Goal: Task Accomplishment & Management: Use online tool/utility

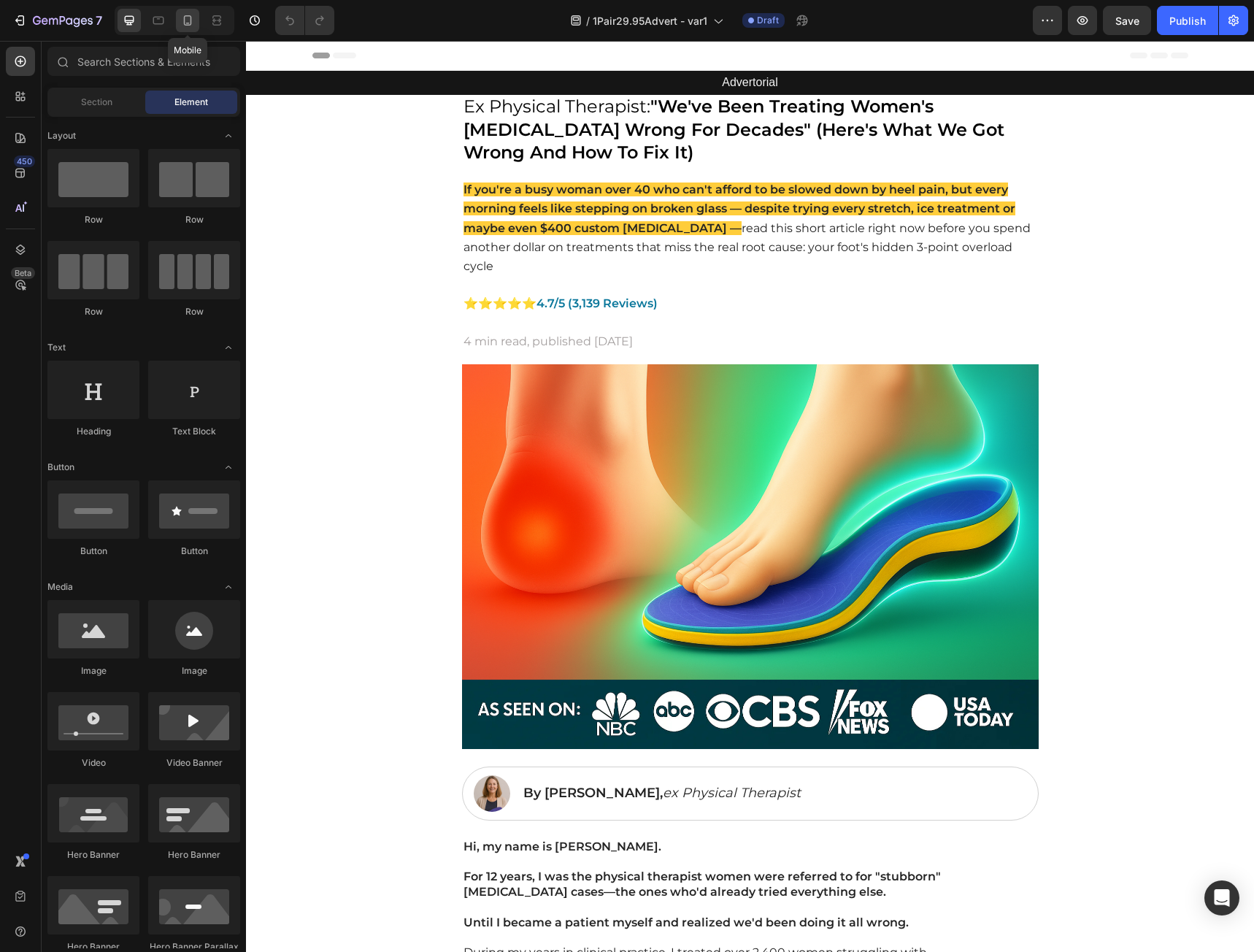
click at [189, 30] on div at bounding box center [188, 21] width 23 height 23
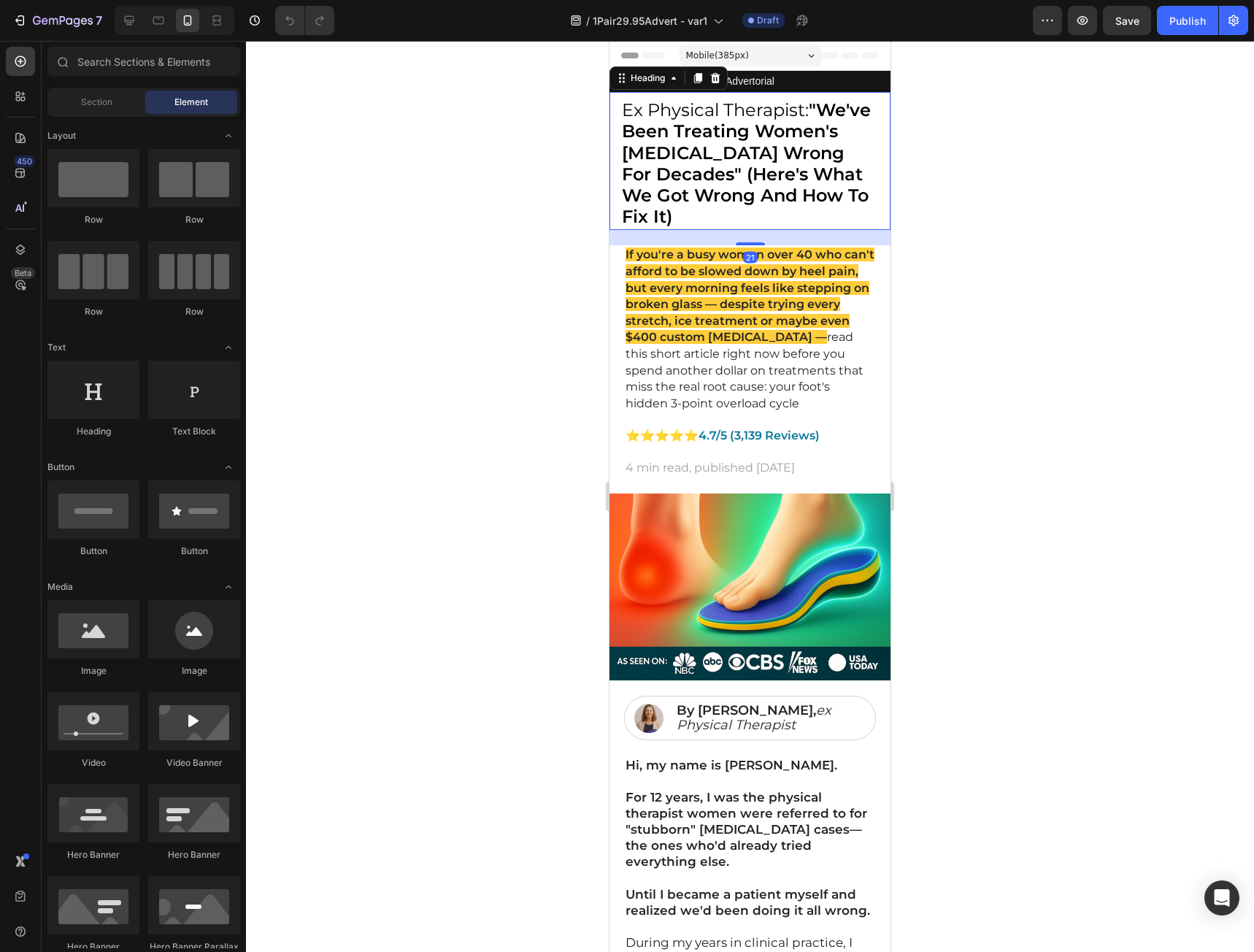
click at [757, 186] on strong ""We've Been Treating Women's Plantar Fasciitis Wrong For Decades" (Here's What …" at bounding box center [746, 163] width 249 height 128
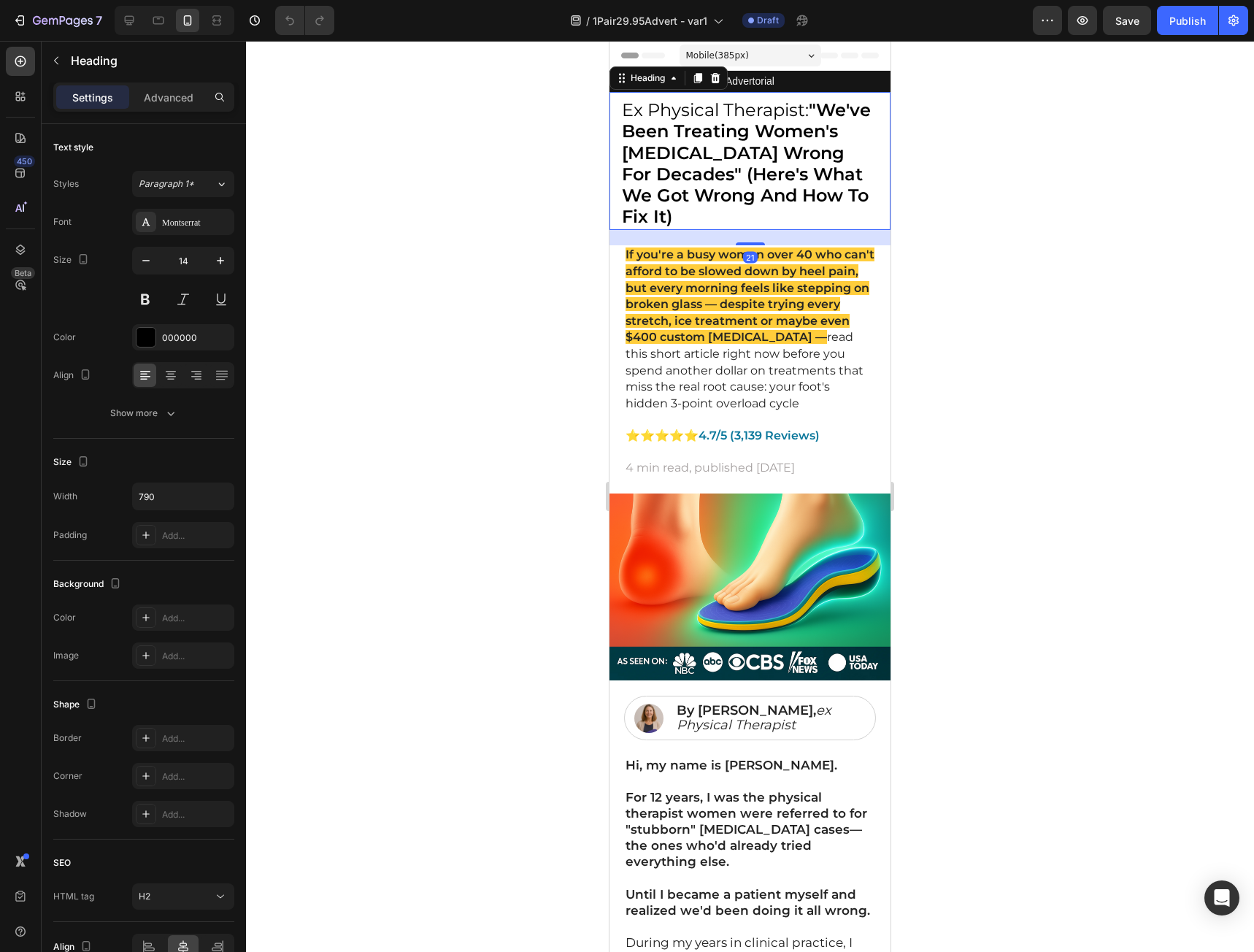
click at [860, 216] on h2 "Ex Physical Therapist: "We've Been Treating Women's Plantar Fasciitis Wrong For…" at bounding box center [750, 165] width 258 height 131
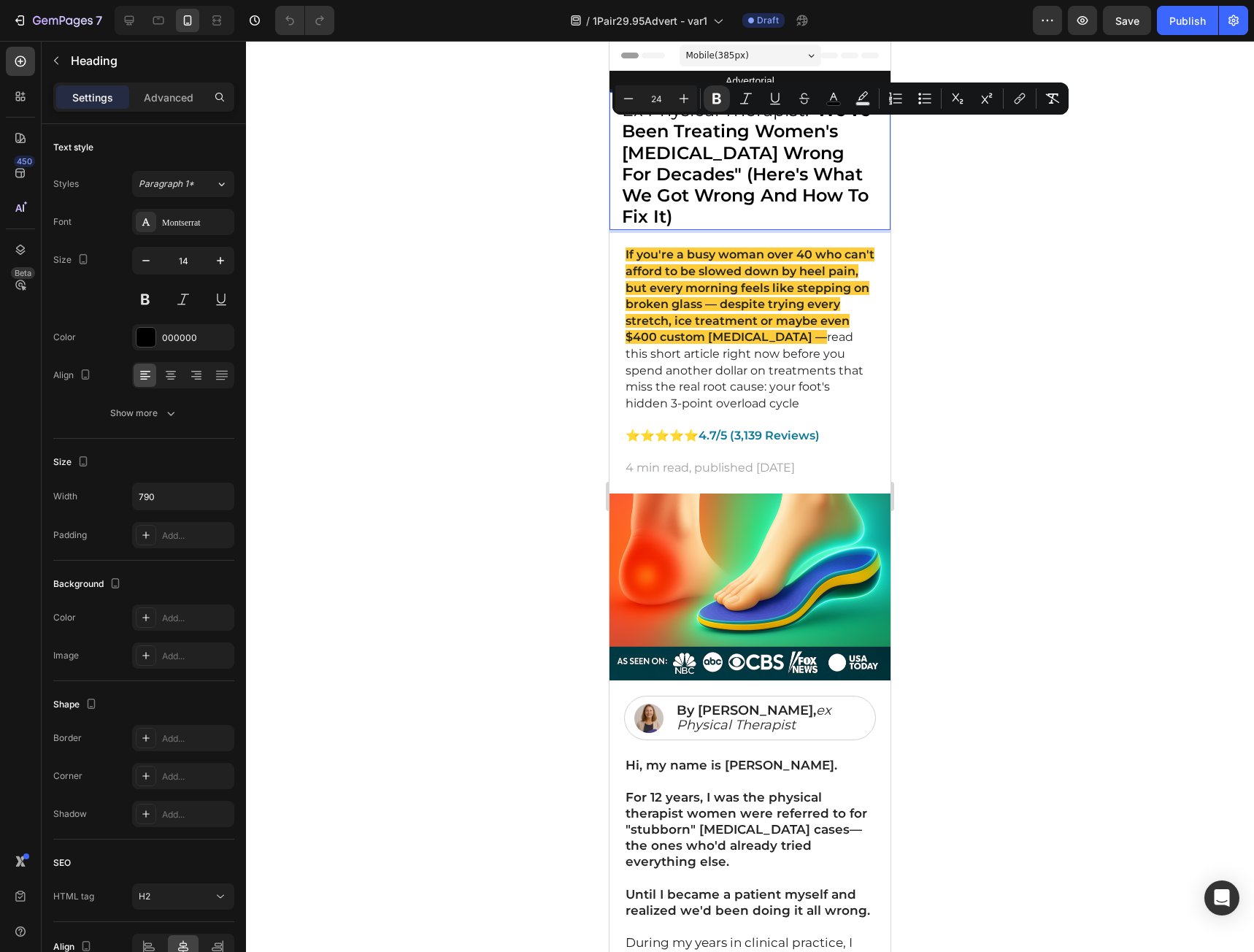
drag, startPoint x: 862, startPoint y: 219, endPoint x: 615, endPoint y: 133, distance: 261.5
click at [615, 133] on div "Ex Physical Therapist: "We've Been Treating Women's Plantar Fasciitis Wrong For…" at bounding box center [751, 160] width 281 height 138
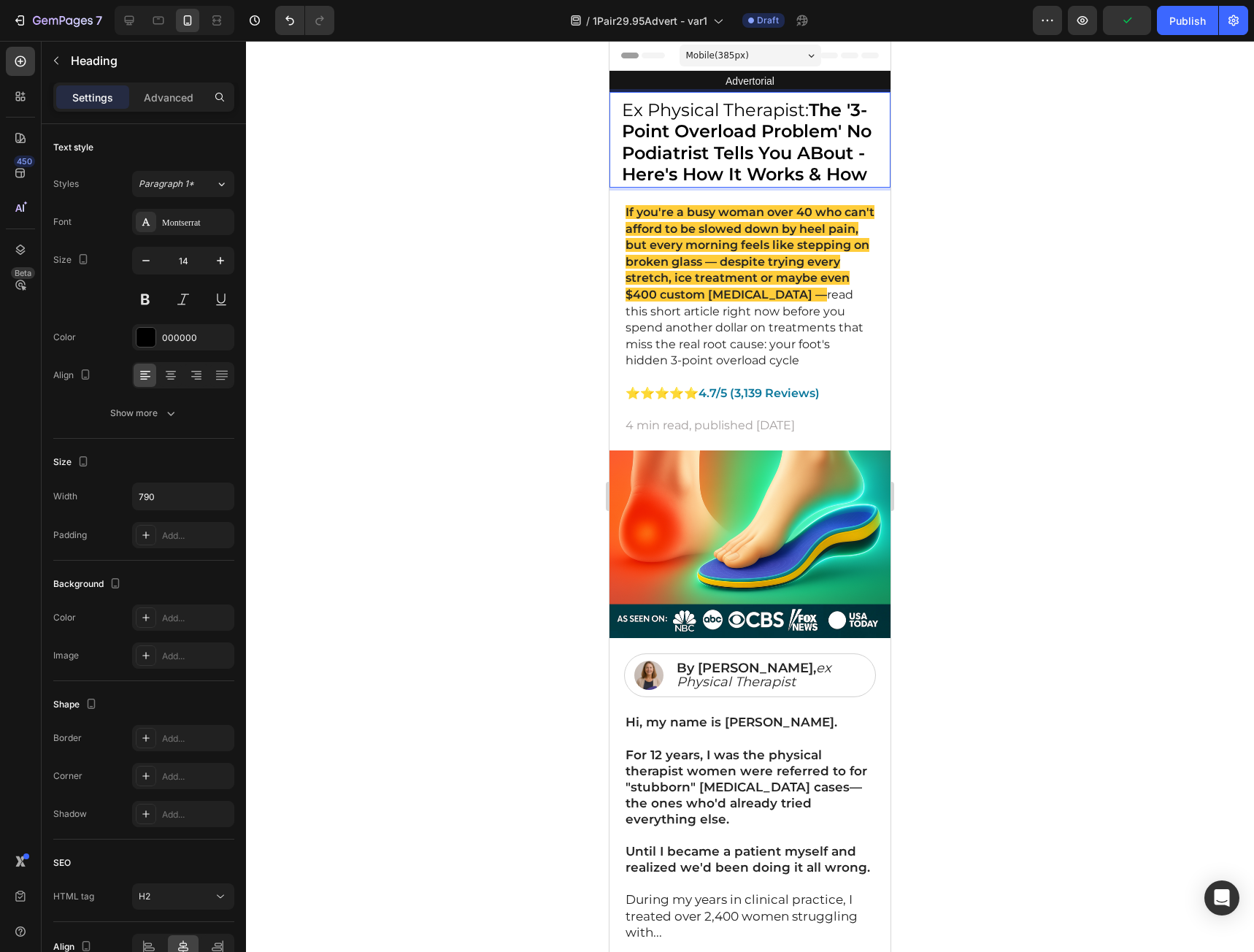
drag, startPoint x: 748, startPoint y: 195, endPoint x: 736, endPoint y: 197, distance: 12.2
click at [736, 185] on strong "The '3-Point Overload Problem' No Podiatrist Tells You ABout - Here's How It Wo…" at bounding box center [746, 142] width 249 height 85
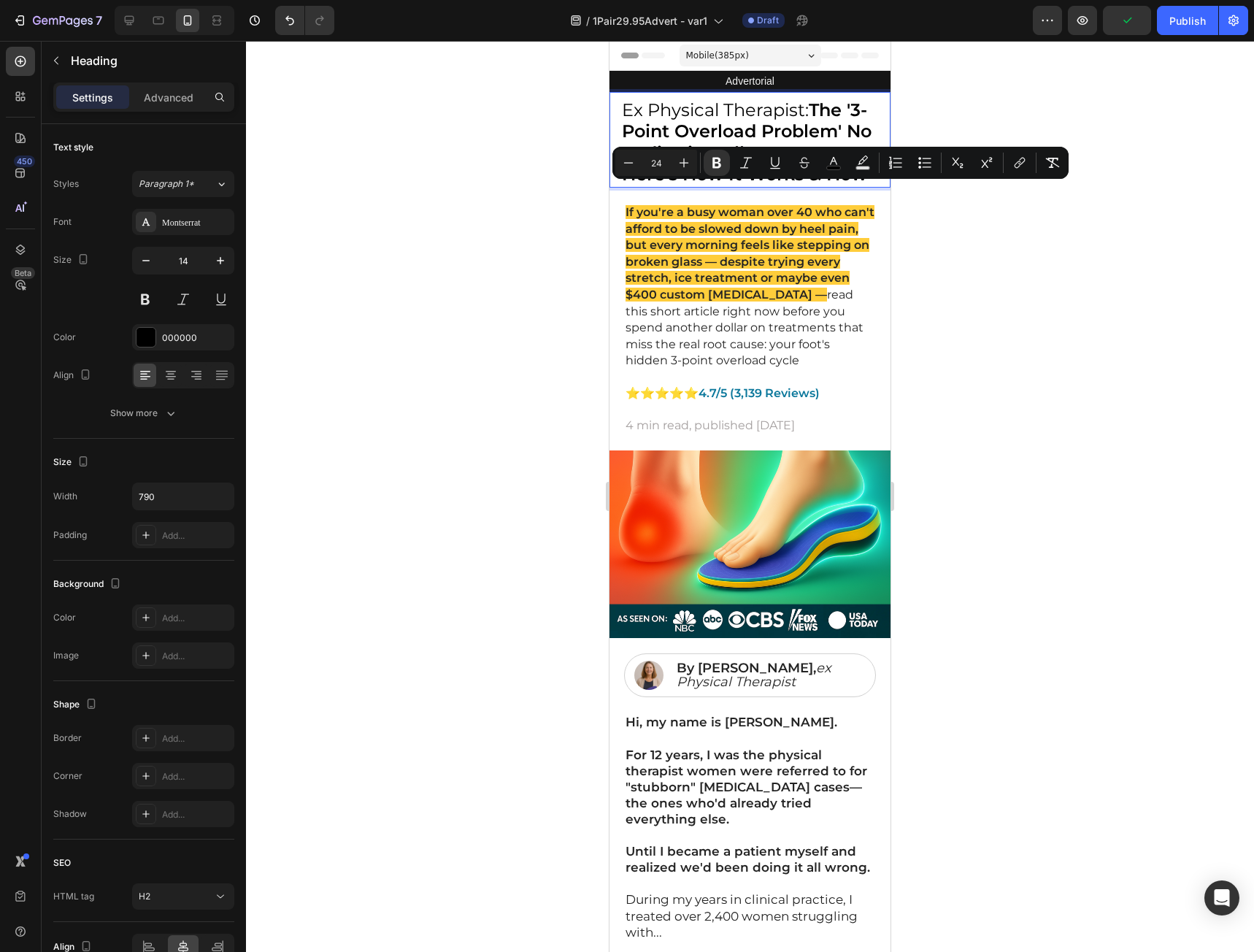
click at [751, 186] on p "Ex Physical Therapist: The '3-Point Overload Problem' No Podiatrist Tells You A…" at bounding box center [749, 143] width 255 height 85
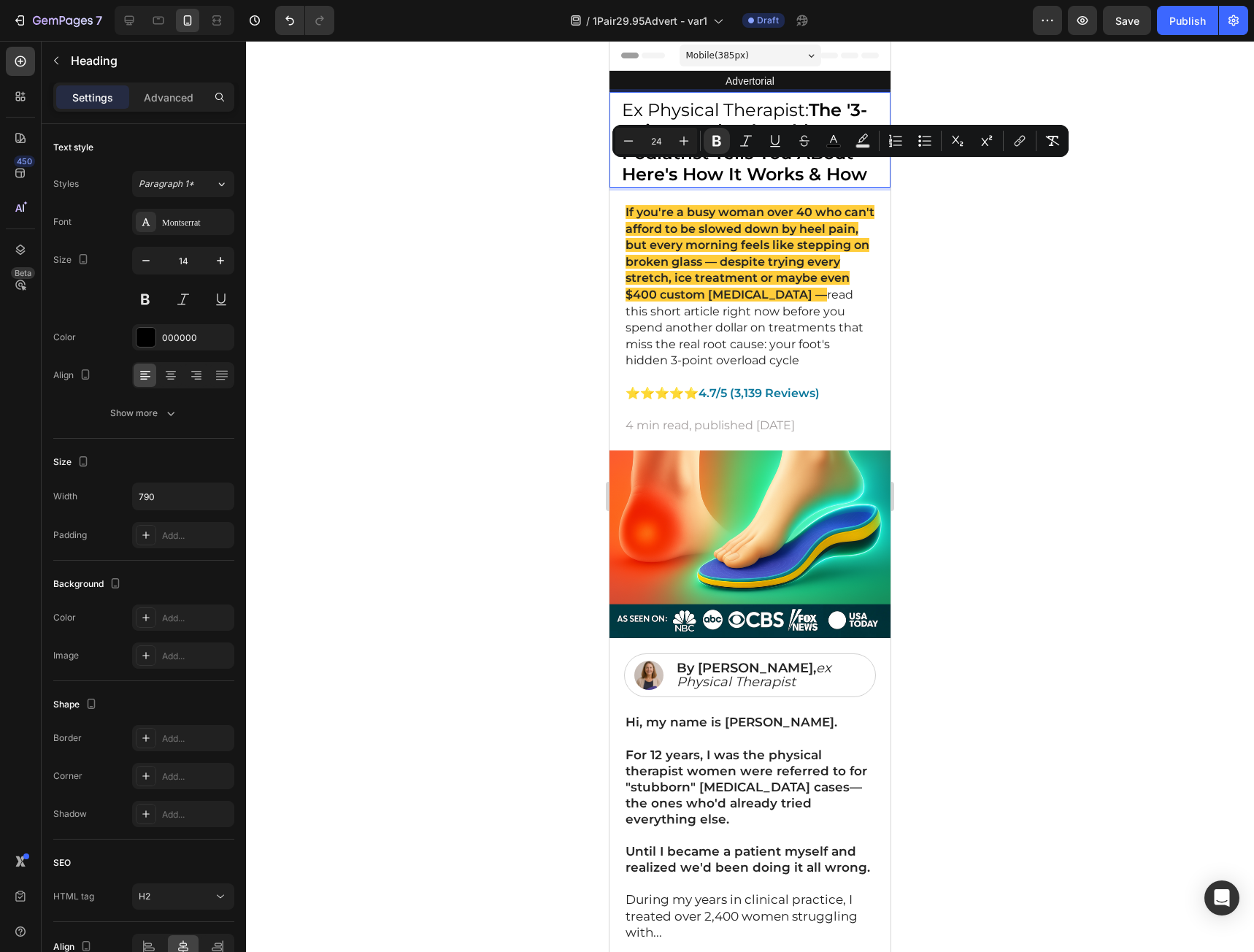
drag, startPoint x: 755, startPoint y: 197, endPoint x: 762, endPoint y: 171, distance: 26.9
click at [762, 171] on p "Ex Physical Therapist: The '3-Point Overload Problem' No Podiatrist Tells You A…" at bounding box center [749, 143] width 255 height 85
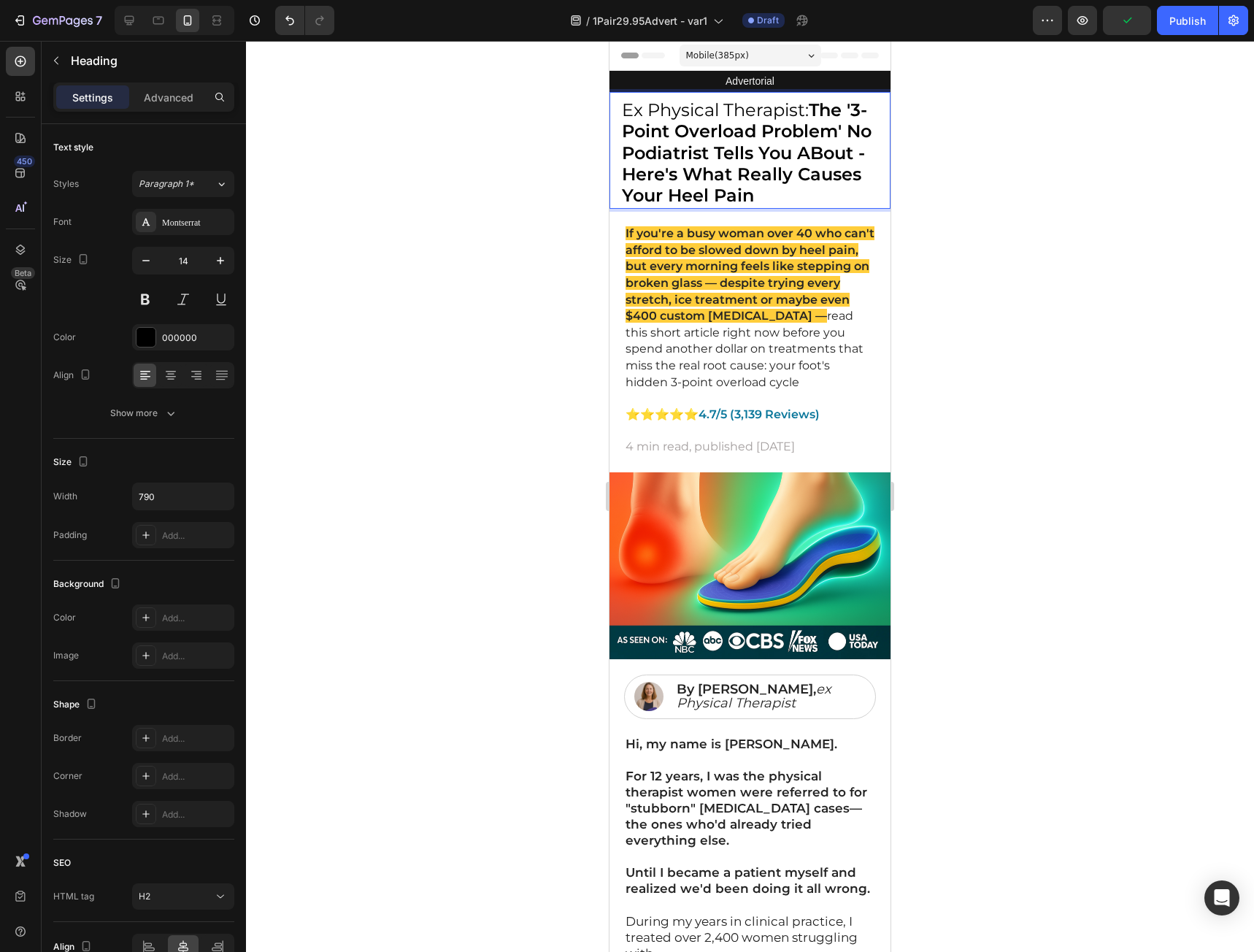
click at [649, 174] on strong "The '3-Point Overload Problem' No Podiatrist Tells You ABout - Here's What Real…" at bounding box center [746, 152] width 249 height 107
click at [1022, 249] on div at bounding box center [750, 497] width 1008 height 911
click at [676, 177] on strong "The '3-Point Overload Problem' No Podiatrist Tells You About - Here's What Real…" at bounding box center [746, 152] width 249 height 107
click at [699, 176] on strong "The '3-Point Overload Problem' No Podiatrist Tells You About - Here's What Real…" at bounding box center [746, 152] width 249 height 107
click at [849, 189] on p "Ex Physical Therapist: The '3-Point Overload Problem' No Podiatrist Tells You A…" at bounding box center [749, 153] width 255 height 107
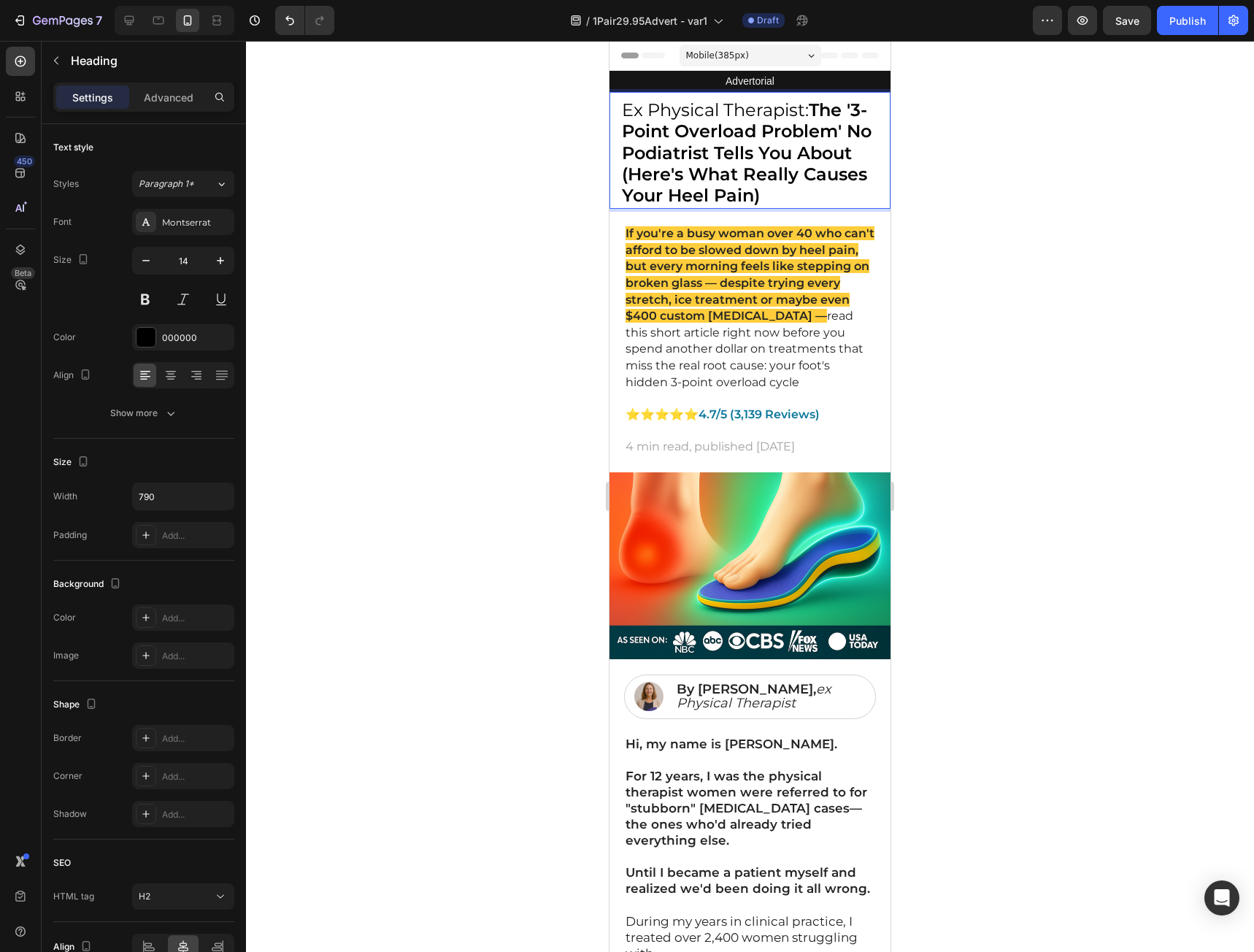
click at [928, 274] on div at bounding box center [750, 497] width 1008 height 911
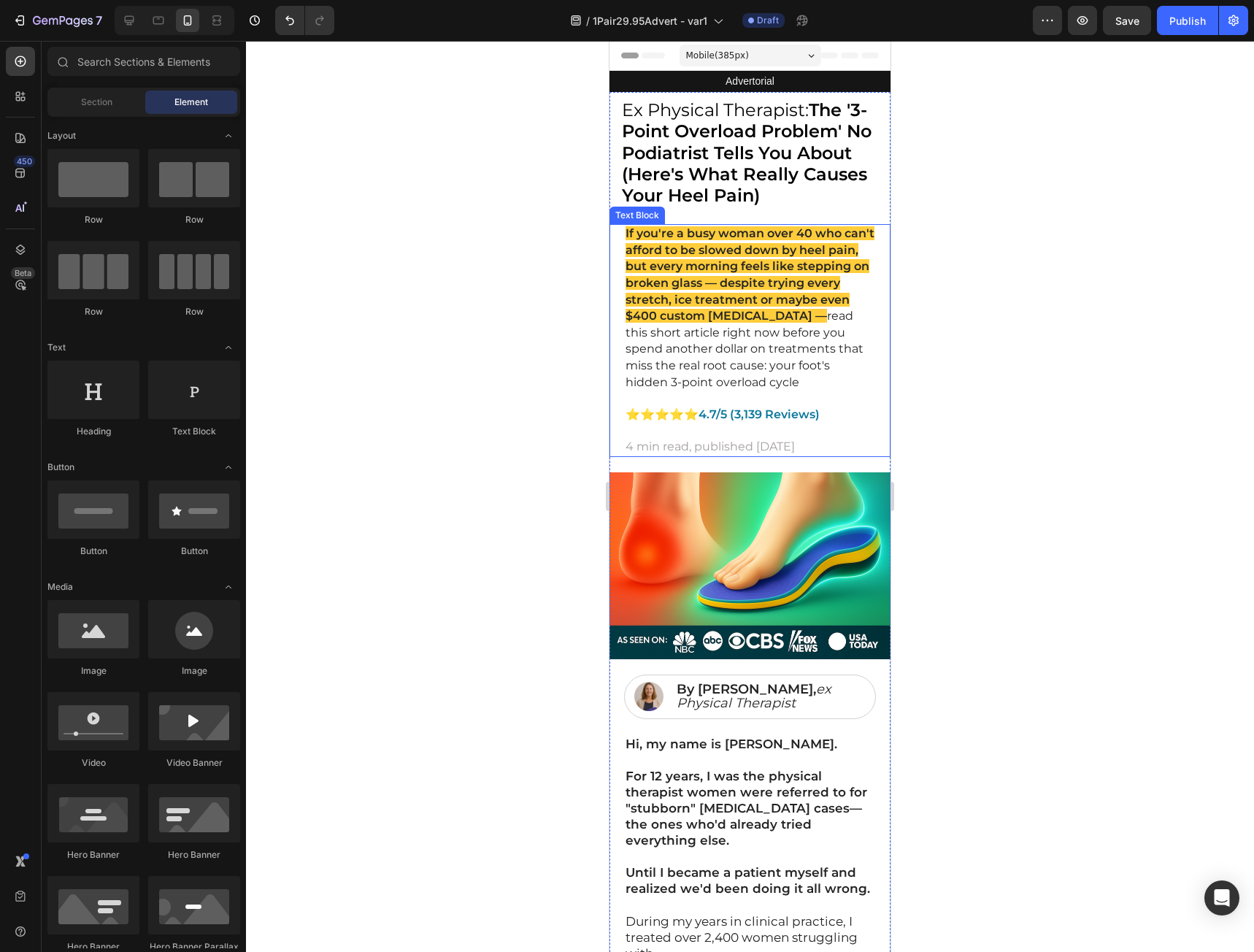
click at [773, 339] on p "If you're a busy woman over 40 who can't afford to be slowed down by heel pain,…" at bounding box center [750, 308] width 249 height 165
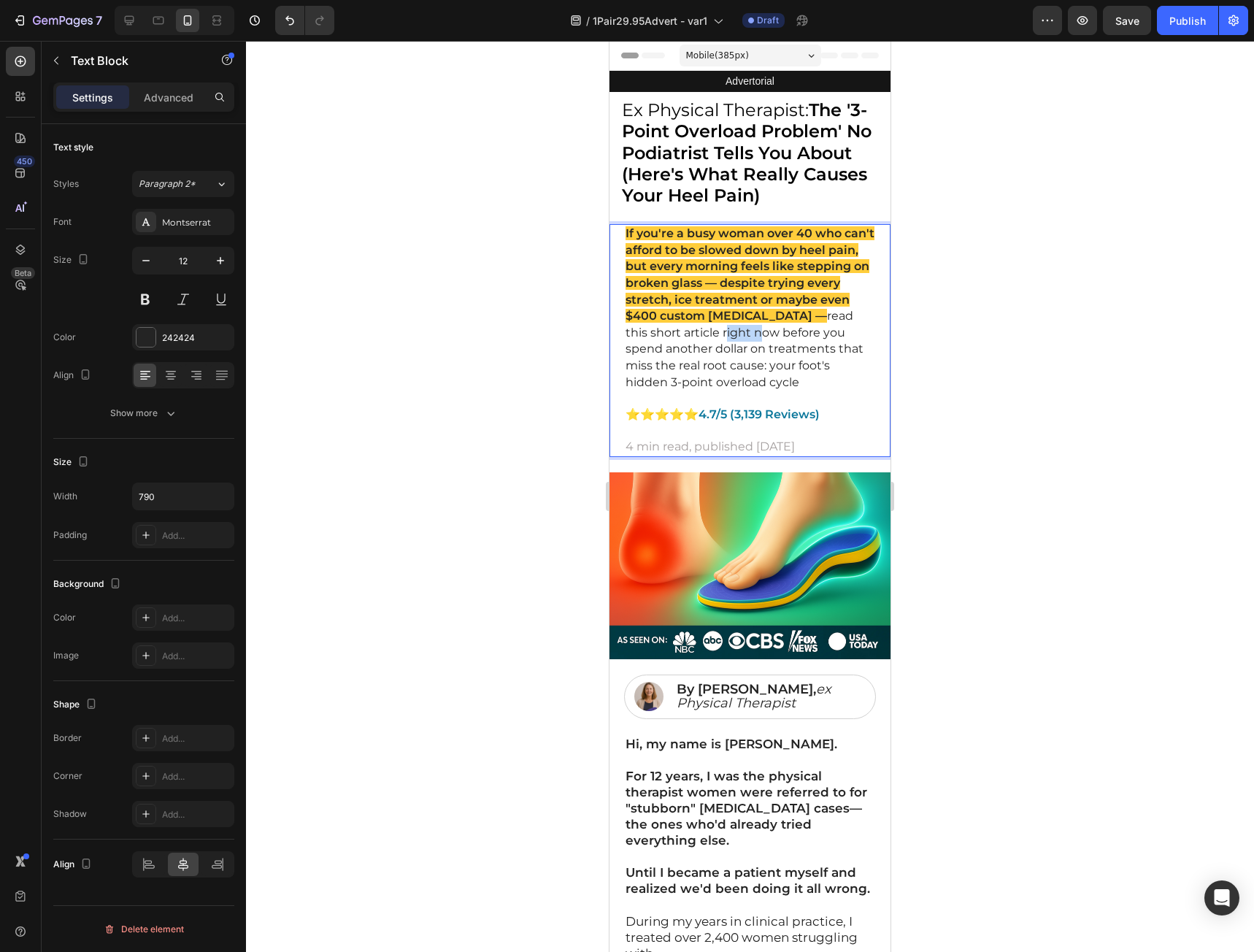
click at [773, 339] on p "If you're a busy woman over 40 who can't afford to be slowed down by heel pain,…" at bounding box center [750, 308] width 249 height 165
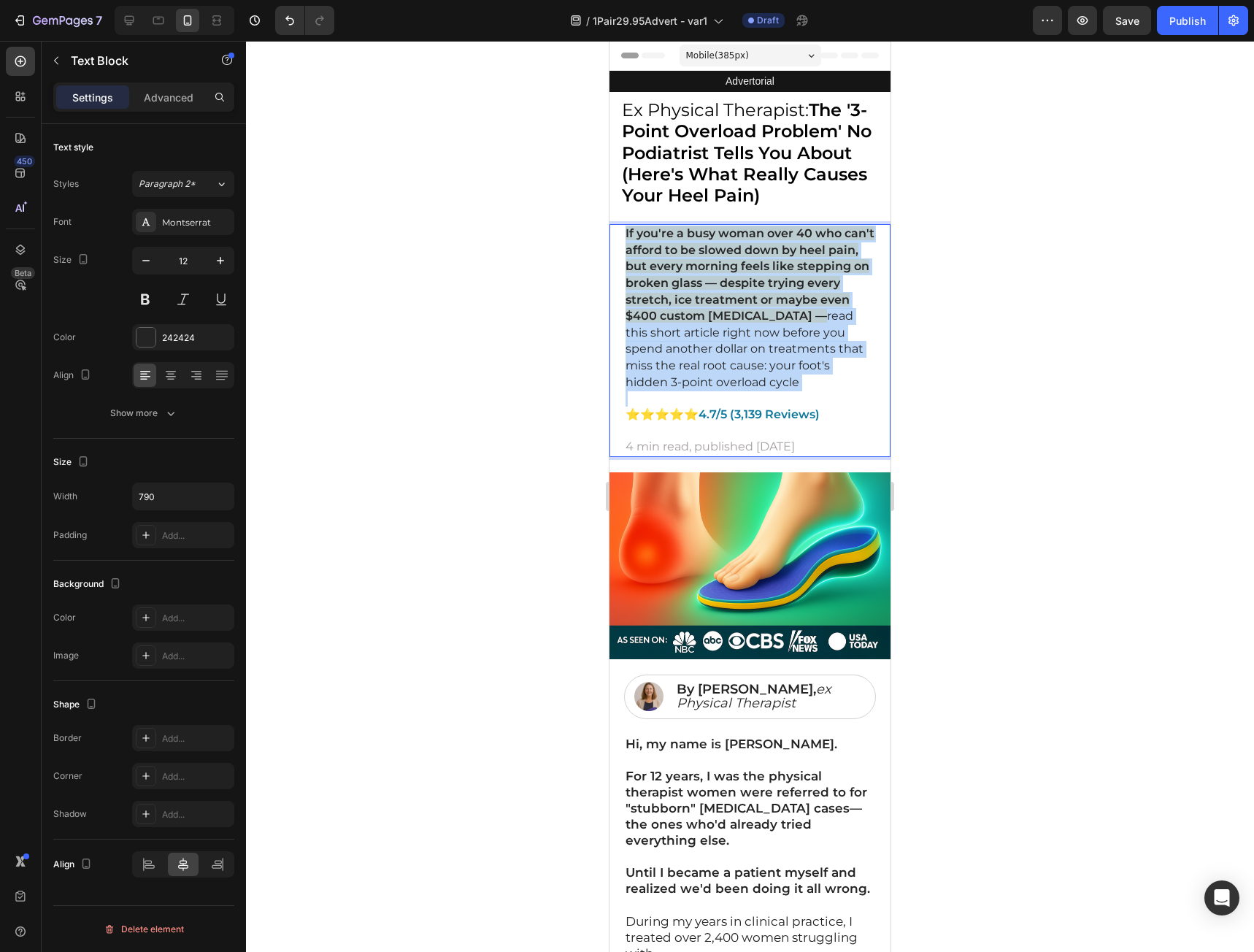
click at [773, 339] on p "If you're a busy woman over 40 who can't afford to be slowed down by heel pain,…" at bounding box center [750, 308] width 249 height 165
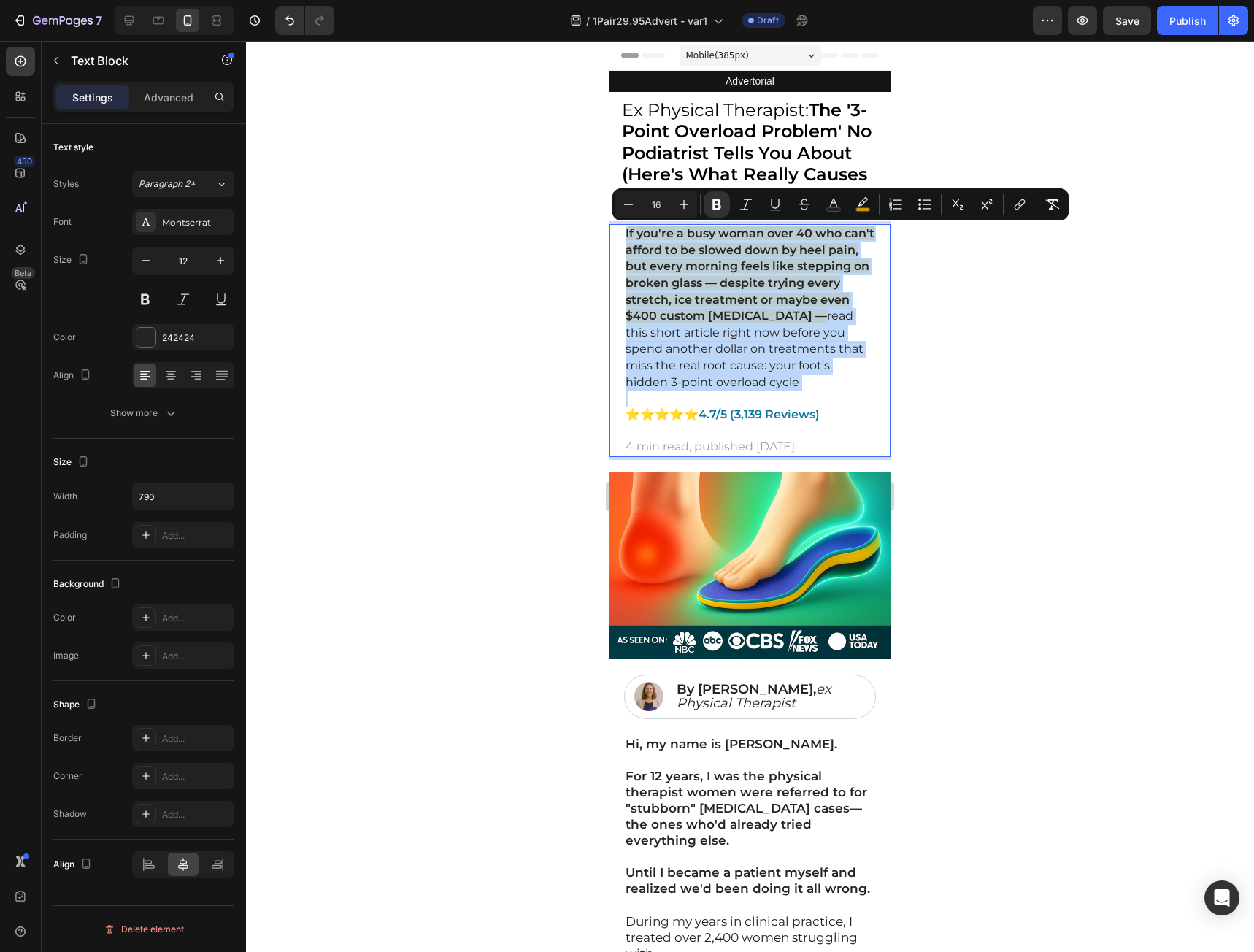
copy p "If you're a busy woman over 40 who can't afford to be slowed down by heel pain,…"
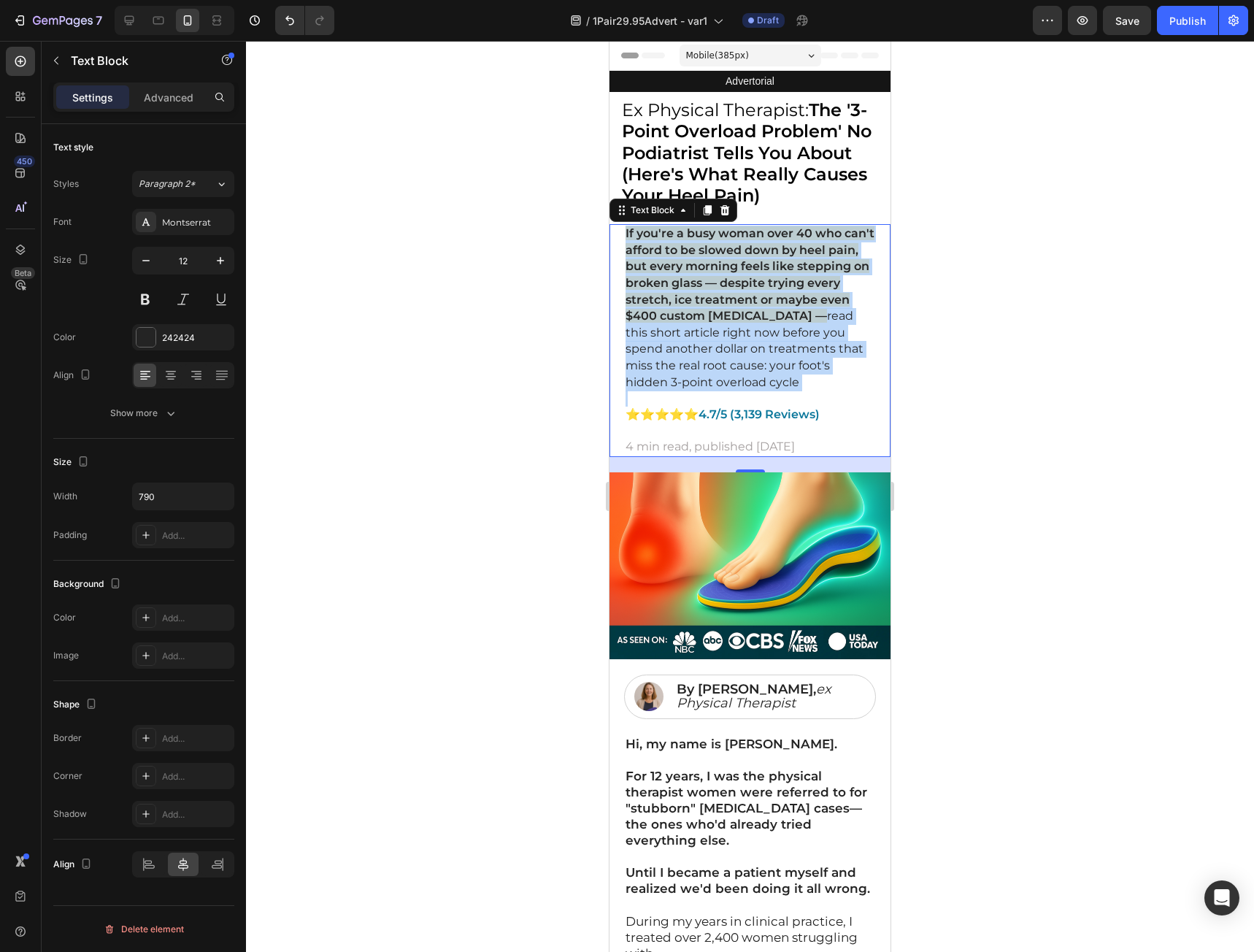
click at [844, 379] on p "If you're a busy woman over 40 who can't afford to be slowed down by heel pain,…" at bounding box center [750, 308] width 249 height 165
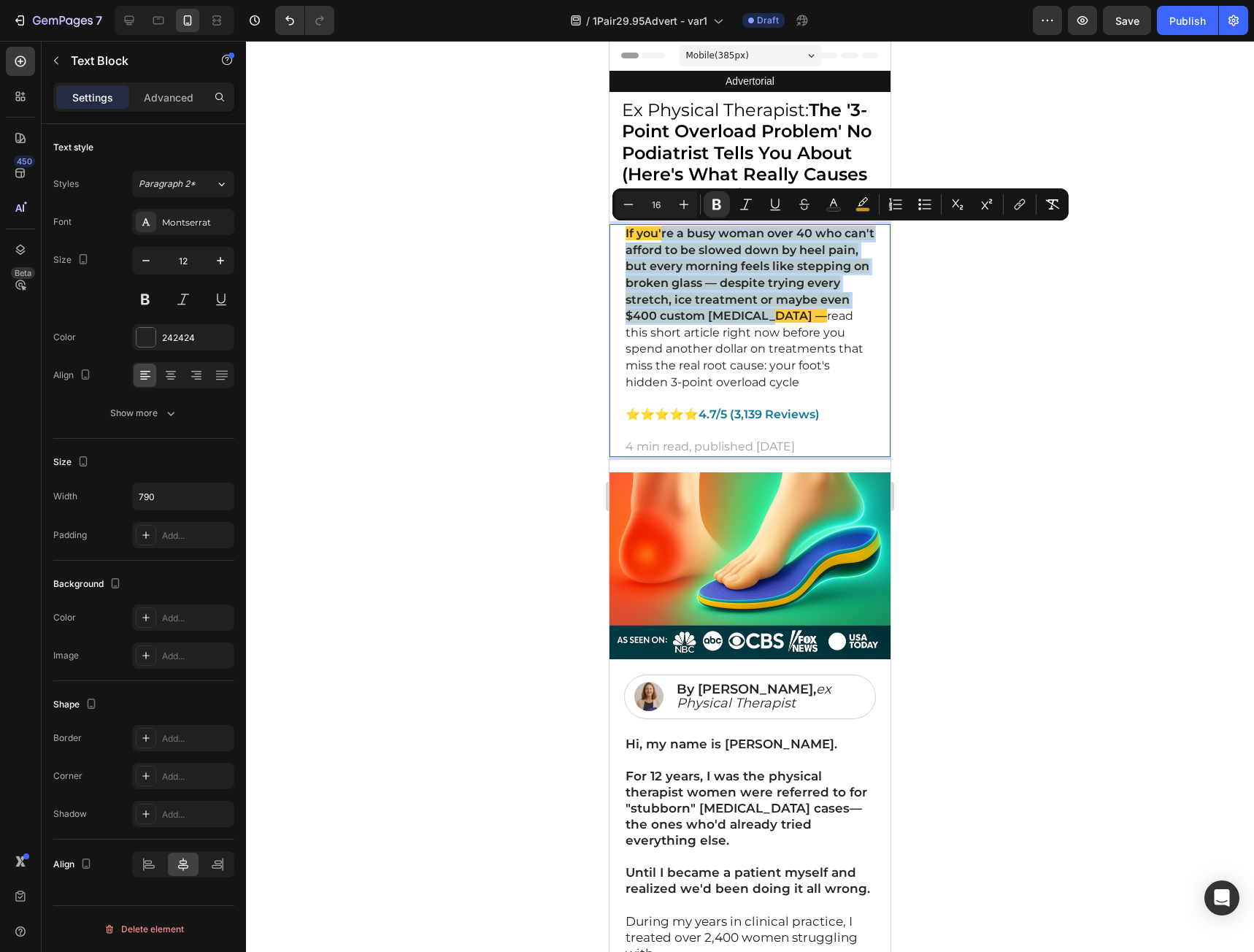
drag, startPoint x: 841, startPoint y: 316, endPoint x: 662, endPoint y: 232, distance: 197.7
click at [662, 232] on strong "If you're a busy woman over 40 who can't afford to be slowed down by heel pain,…" at bounding box center [750, 275] width 249 height 97
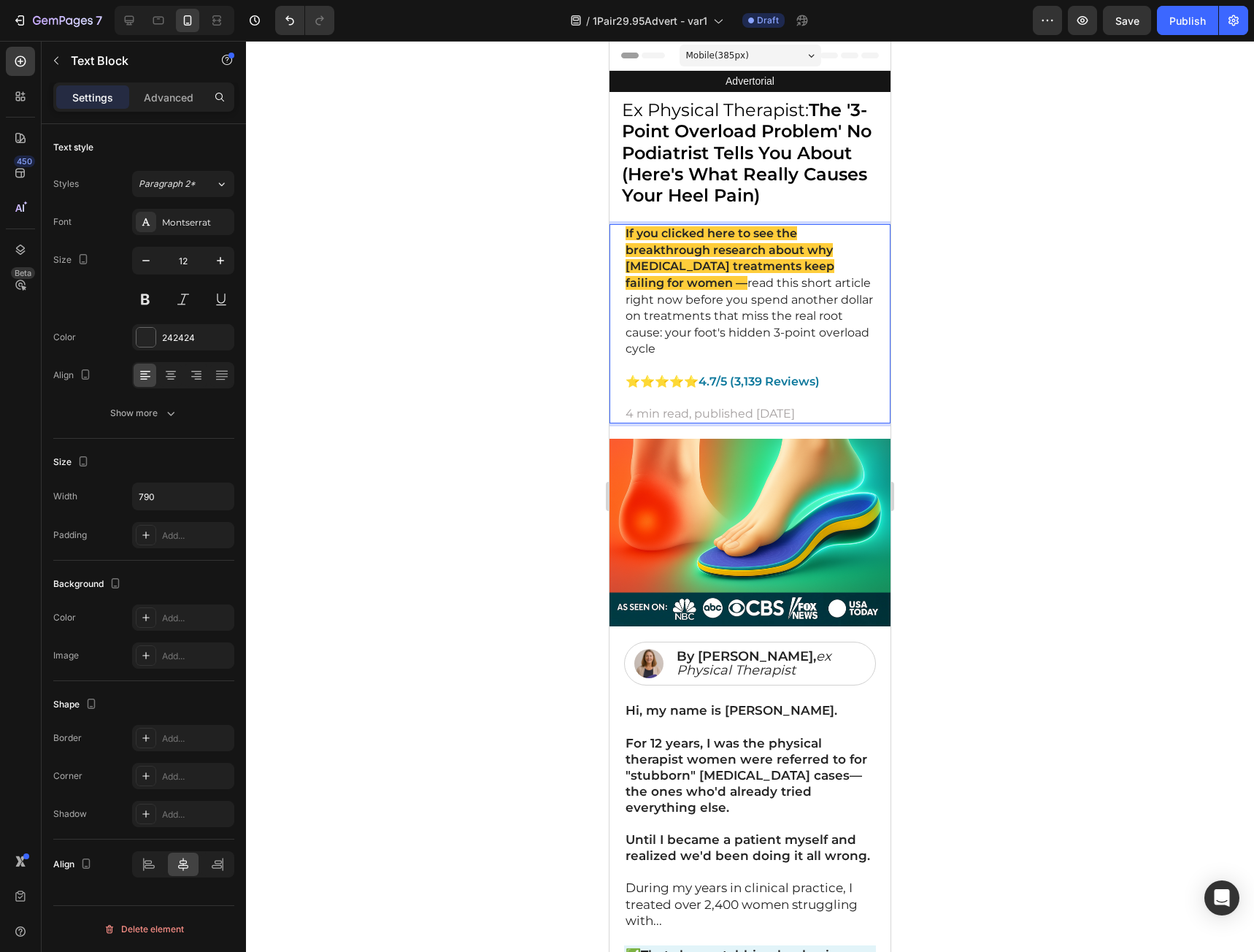
click at [735, 353] on p "If you clicked here to see the breakthrough research about why plantar fasciiti…" at bounding box center [750, 291] width 249 height 132
click at [687, 288] on strong "If you clicked here to see the breakthrough research about why plantar fasciiti…" at bounding box center [730, 258] width 209 height 64
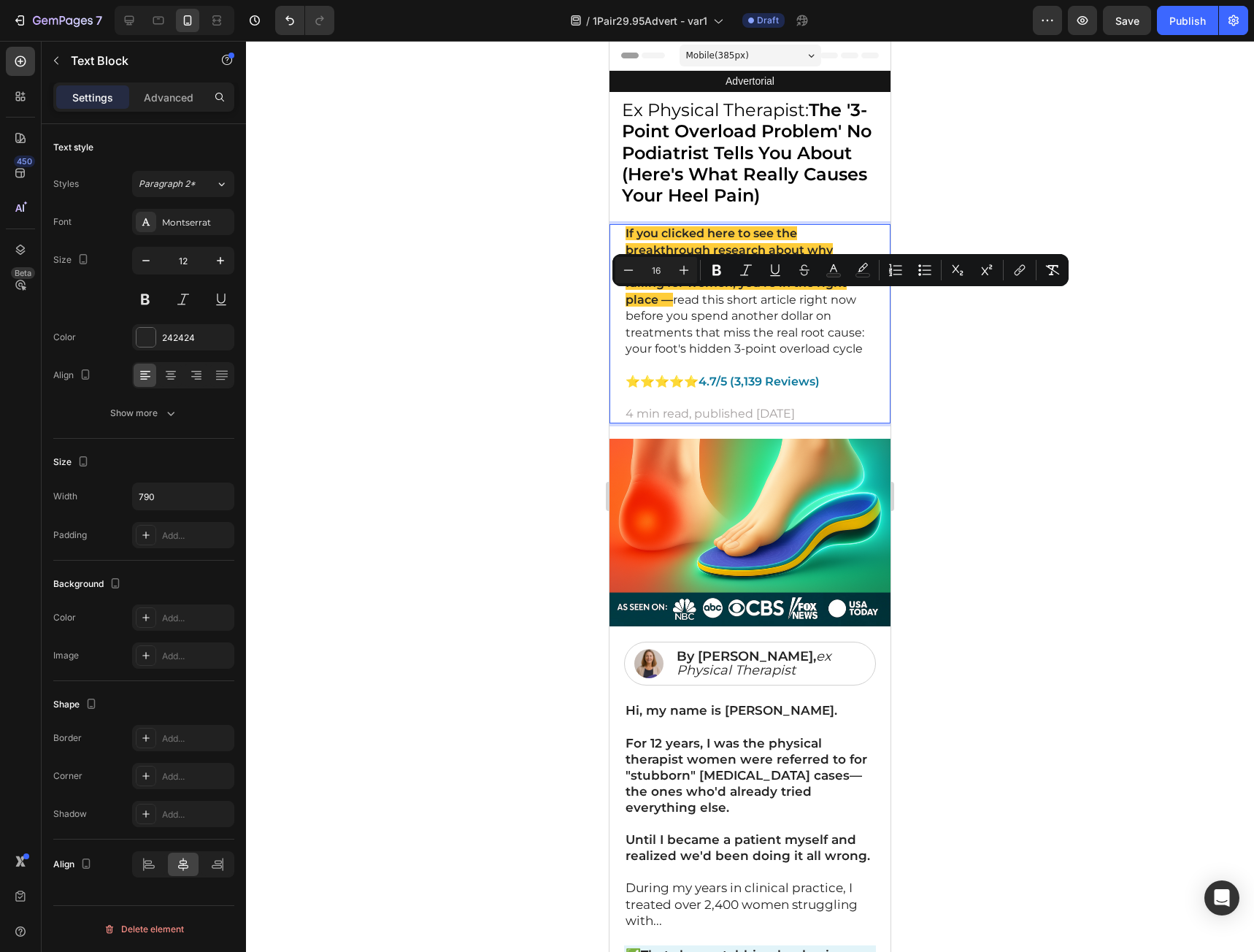
drag, startPoint x: 817, startPoint y: 347, endPoint x: 618, endPoint y: 303, distance: 203.8
click at [618, 303] on div "If you clicked here to see the breakthrough research about why plantar fasciiti…" at bounding box center [751, 324] width 281 height 199
copy span "read this short article right now before you spend another dollar on treatments…"
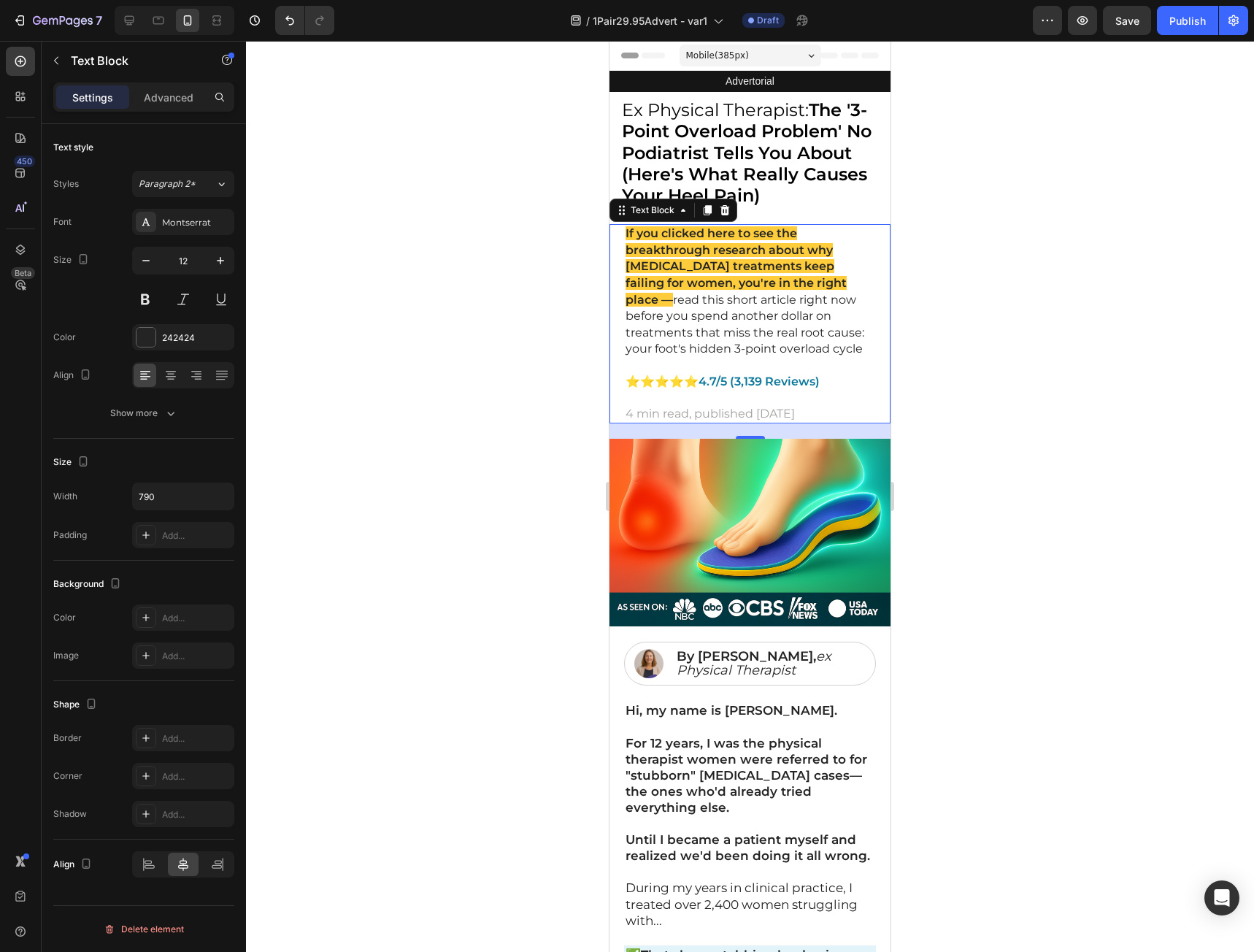
click at [808, 347] on p "If you clicked here to see the breakthrough research about why plantar fasciiti…" at bounding box center [750, 291] width 249 height 132
drag, startPoint x: 803, startPoint y: 347, endPoint x: 811, endPoint y: 304, distance: 43.7
click at [811, 304] on p "If you clicked here to see the breakthrough research about why plantar fasciiti…" at bounding box center [750, 291] width 249 height 132
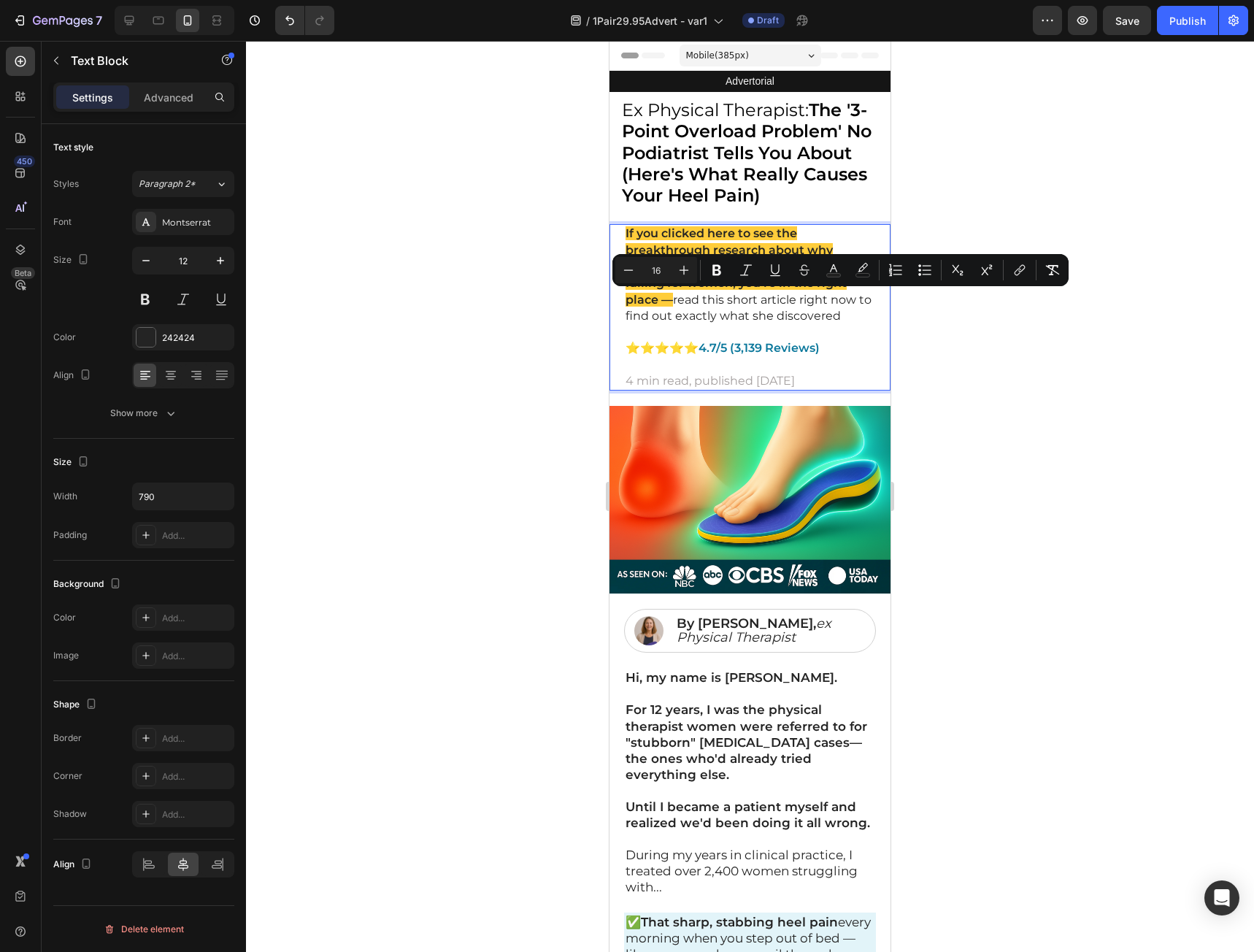
drag, startPoint x: 813, startPoint y: 323, endPoint x: 610, endPoint y: 302, distance: 204.1
click at [610, 302] on div "If you clicked here to see the breakthrough research about why plantar fasciiti…" at bounding box center [751, 307] width 281 height 166
copy span "read this short article right now to find out exactly what she discovered"
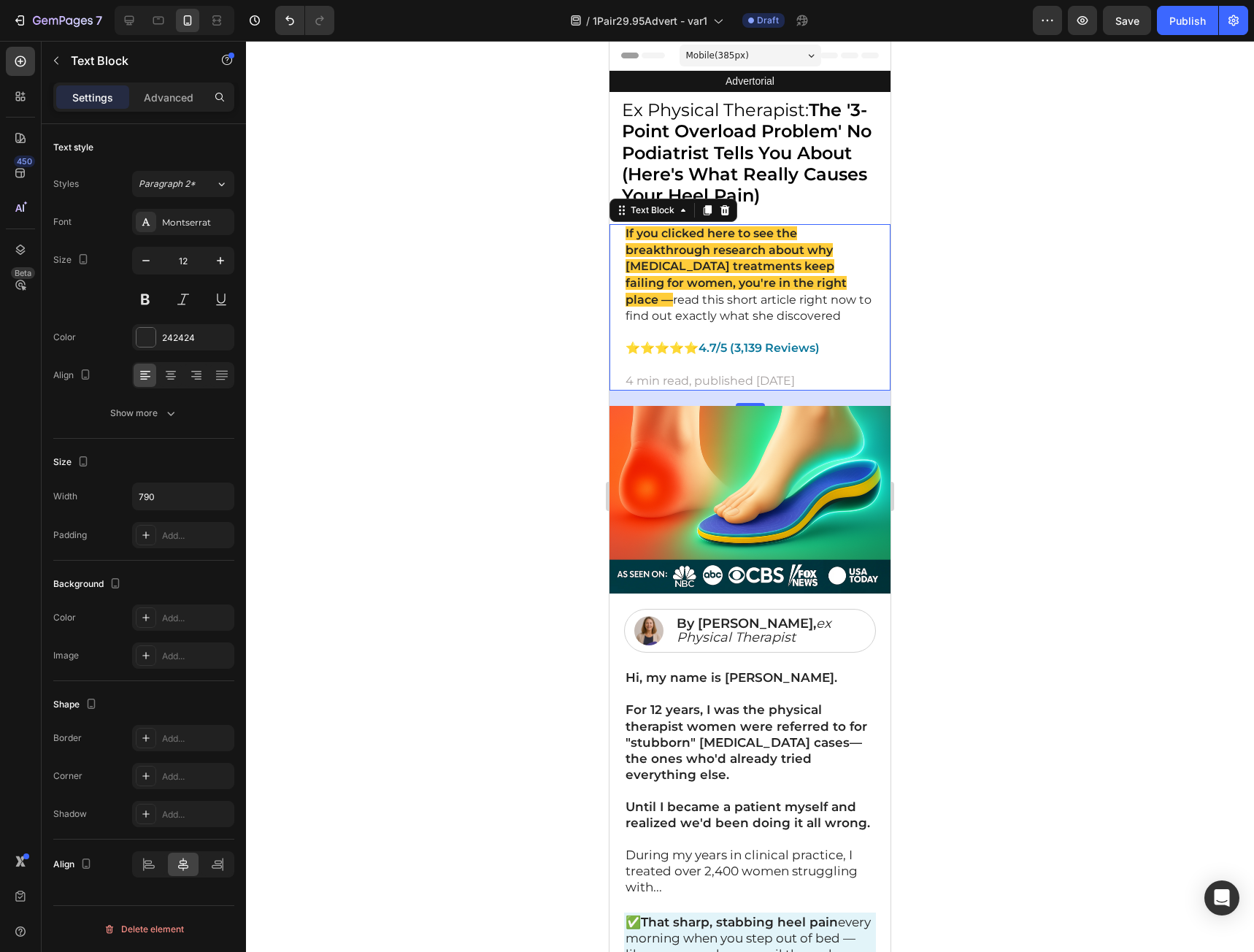
click at [823, 313] on p "If you clicked here to see the breakthrough research about why plantar fasciiti…" at bounding box center [750, 276] width 249 height 100
click at [832, 313] on p "If you clicked here to see the breakthrough research about why plantar fasciiti…" at bounding box center [750, 276] width 249 height 100
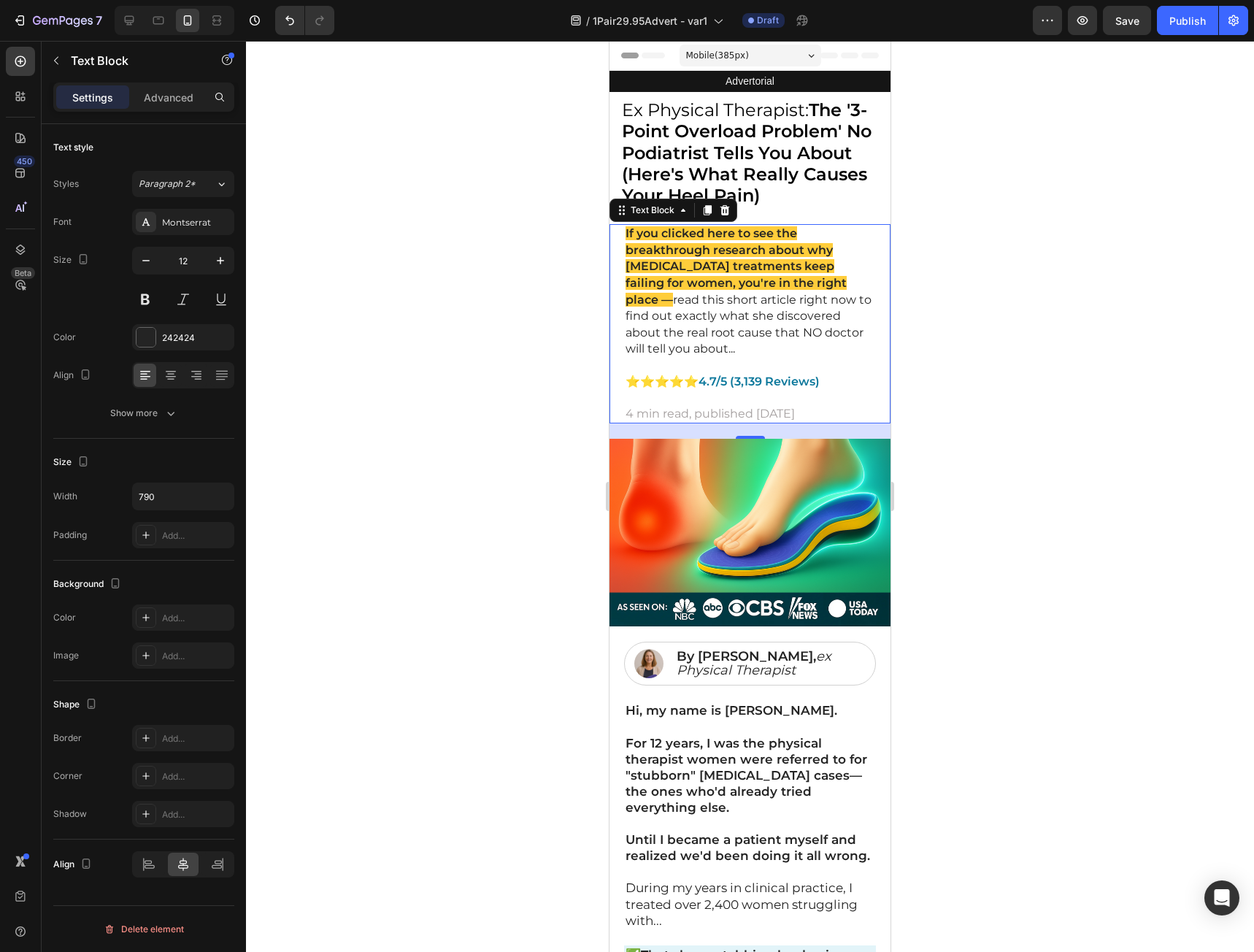
click at [1069, 430] on div at bounding box center [750, 497] width 1008 height 911
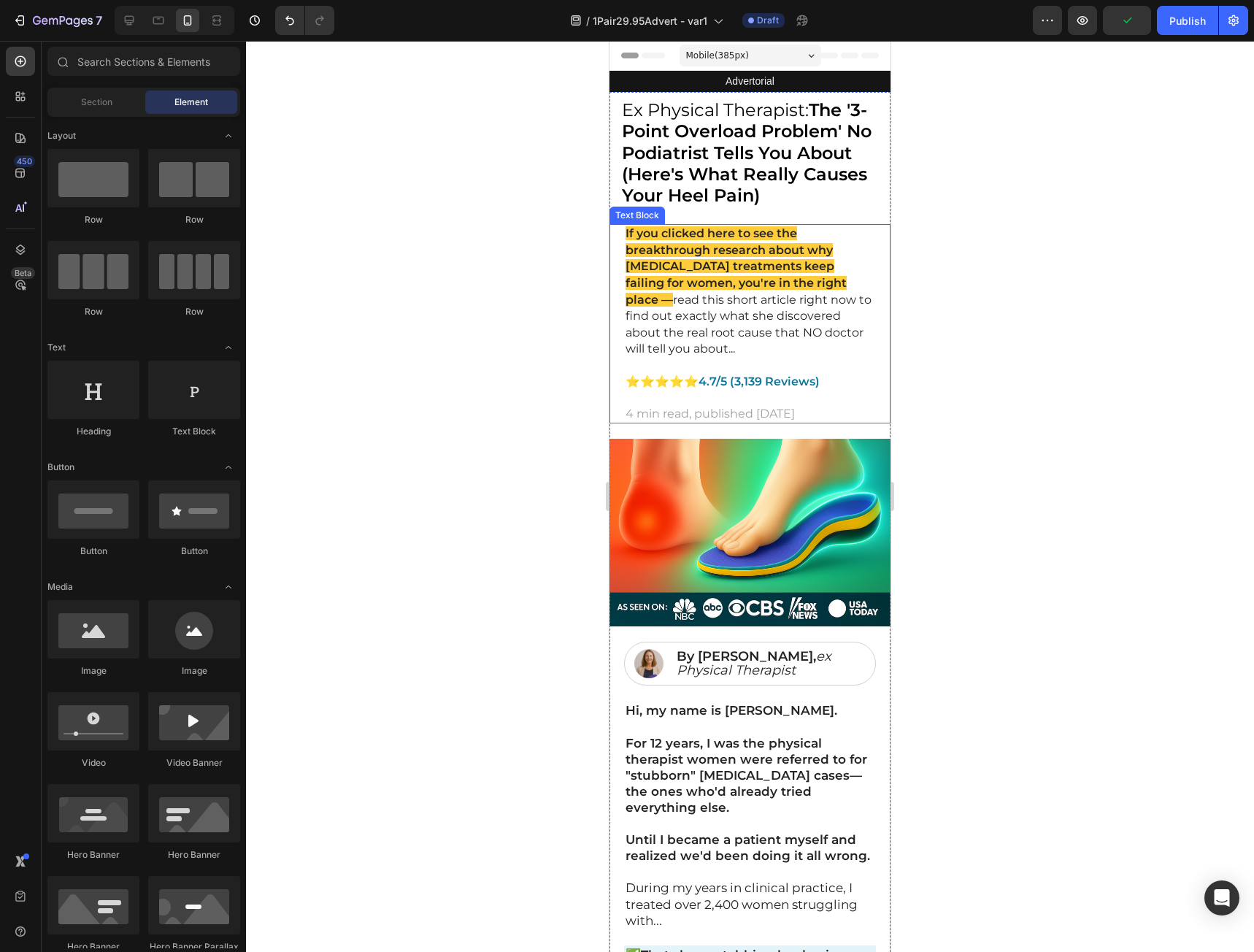
click at [699, 310] on span "read this short article right now to find out exactly what she discovered about…" at bounding box center [749, 324] width 246 height 64
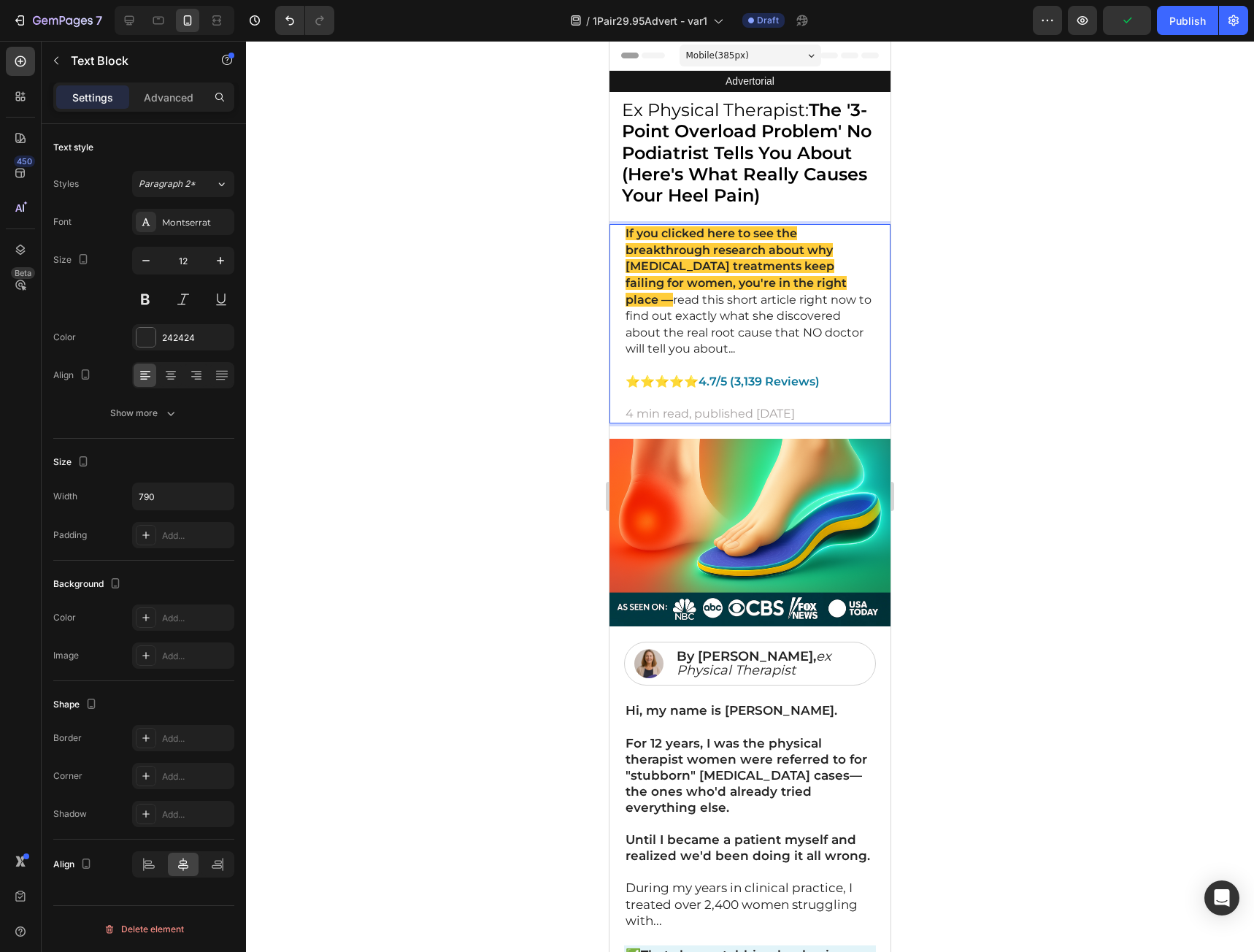
drag, startPoint x: 725, startPoint y: 344, endPoint x: 622, endPoint y: 227, distance: 155.9
click at [622, 227] on div "If you clicked here to see the breakthrough research about why plantar fasciiti…" at bounding box center [751, 324] width 281 height 199
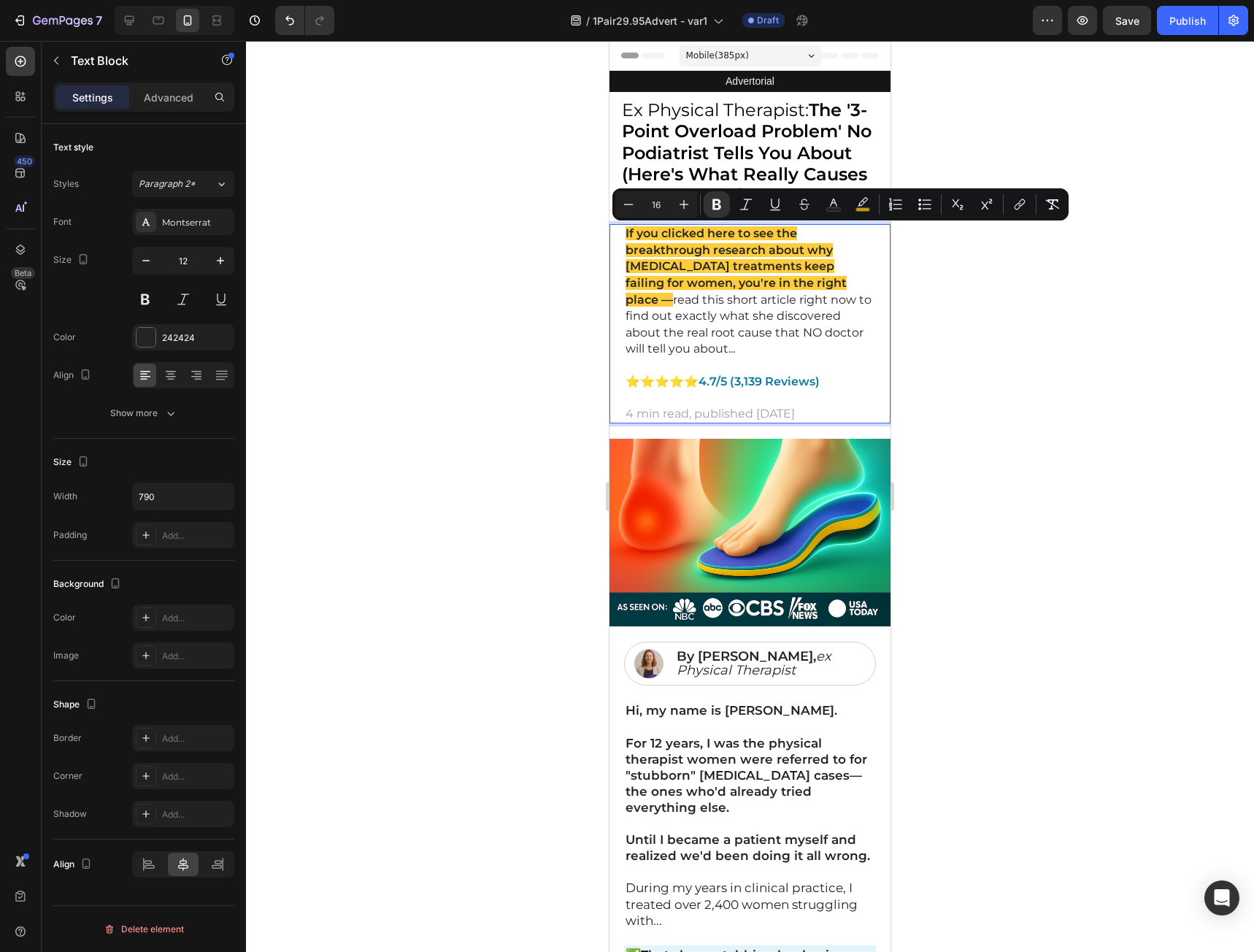
copy p "If you clicked here to see the breakthrough research about why plantar fasciiti…"
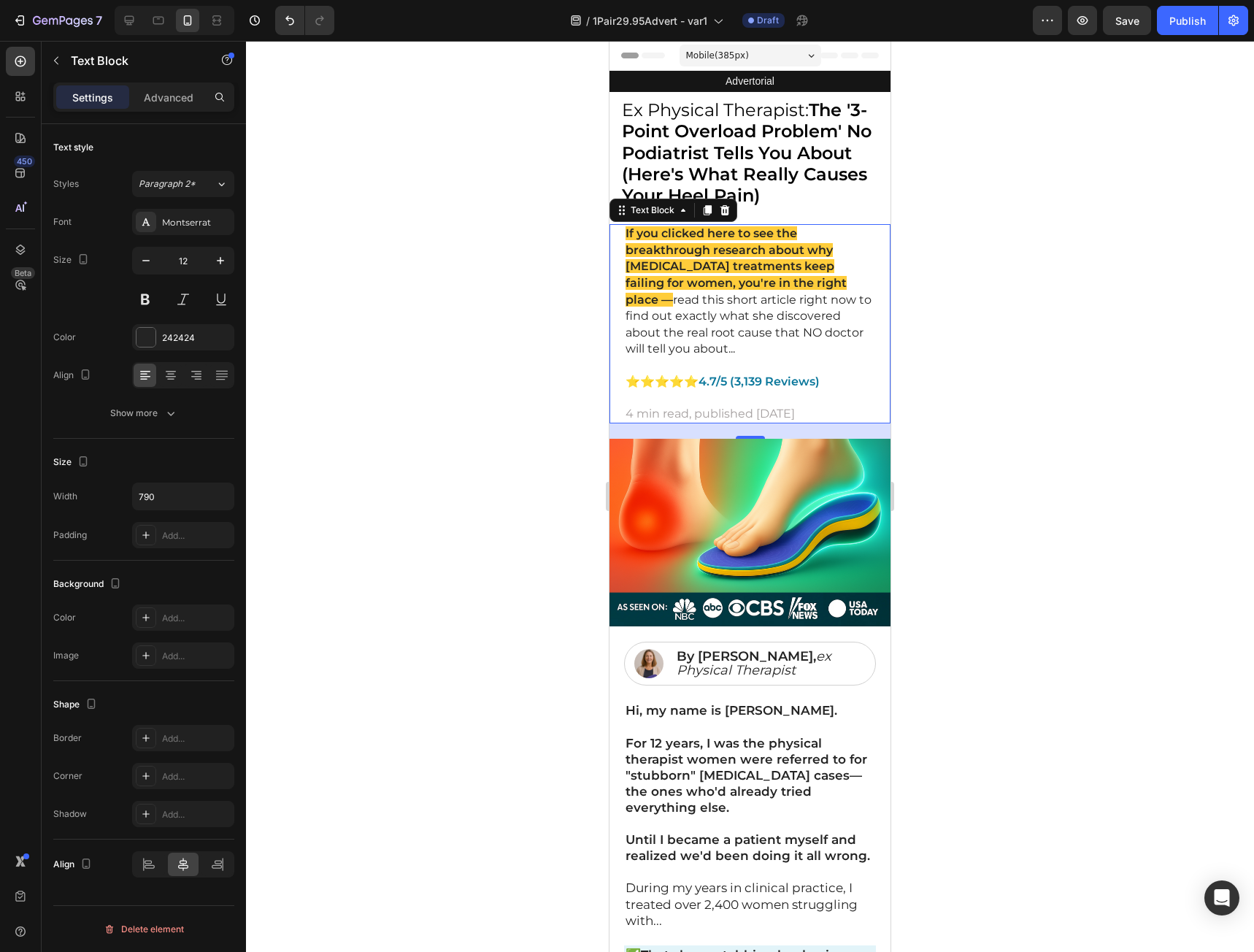
click at [790, 344] on p "If you clicked here to see the breakthrough research about why plantar fasciiti…" at bounding box center [750, 291] width 249 height 132
click at [1121, 454] on div at bounding box center [750, 497] width 1008 height 911
click at [706, 334] on span "read this short article right now to find out exactly what she discovered about…" at bounding box center [749, 324] width 246 height 64
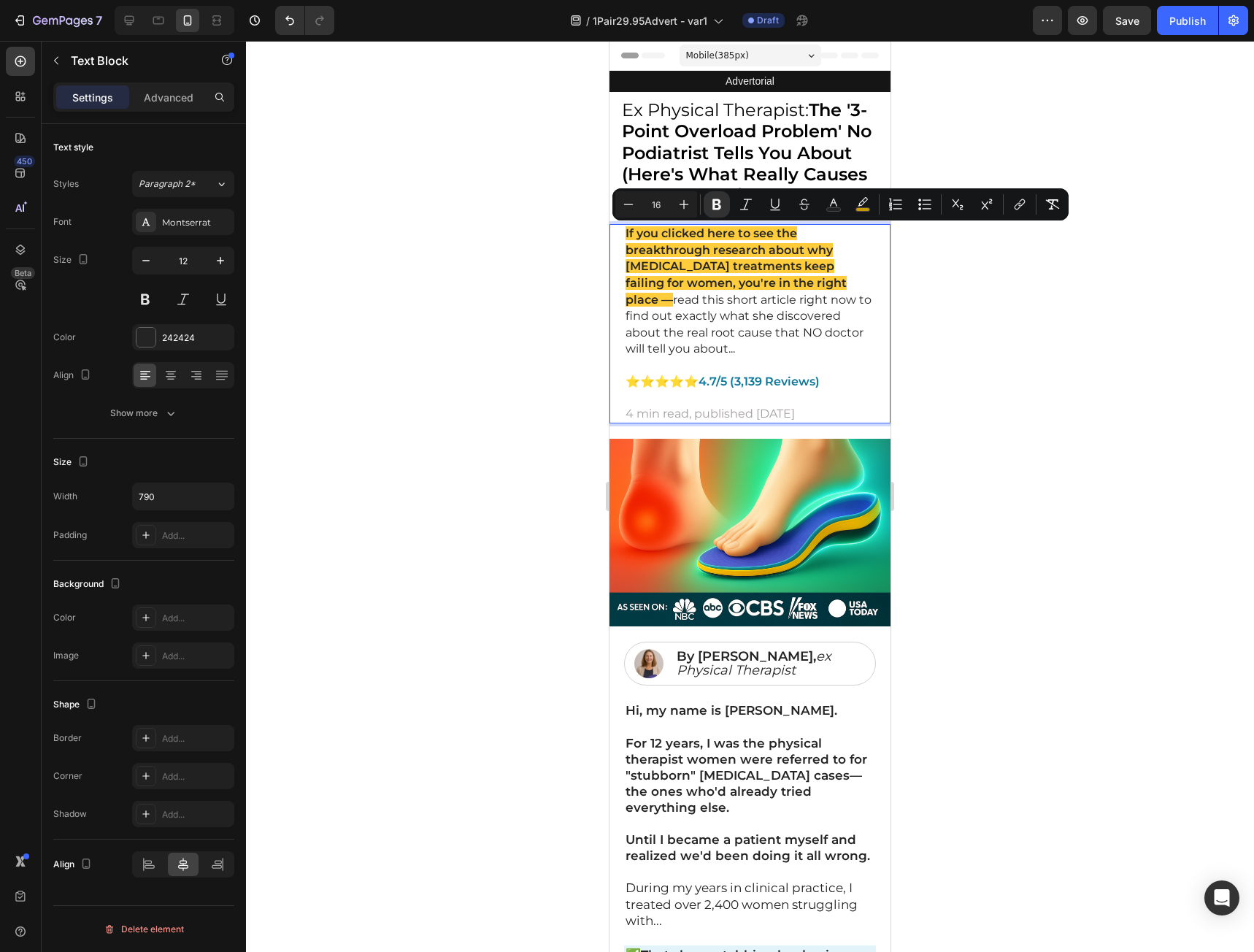
drag, startPoint x: 734, startPoint y: 348, endPoint x: 613, endPoint y: 233, distance: 166.9
click at [613, 233] on div "If you clicked here to see the breakthrough research about why plantar fasciiti…" at bounding box center [751, 324] width 281 height 199
copy p "If you clicked here to see the breakthrough research about why plantar fasciiti…"
click at [809, 346] on p "If you clicked here to see the breakthrough research about why plantar fasciiti…" at bounding box center [750, 291] width 249 height 132
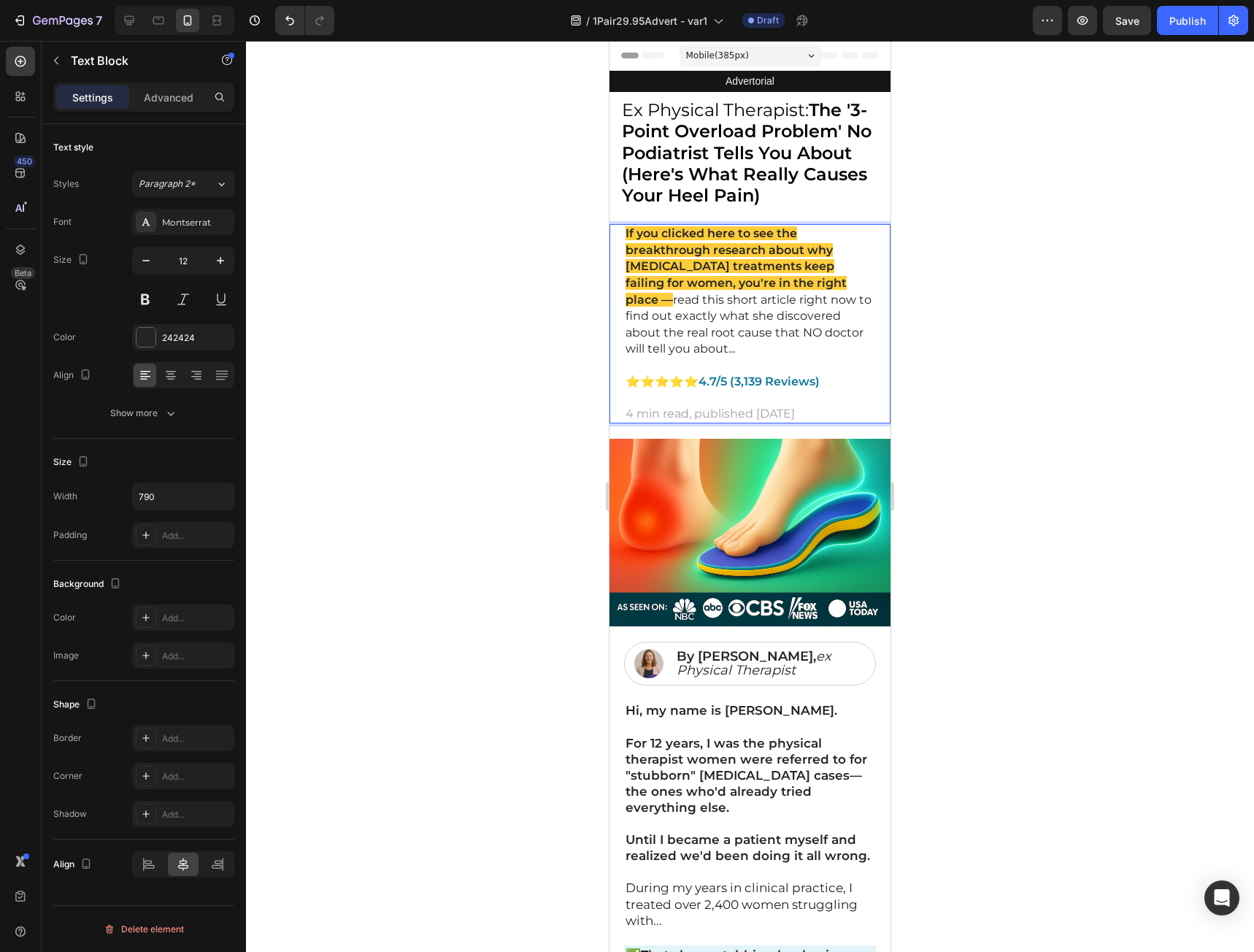
click at [944, 377] on div at bounding box center [750, 497] width 1008 height 911
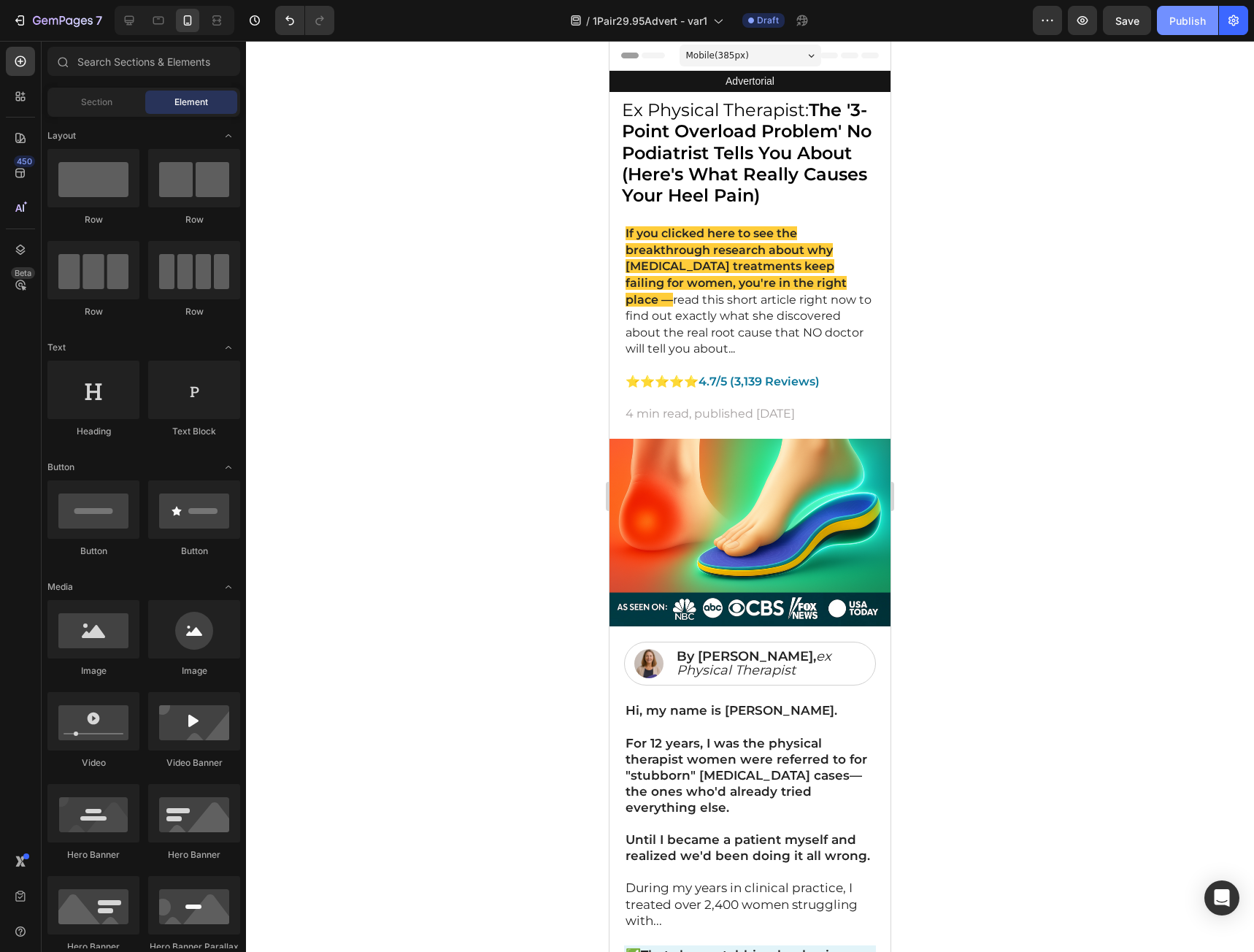
click at [1174, 18] on div "Publish" at bounding box center [1187, 21] width 36 height 16
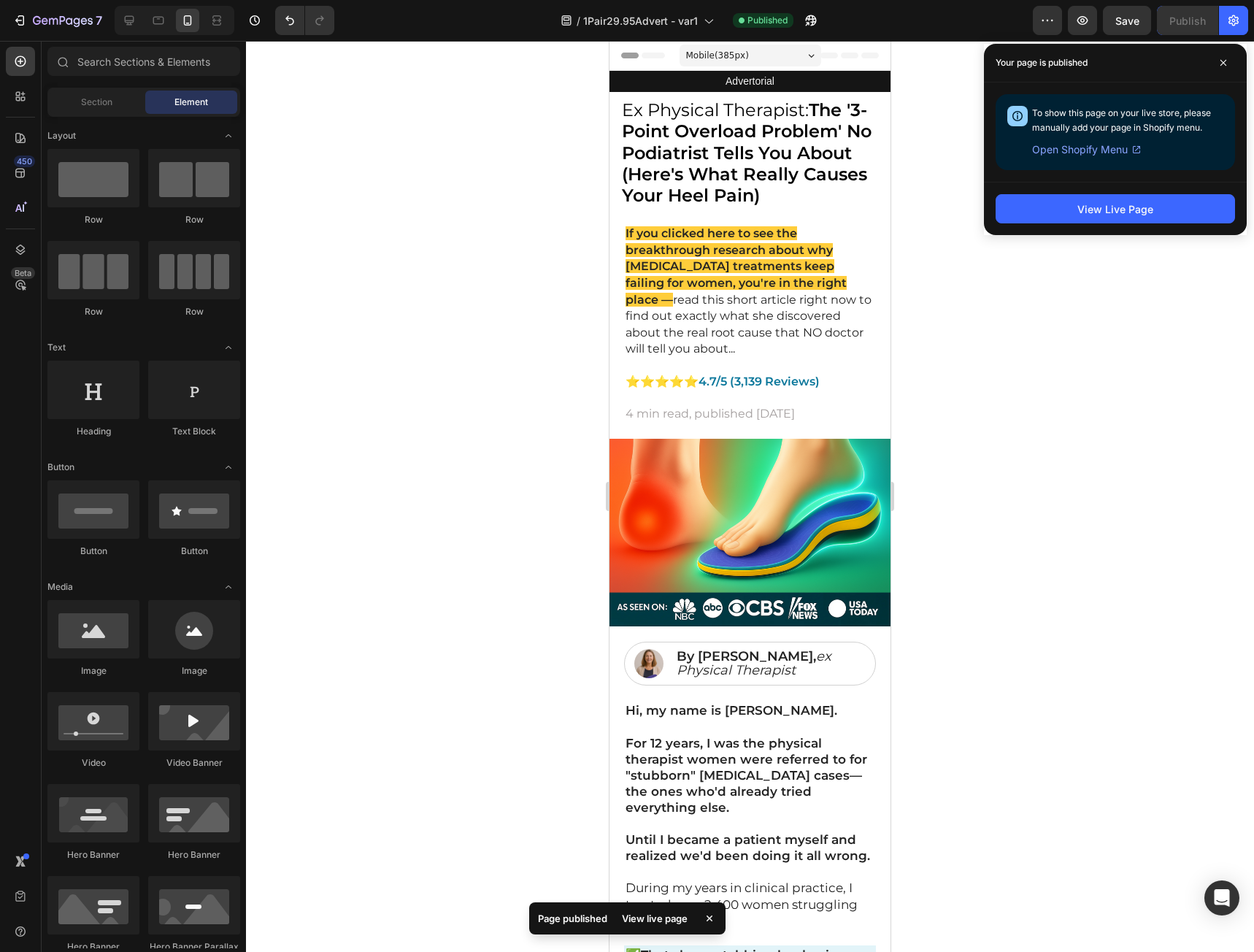
click at [1059, 483] on div at bounding box center [750, 497] width 1008 height 911
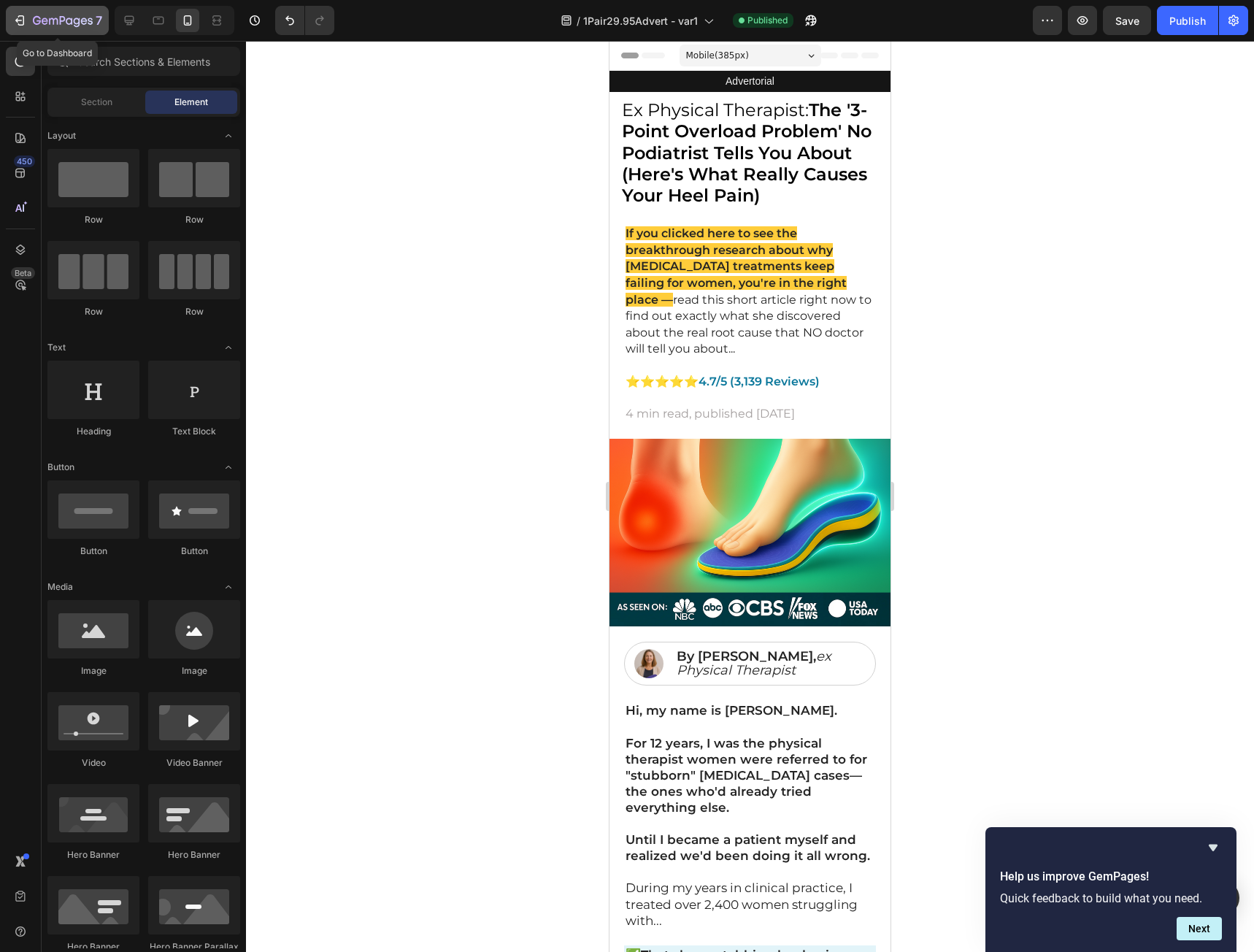
click at [20, 12] on div "7" at bounding box center [58, 21] width 90 height 18
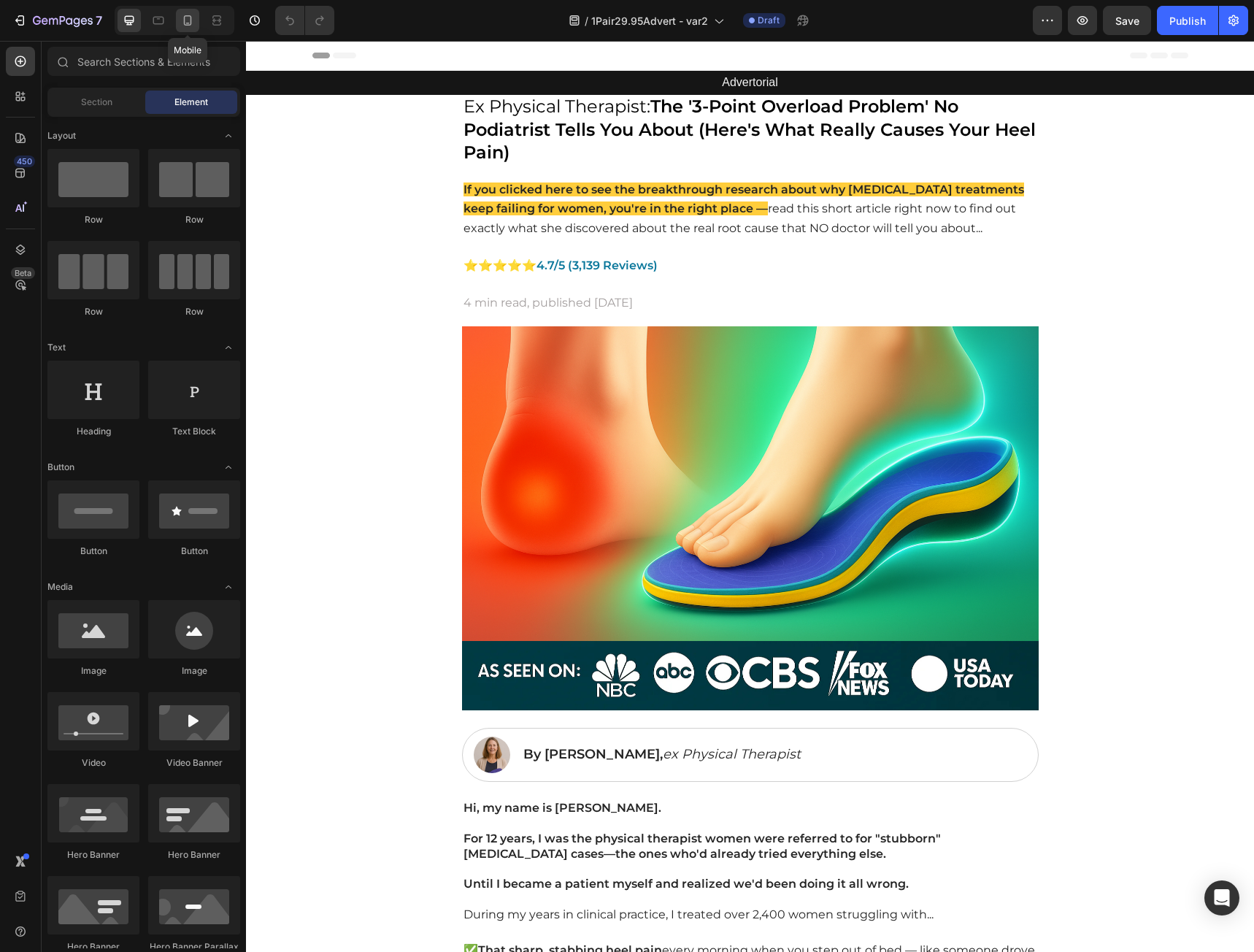
click at [193, 24] on icon at bounding box center [187, 20] width 15 height 15
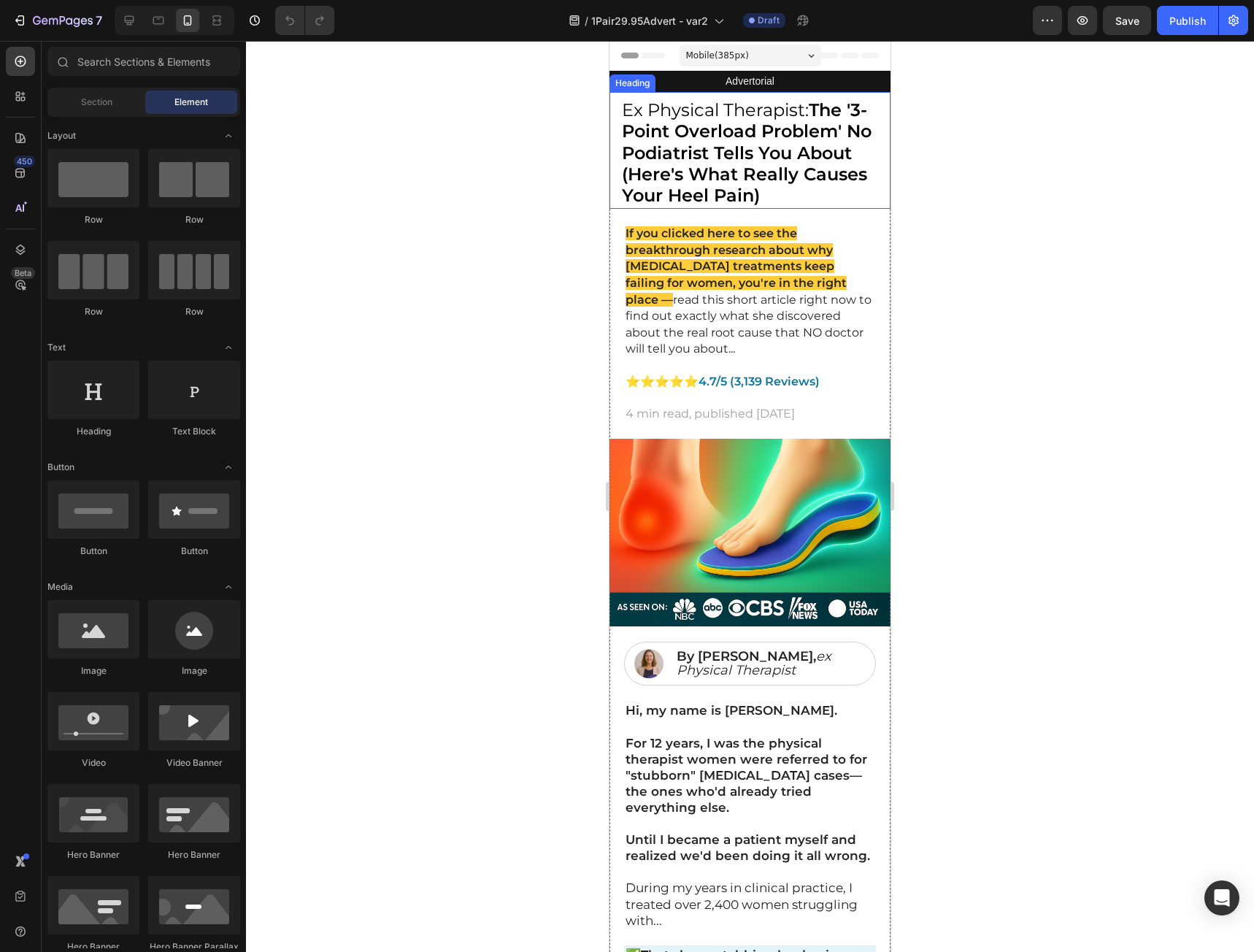
click at [803, 182] on strong "The '3-Point Overload Problem' No Podiatrist Tells You About (Here's What Reall…" at bounding box center [746, 152] width 249 height 107
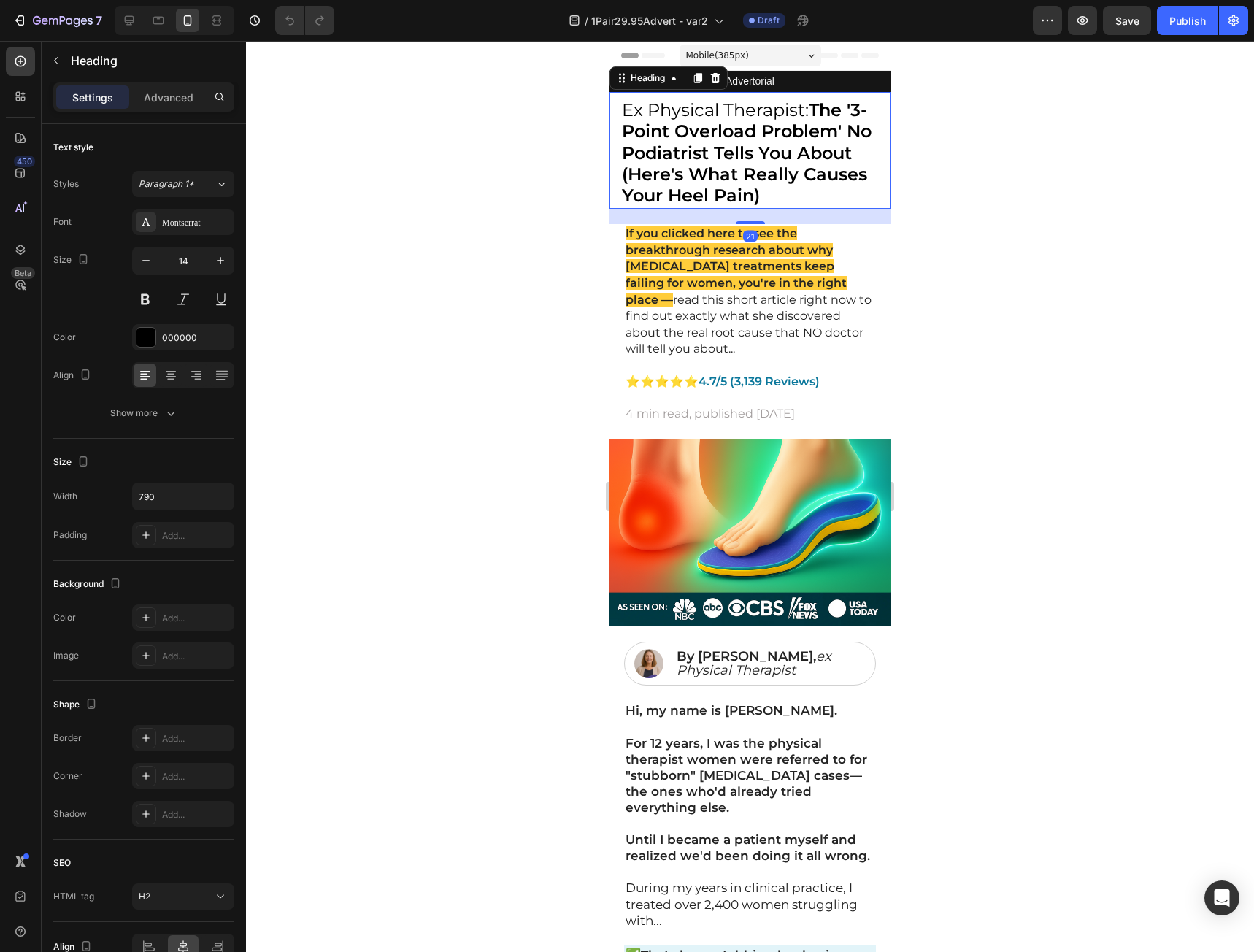
click at [832, 191] on h2 "Ex Physical Therapist: The '3-Point Overload Problem' No Podiatrist Tells You A…" at bounding box center [750, 154] width 258 height 109
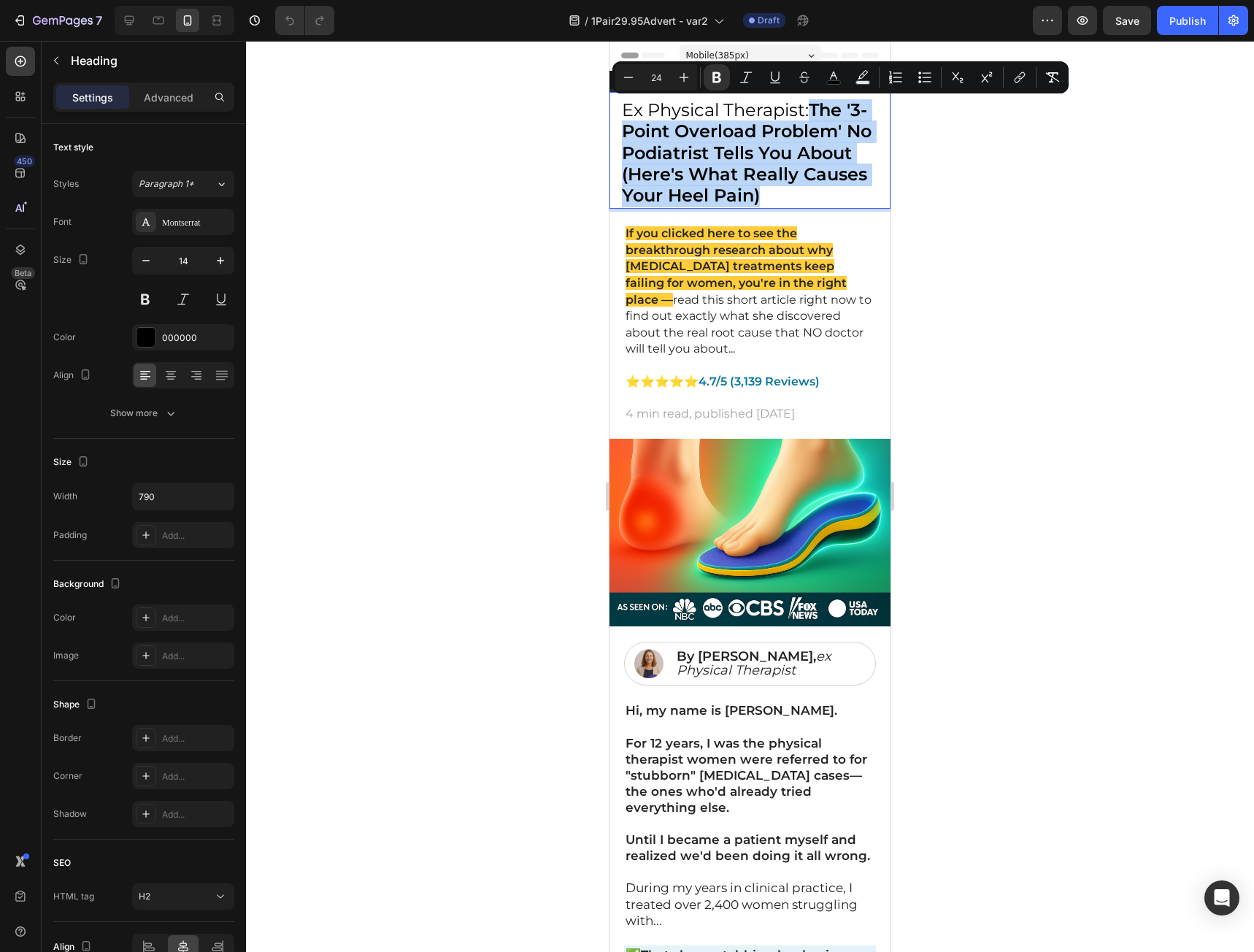
drag, startPoint x: 836, startPoint y: 195, endPoint x: 816, endPoint y: 108, distance: 89.3
click at [816, 108] on p "Ex Physical Therapist: The '3-Point Overload Problem' No Podiatrist Tells You A…" at bounding box center [749, 153] width 255 height 107
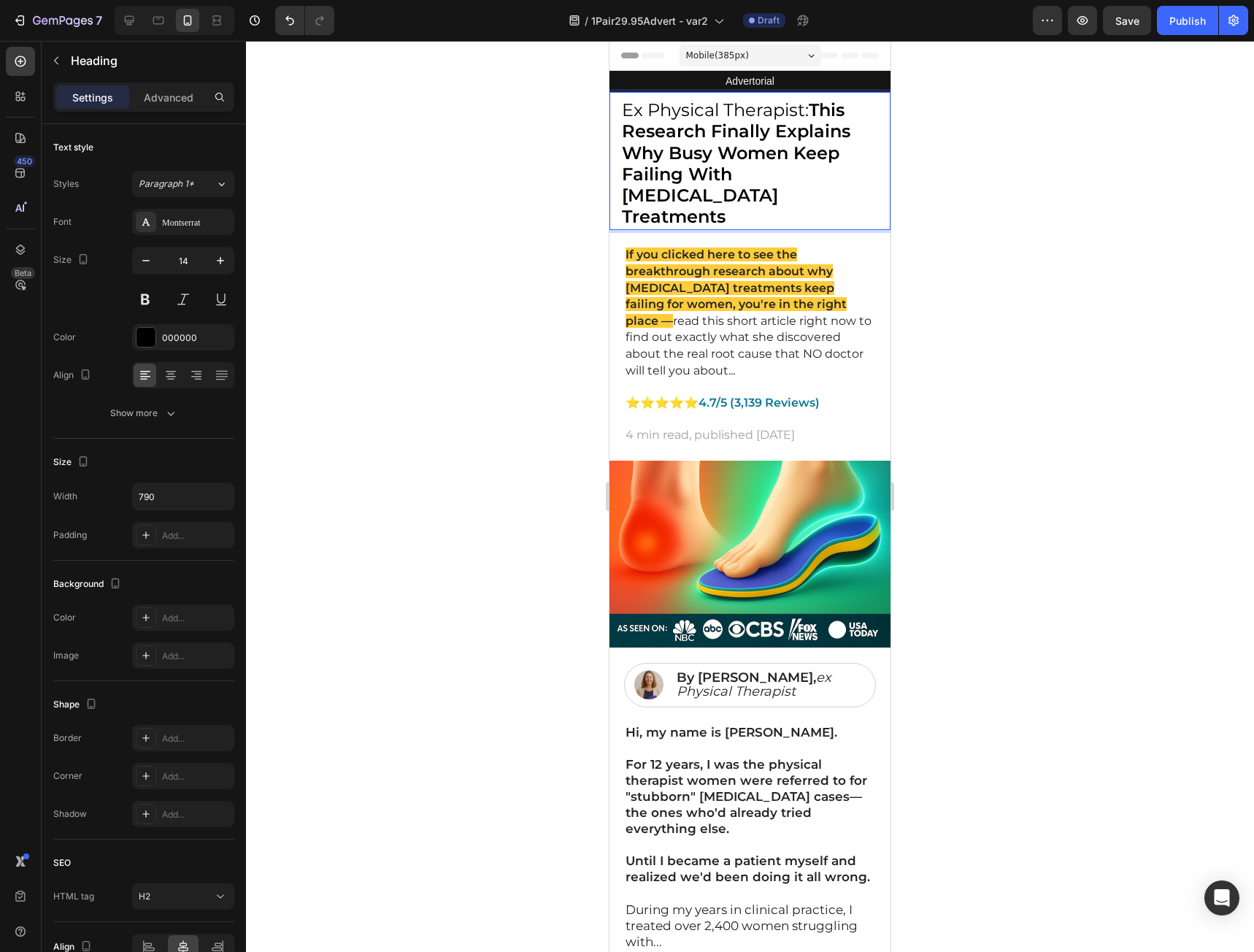
click at [1097, 302] on div at bounding box center [750, 497] width 1008 height 911
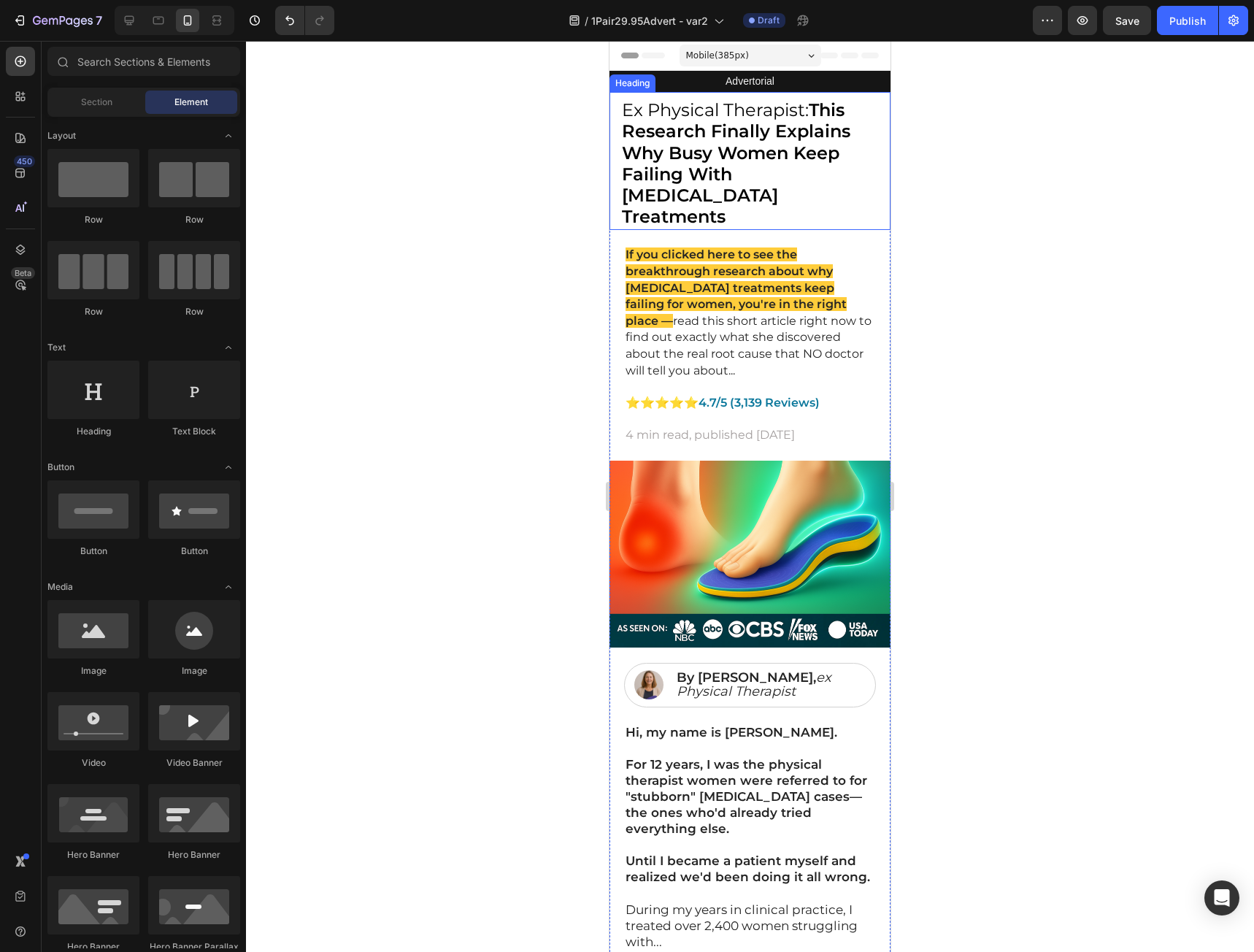
click at [767, 148] on strong "This Research Finally Explains Why Busy Women Keep Failing With Plantar Fasciit…" at bounding box center [736, 163] width 229 height 128
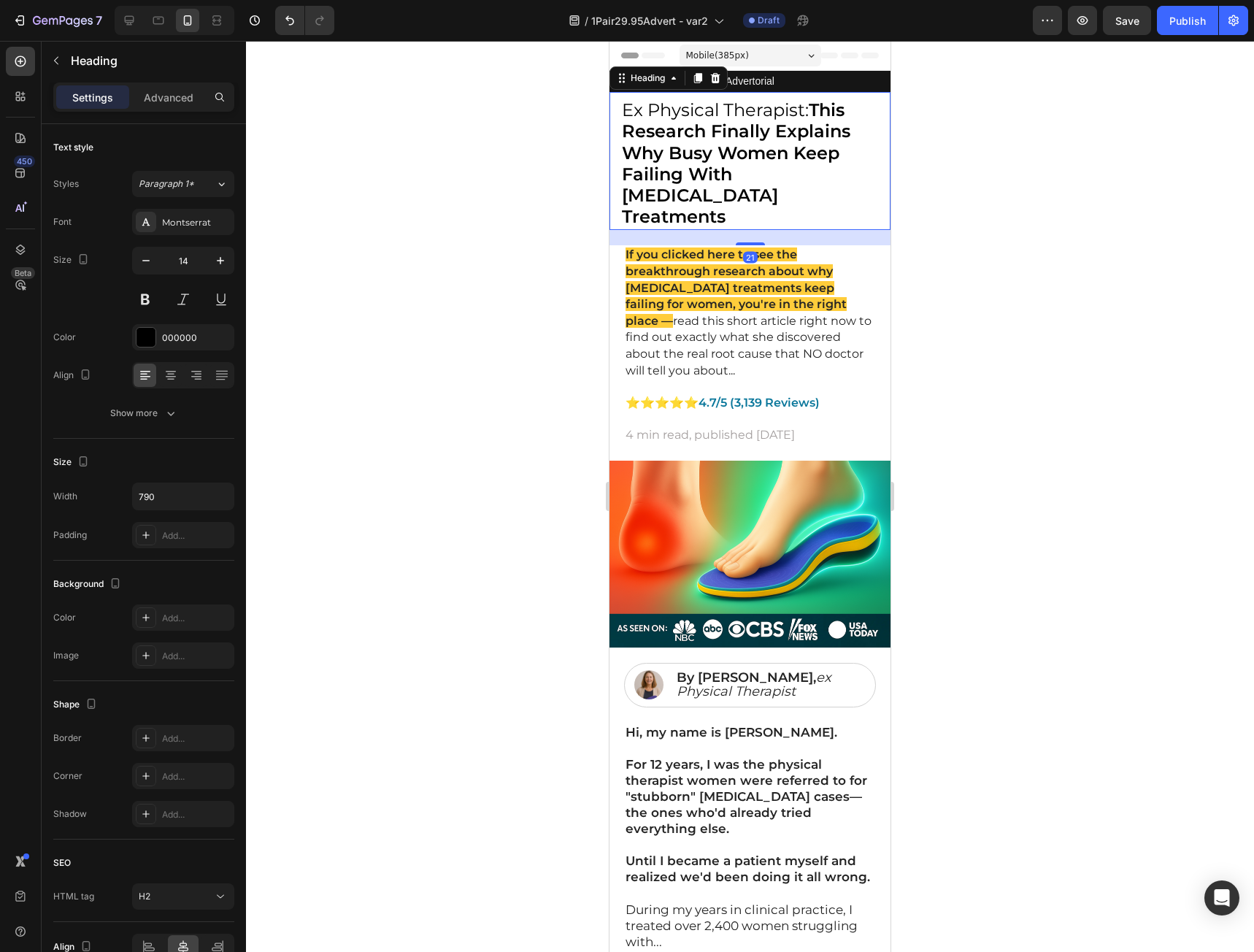
click at [767, 148] on strong "This Research Finally Explains Why Busy Women Keep Failing With Plantar Fasciit…" at bounding box center [736, 163] width 229 height 128
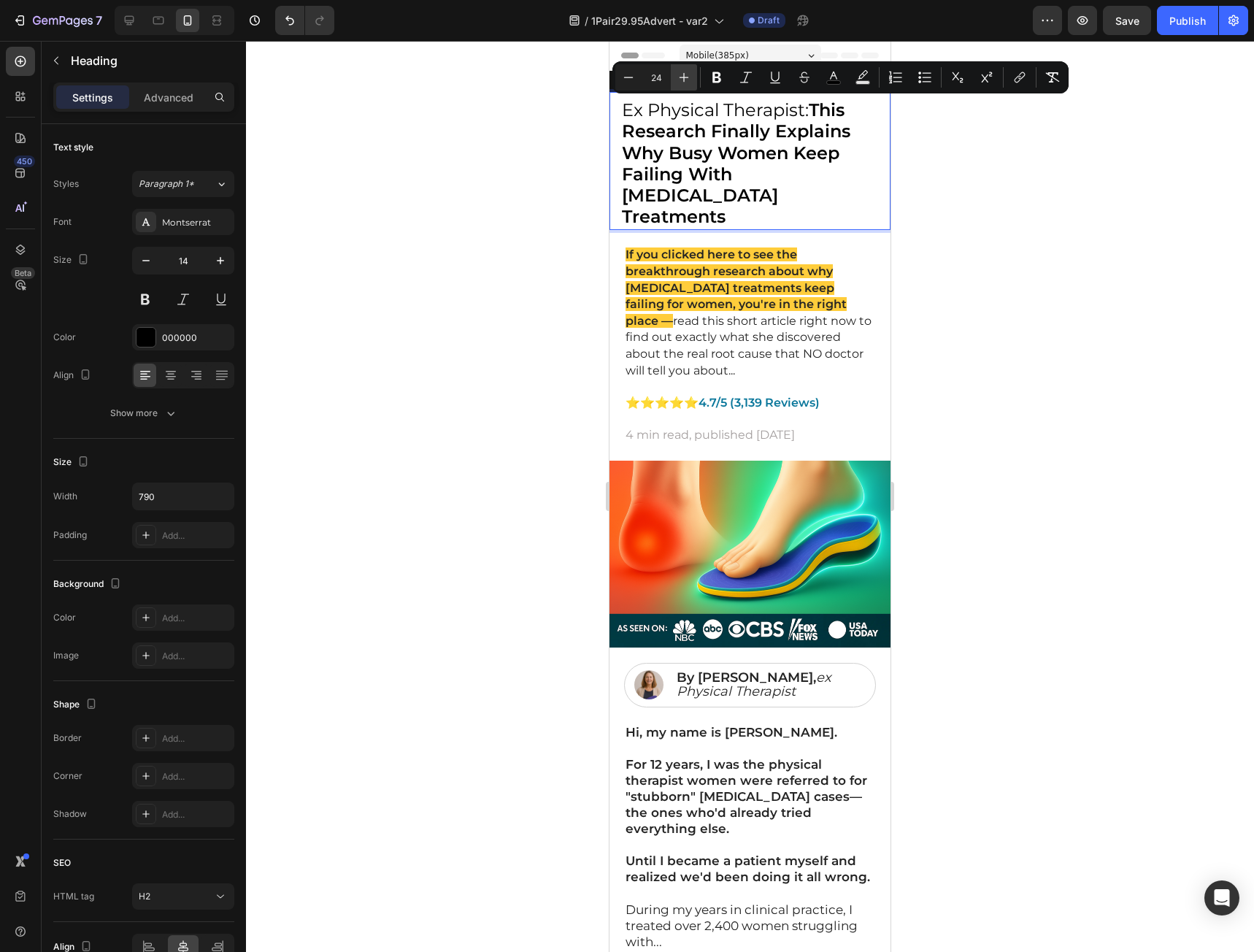
click at [690, 76] on icon "Editor contextual toolbar" at bounding box center [683, 77] width 15 height 15
click at [688, 76] on icon "Editor contextual toolbar" at bounding box center [683, 77] width 15 height 15
click at [630, 80] on icon "Editor contextual toolbar" at bounding box center [628, 77] width 15 height 15
type input "25"
click at [1043, 235] on div at bounding box center [750, 497] width 1008 height 911
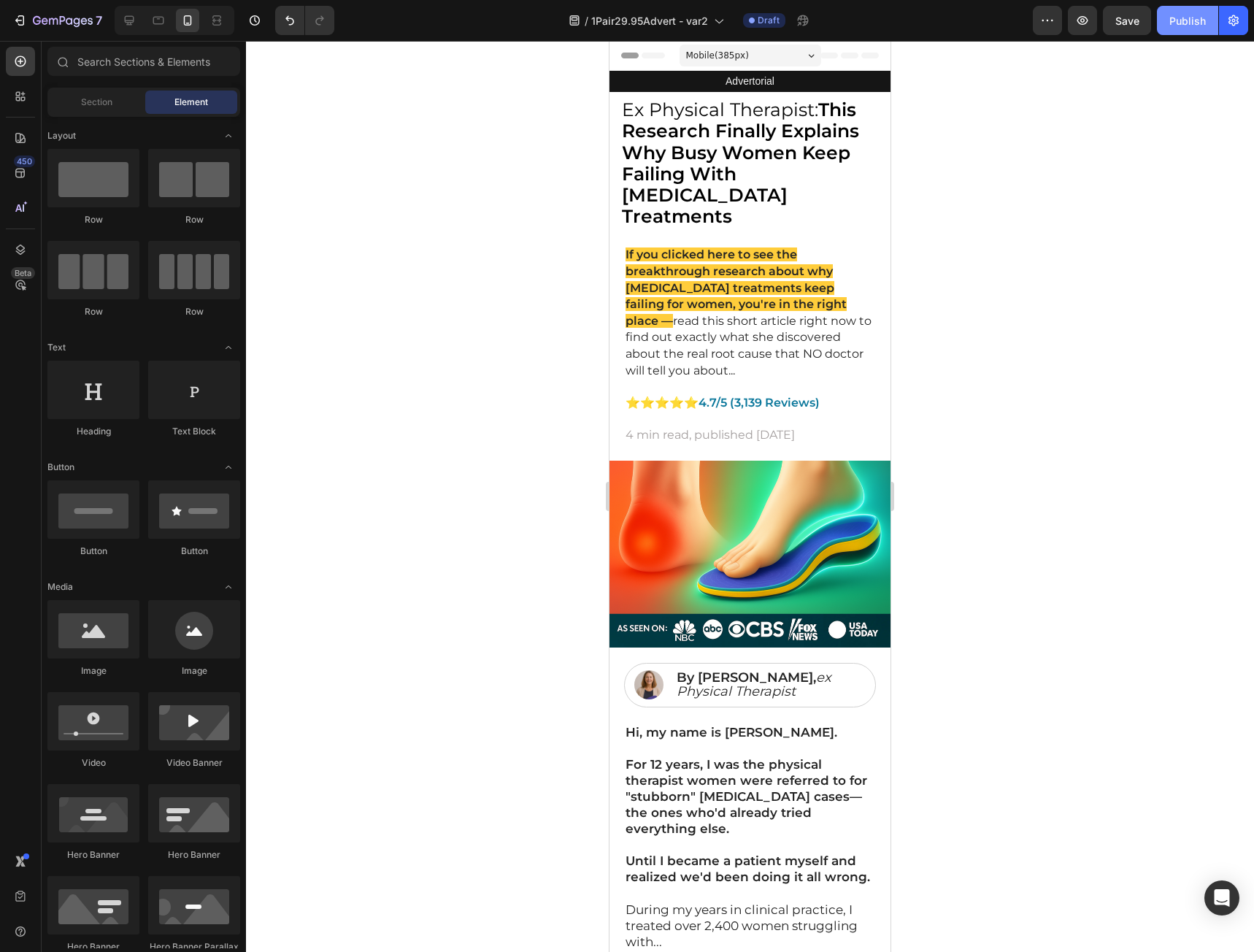
click at [1190, 23] on div "Publish" at bounding box center [1187, 21] width 36 height 16
click at [19, 21] on icon "button" at bounding box center [19, 21] width 7 height 4
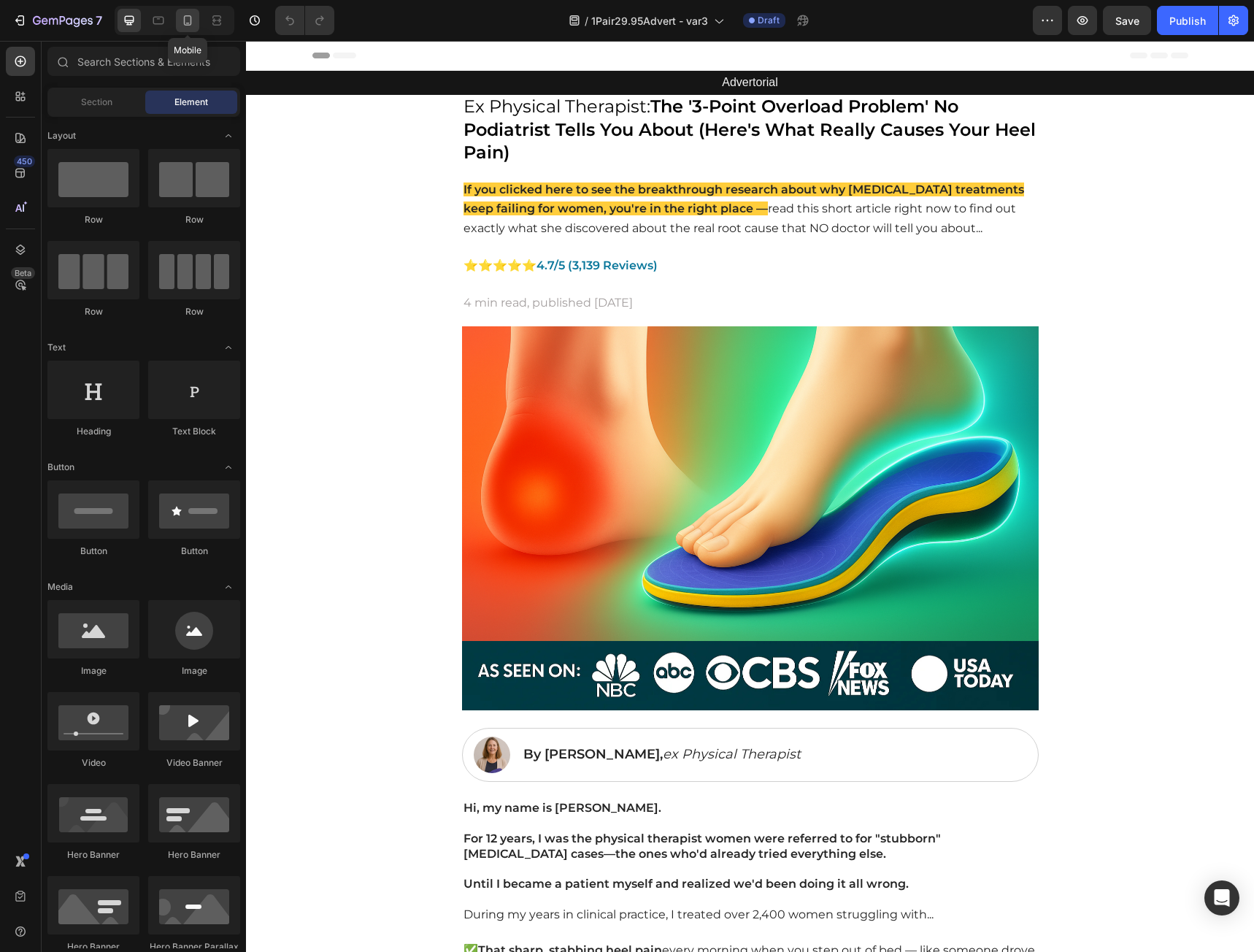
click at [191, 21] on icon at bounding box center [188, 21] width 8 height 10
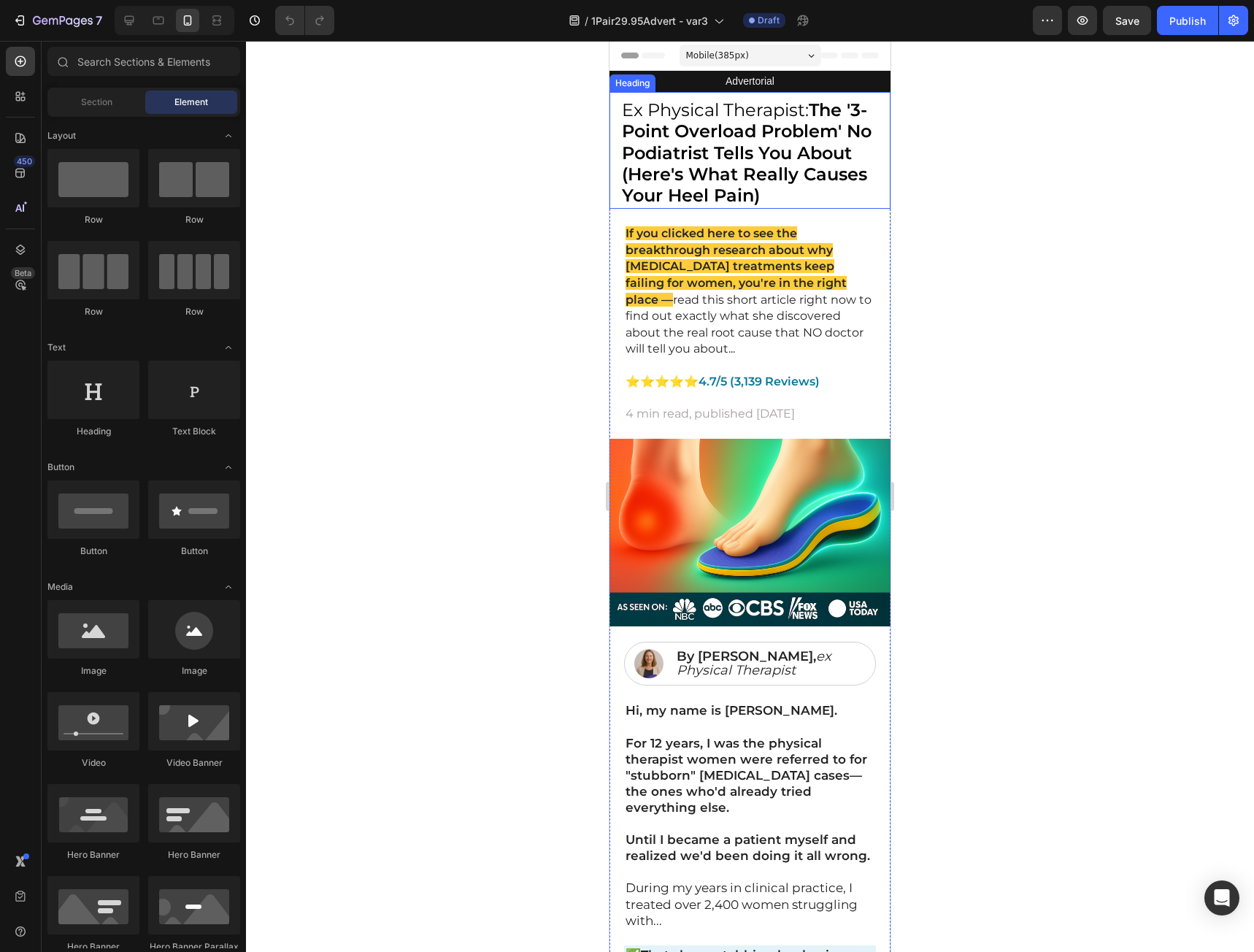
click at [844, 195] on h2 "Ex Physical Therapist: The '3-Point Overload Problem' No Podiatrist Tells You A…" at bounding box center [750, 154] width 258 height 109
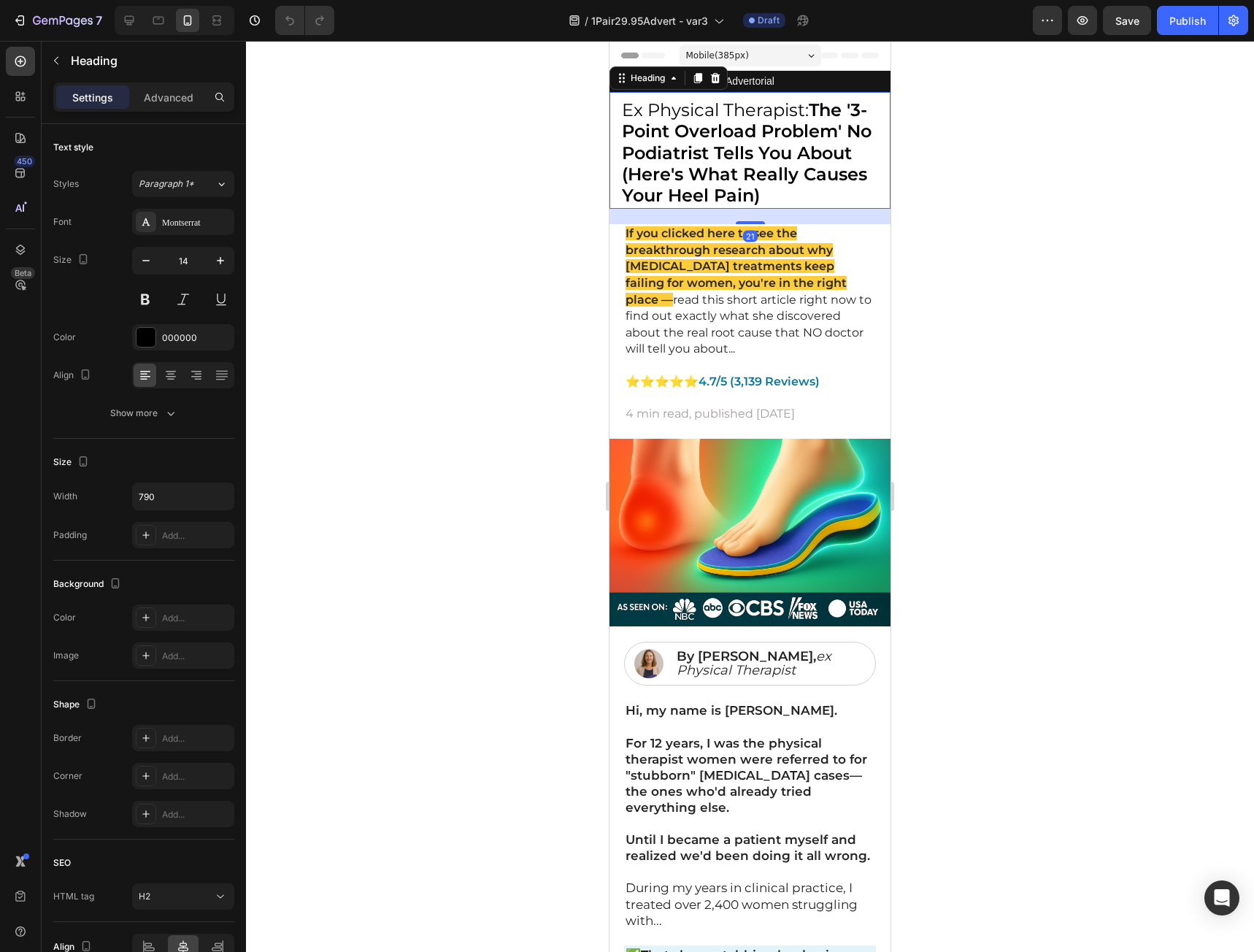
click at [849, 195] on h2 "Ex Physical Therapist: The '3-Point Overload Problem' No Podiatrist Tells You A…" at bounding box center [750, 154] width 258 height 109
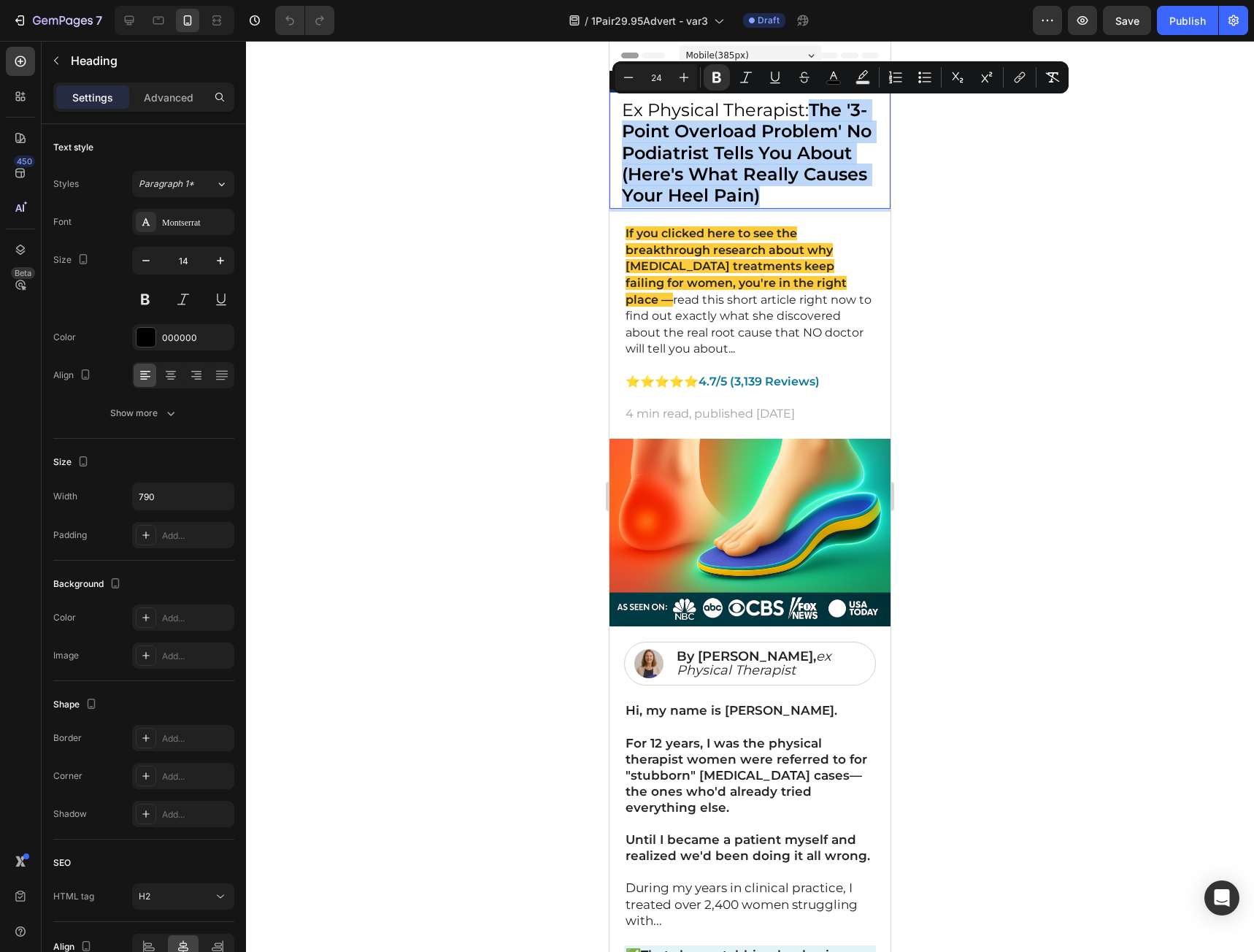
drag, startPoint x: 842, startPoint y: 195, endPoint x: 812, endPoint y: 114, distance: 86.4
click at [812, 114] on p "Ex Physical Therapist: The '3-Point Overload Problem' No Podiatrist Tells You A…" at bounding box center [749, 153] width 255 height 107
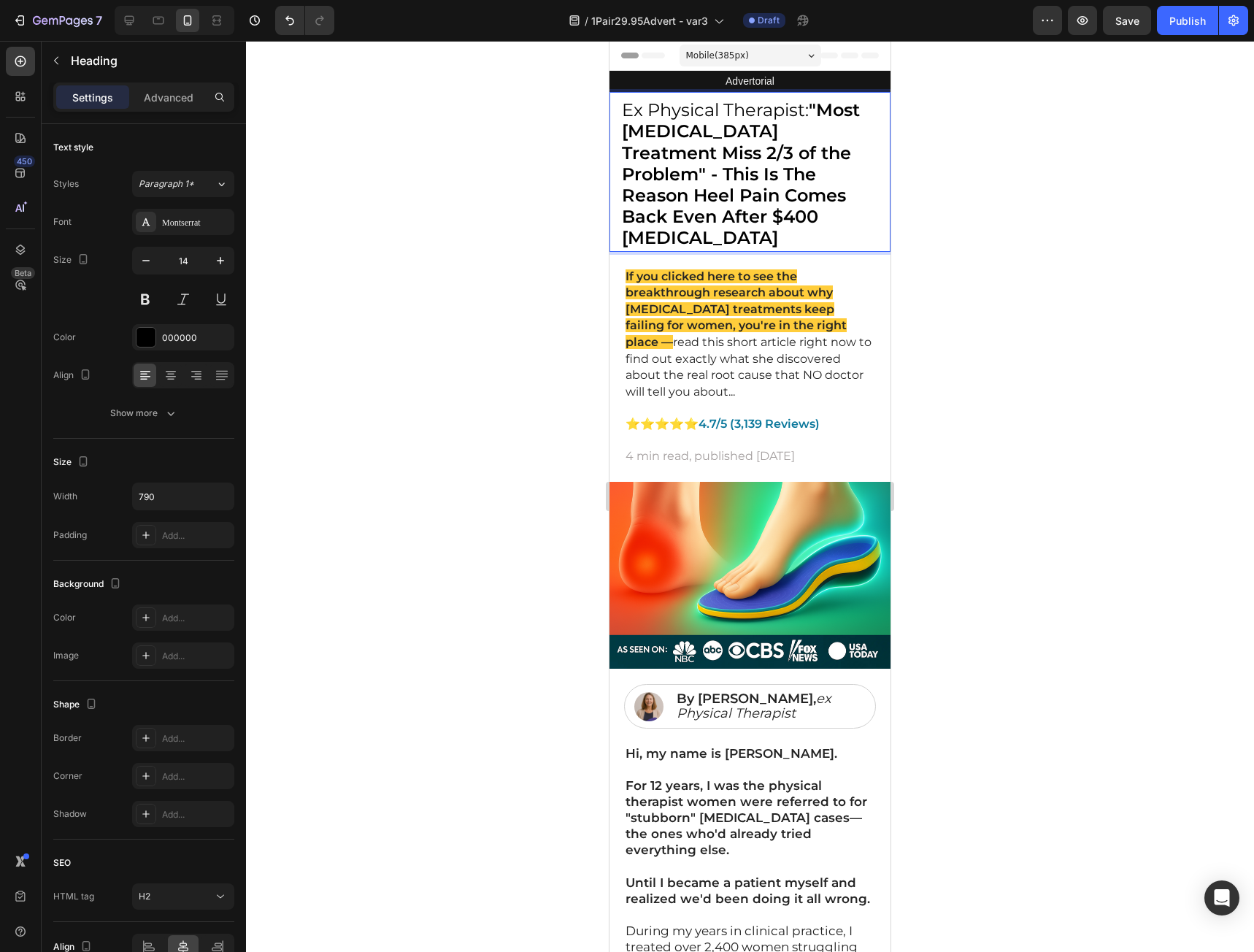
click at [721, 212] on strong ""Most Plantar Fasciitis Treatment Miss 2/3 of the Problem" - This Is The Reason…" at bounding box center [740, 174] width 238 height 149
click at [995, 273] on div at bounding box center [750, 497] width 1008 height 911
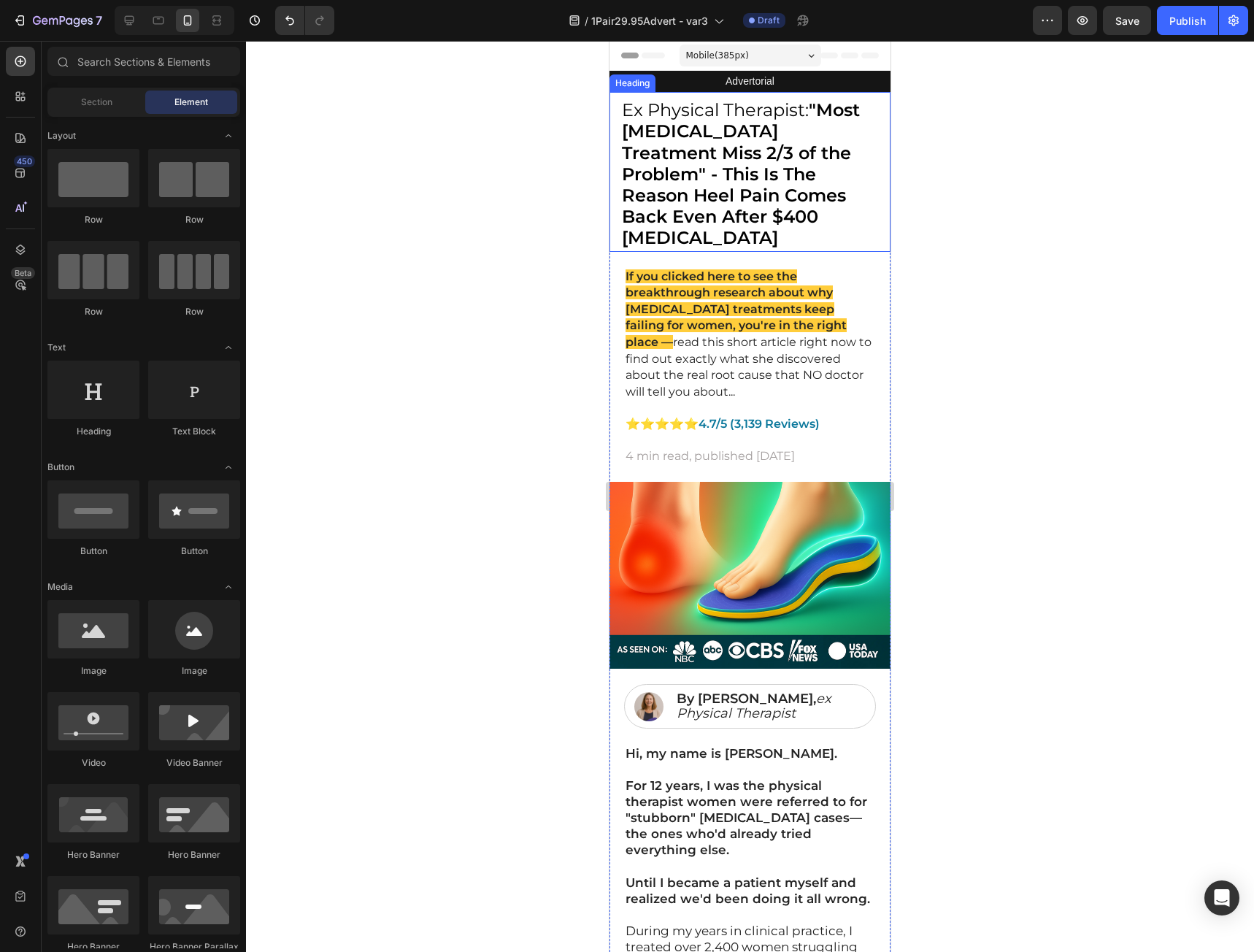
click at [854, 160] on p "⁠⁠⁠⁠⁠⁠⁠ Ex Physical Therapist: "Most Plantar Fasciitis Treatment Miss 2/3 of th…" at bounding box center [749, 175] width 255 height 149
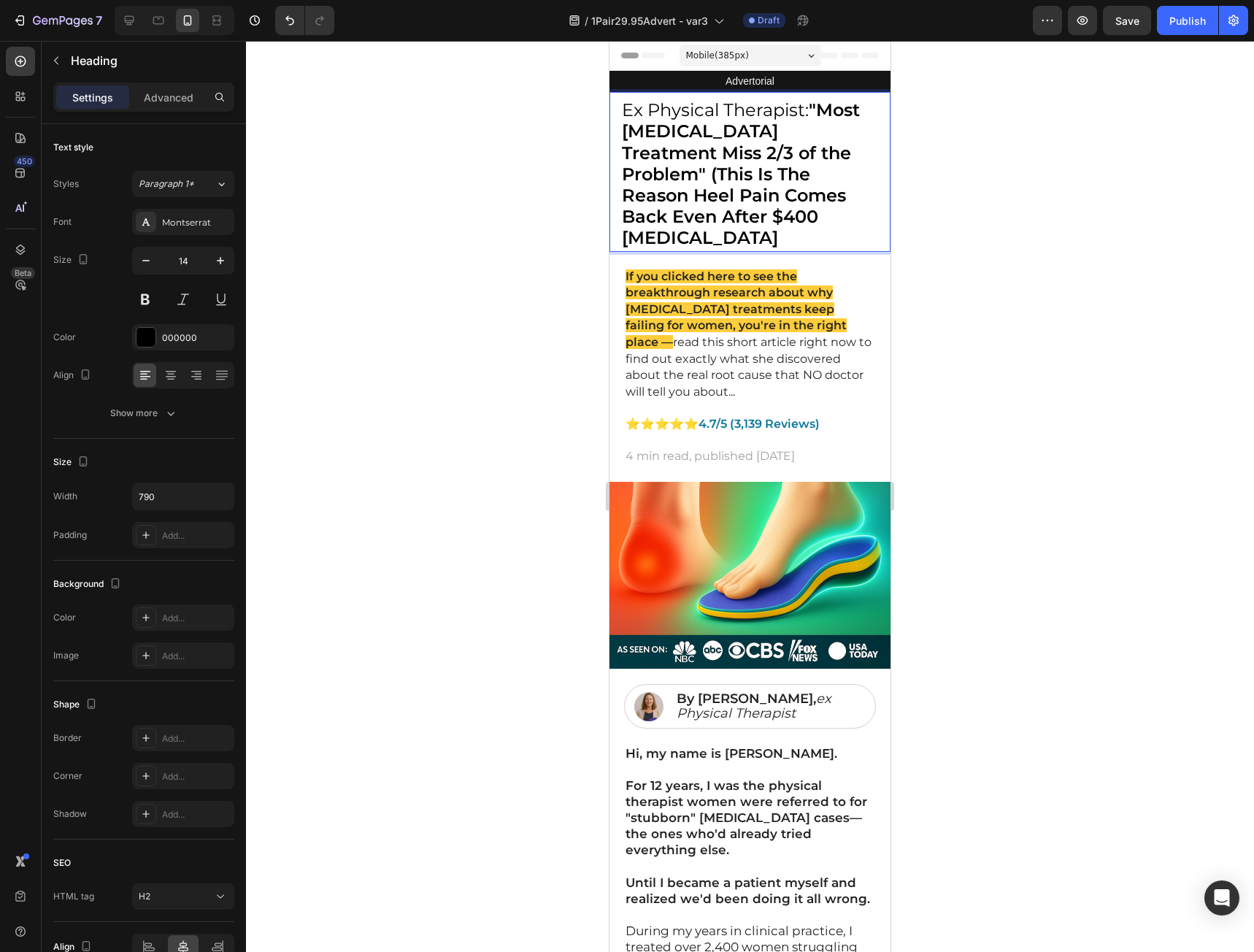
click at [834, 212] on p "Ex Physical Therapist: "Most Plantar Fasciitis Treatment Miss 2/3 of the Proble…" at bounding box center [749, 175] width 255 height 149
click at [996, 131] on div at bounding box center [750, 497] width 1008 height 911
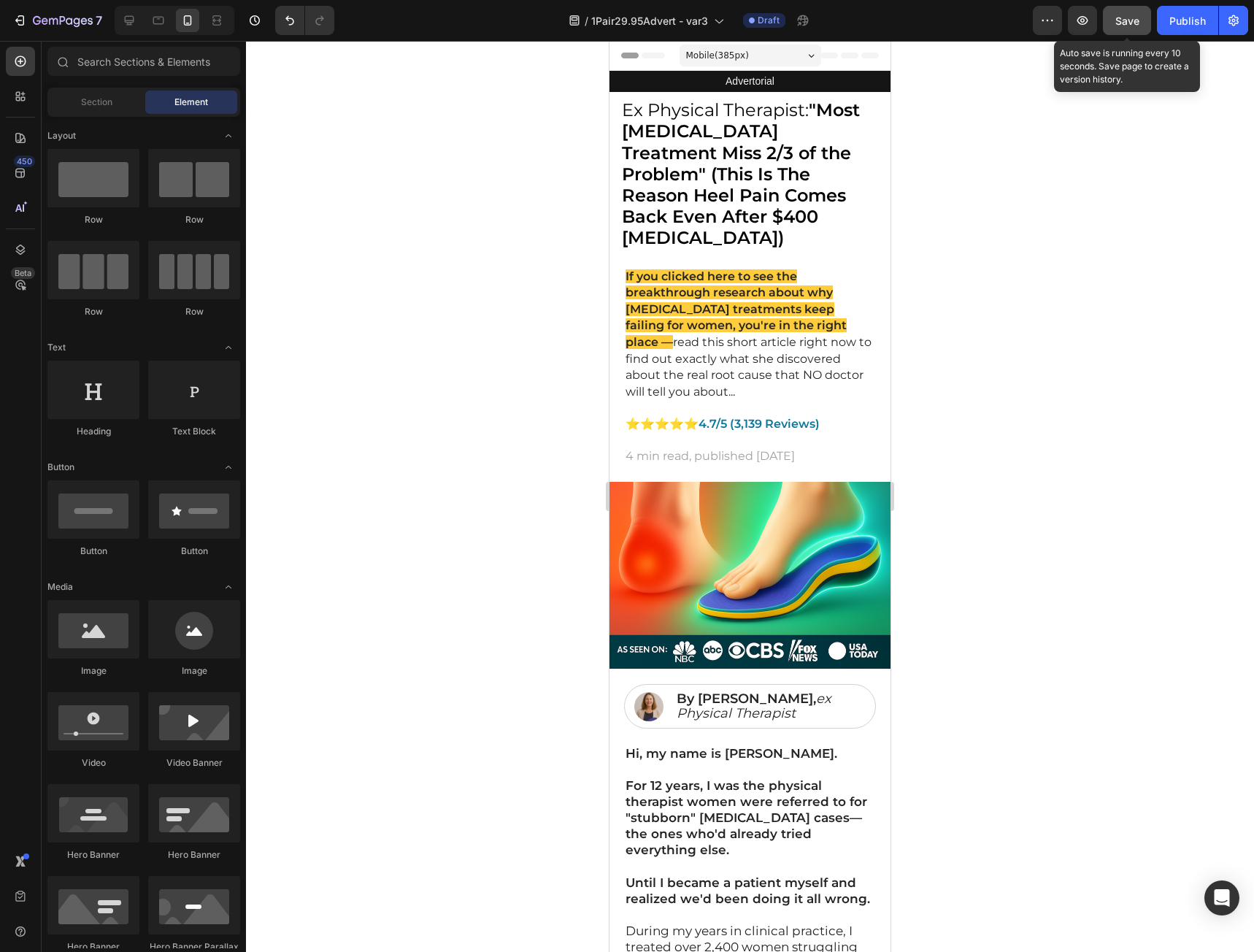
click at [1146, 25] on button "Save" at bounding box center [1126, 21] width 48 height 29
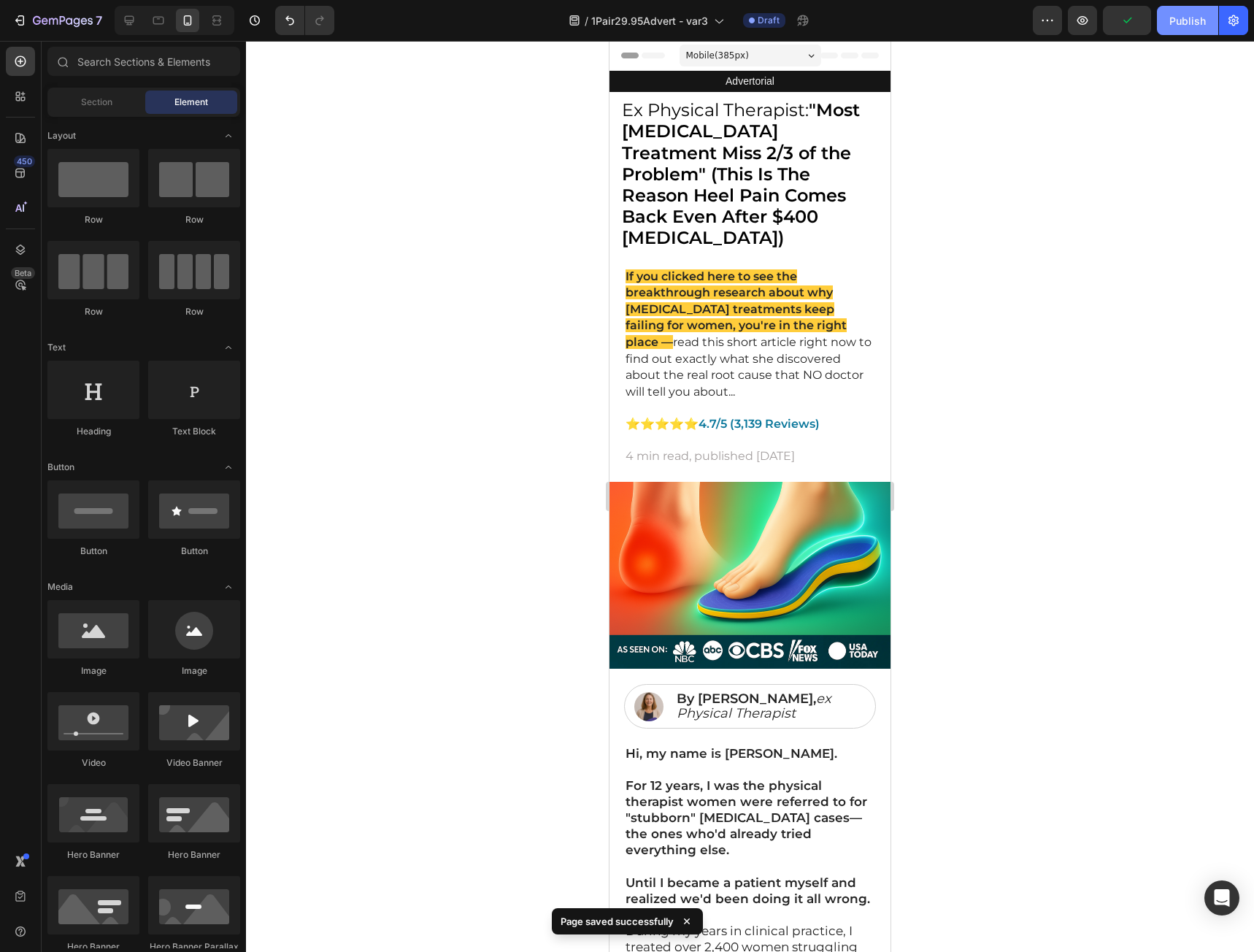
click at [1172, 19] on div "Publish" at bounding box center [1187, 21] width 36 height 16
click at [870, 132] on div "⁠⁠⁠⁠⁠⁠⁠ Ex Physical Therapist: "Most Plantar Fasciitis Treatment Miss 2/3 of th…" at bounding box center [751, 171] width 281 height 159
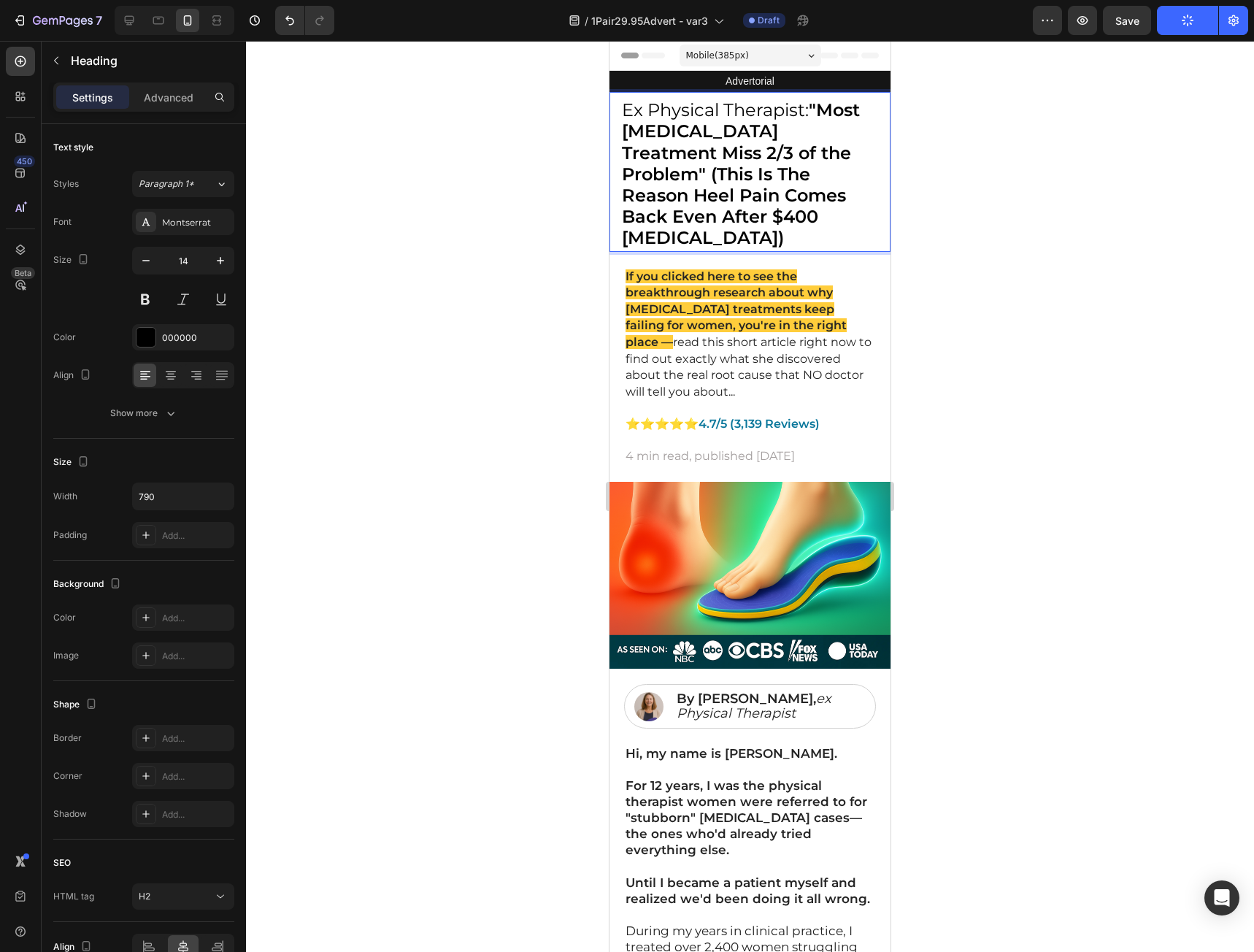
click at [866, 133] on h2 "Ex Physical Therapist: "Most Plantar Fasciitis Treatment Miss 2/3 of the Proble…" at bounding box center [750, 175] width 258 height 151
click at [731, 238] on p "Ex Physical Therapist: "Most Plantar Fasciitis Treatments Miss 2/3 of the Probl…" at bounding box center [749, 175] width 255 height 149
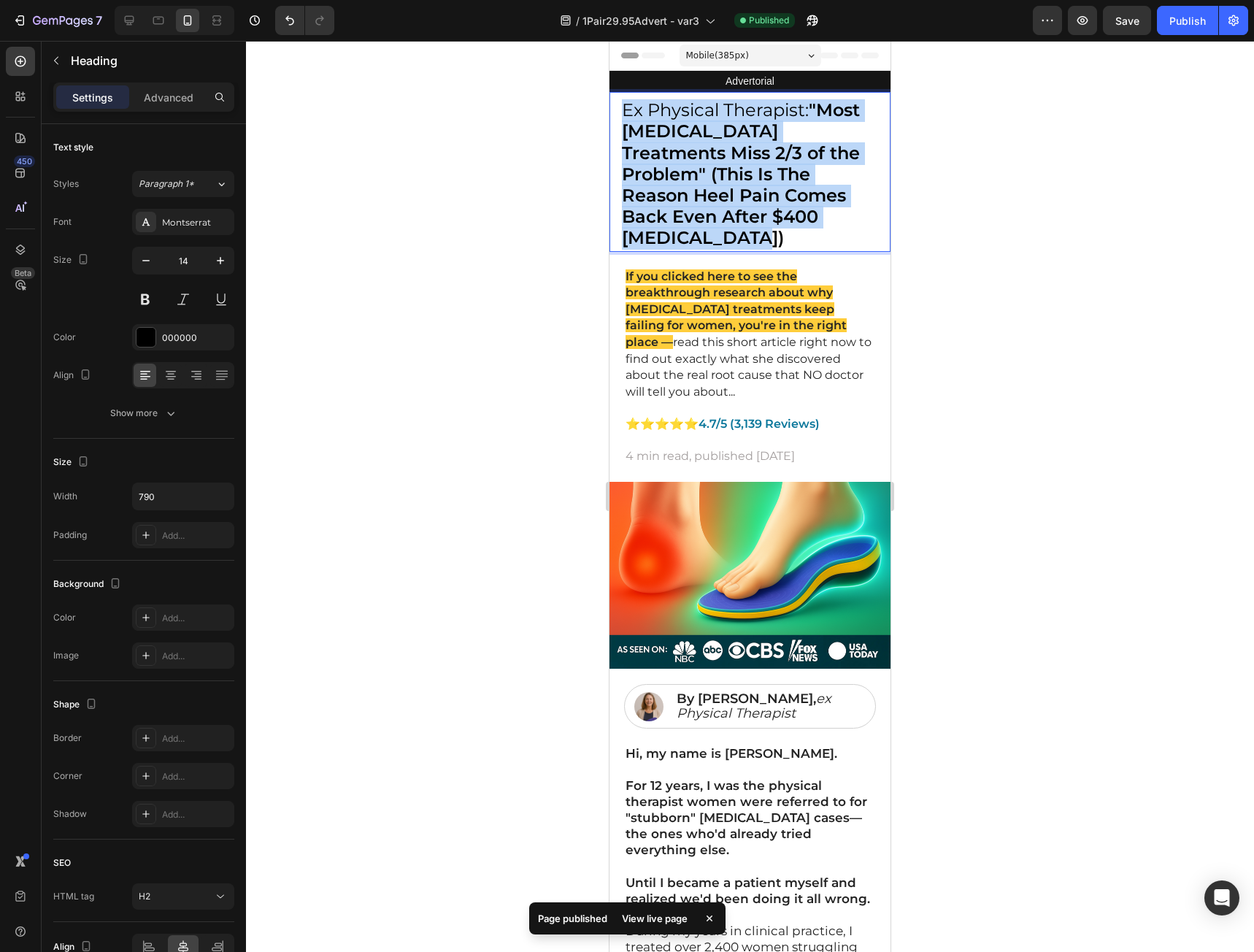
drag, startPoint x: 743, startPoint y: 240, endPoint x: 616, endPoint y: 114, distance: 178.9
click at [616, 114] on div "Ex Physical Therapist: "Most Plantar Fasciitis Treatments Miss 2/3 of the Probl…" at bounding box center [751, 171] width 281 height 159
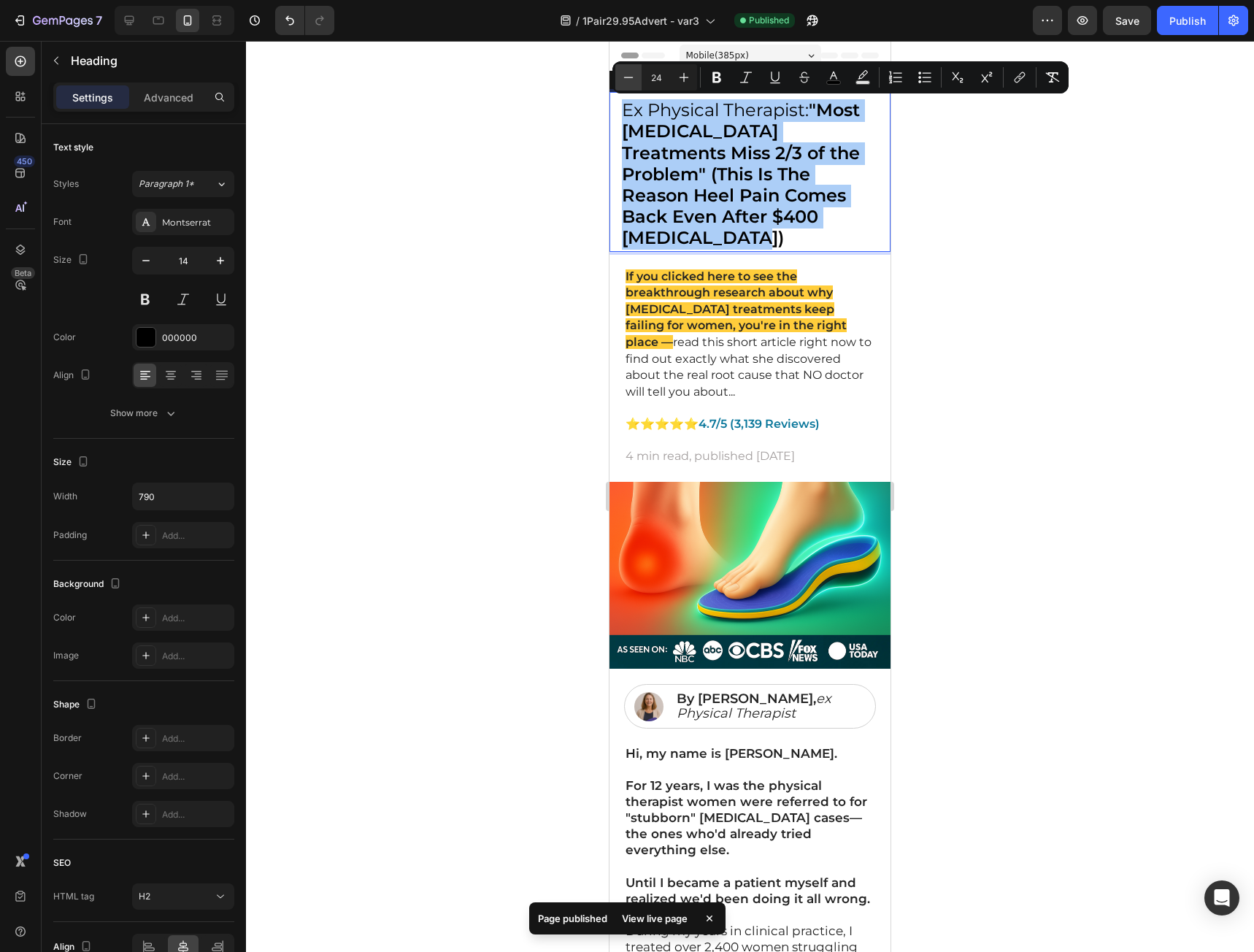
click at [625, 78] on icon "Editor contextual toolbar" at bounding box center [628, 77] width 15 height 15
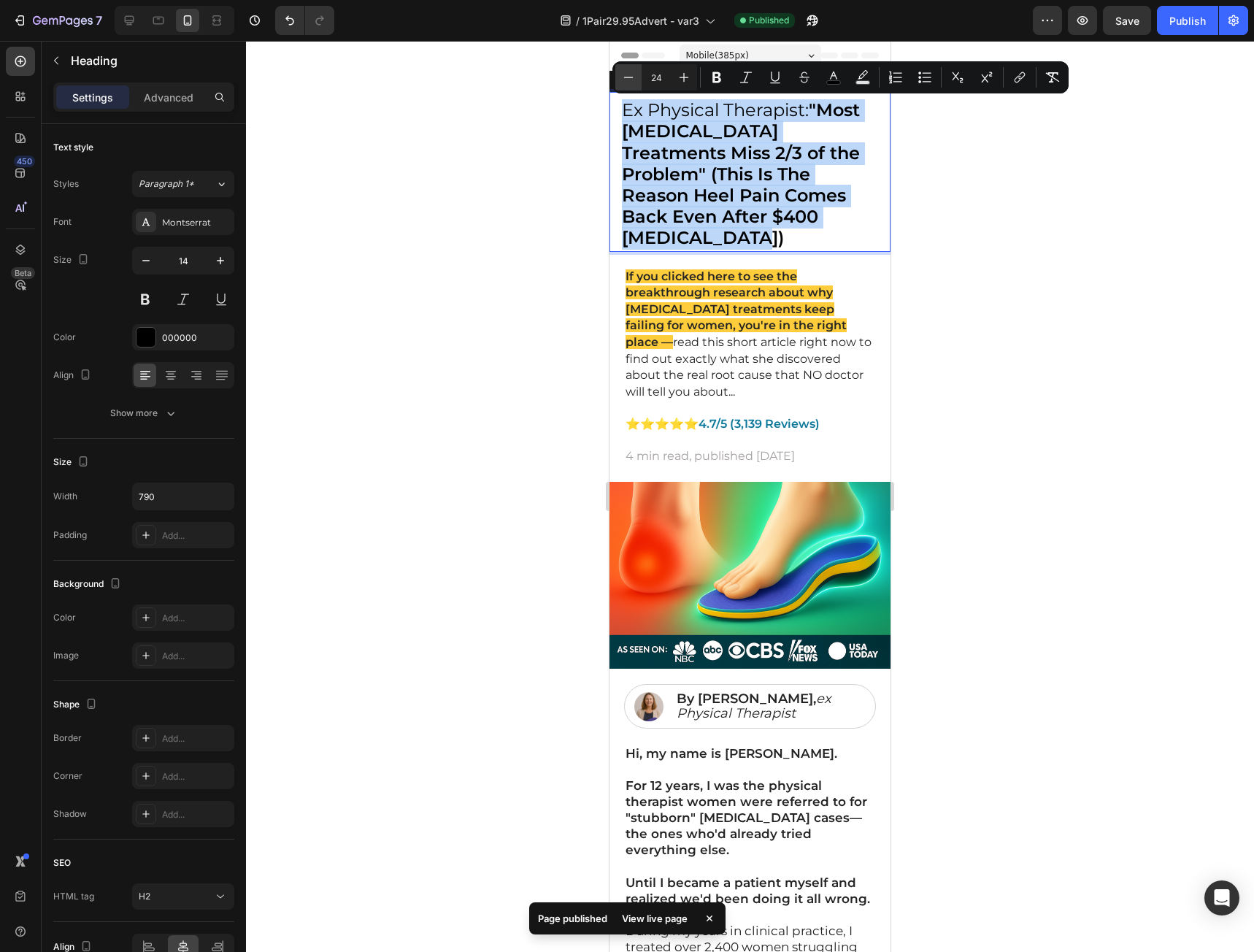
type input "23"
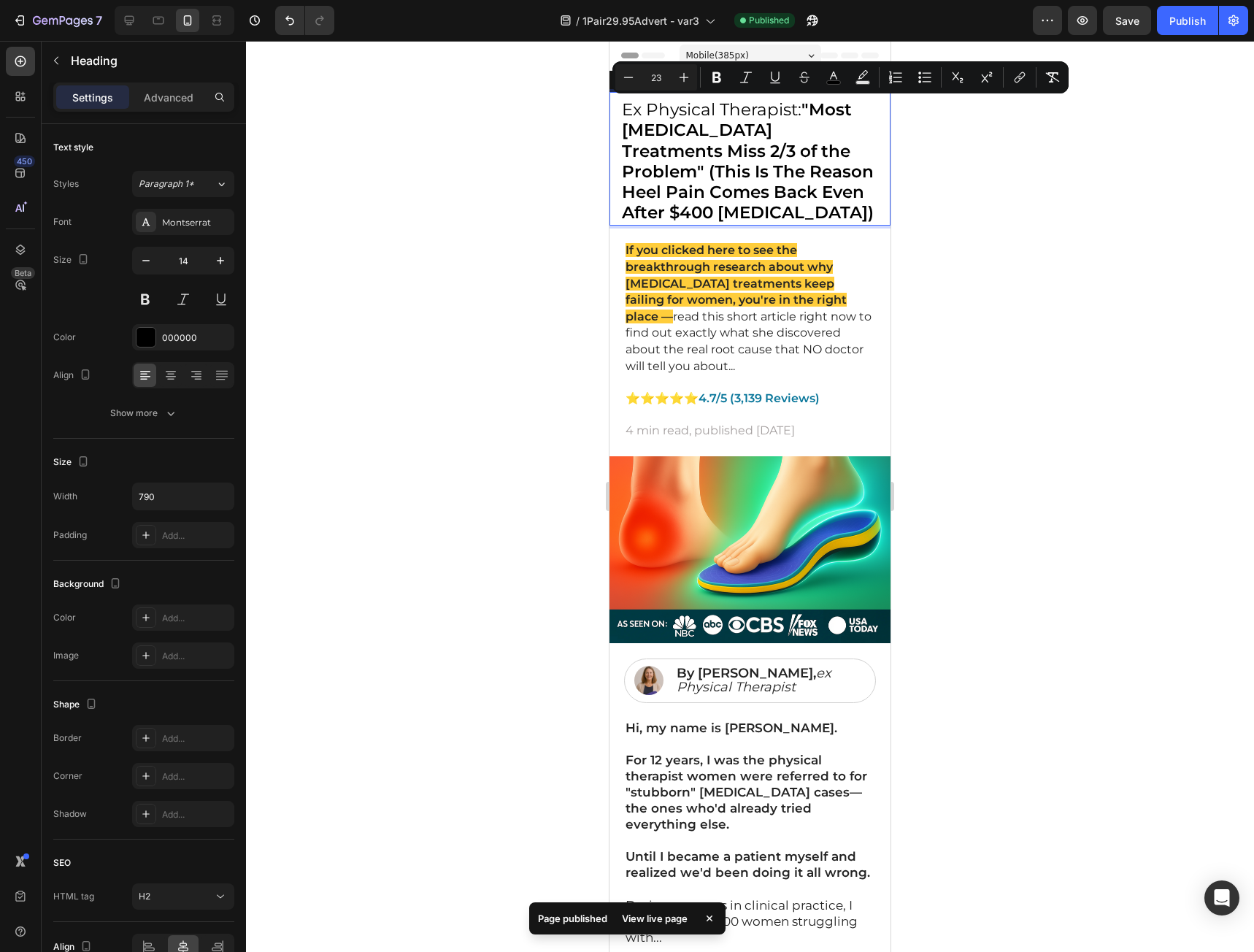
click at [829, 203] on p "Ex Physical Therapist: "Most Plantar Fasciitis Treatments Miss 2/3 of the Probl…" at bounding box center [749, 162] width 255 height 123
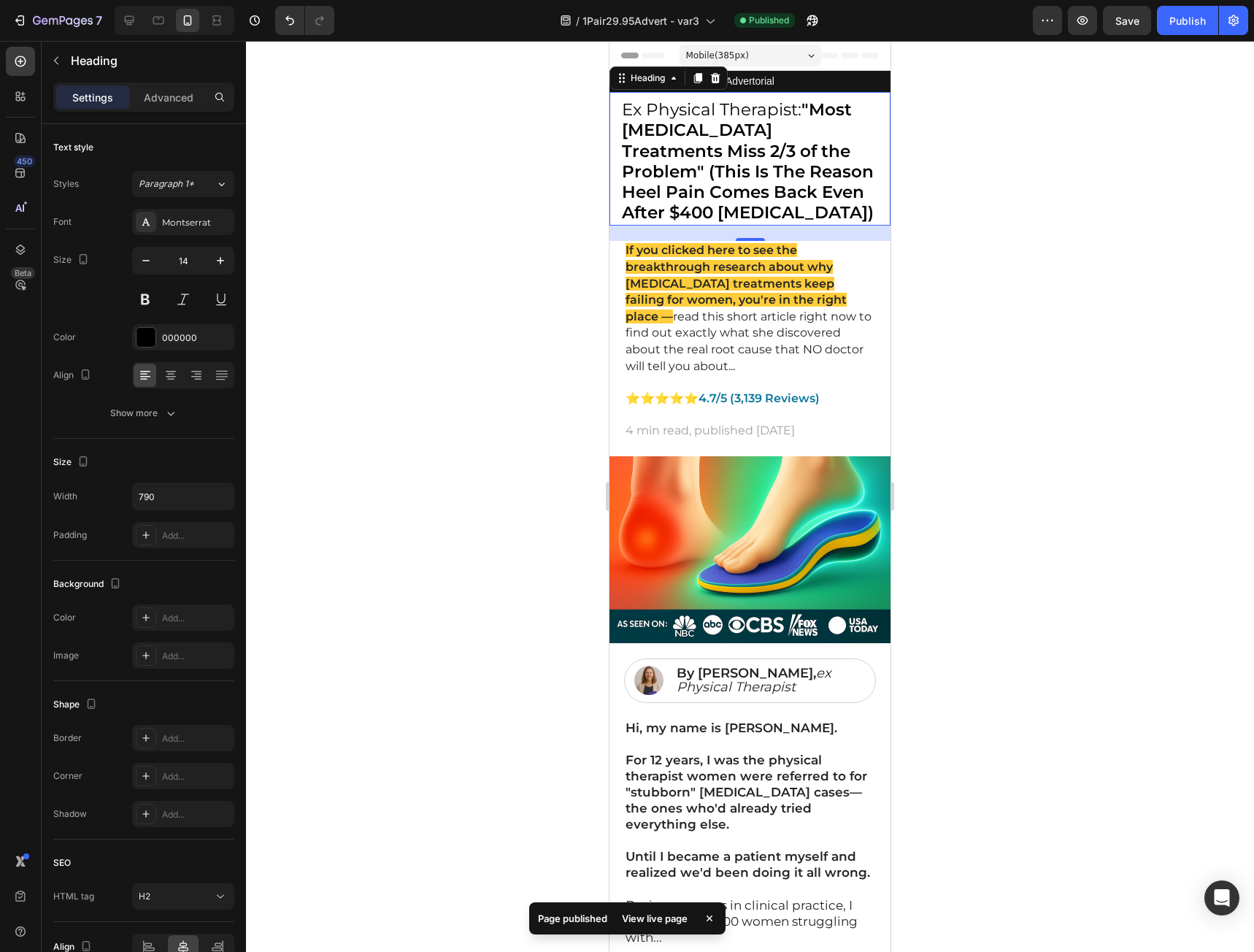
click at [1006, 242] on div at bounding box center [750, 497] width 1008 height 911
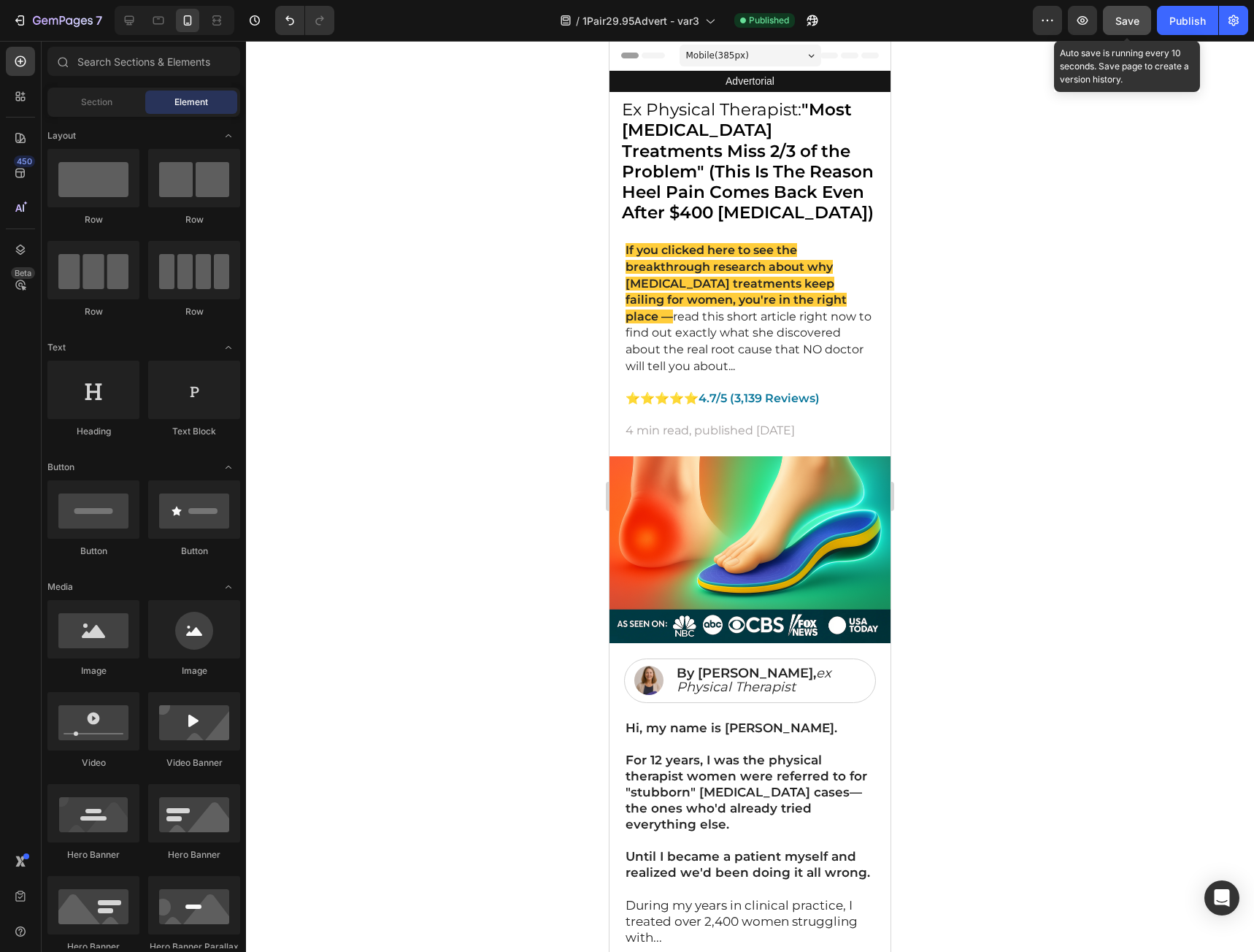
click at [1130, 25] on span "Save" at bounding box center [1127, 21] width 24 height 13
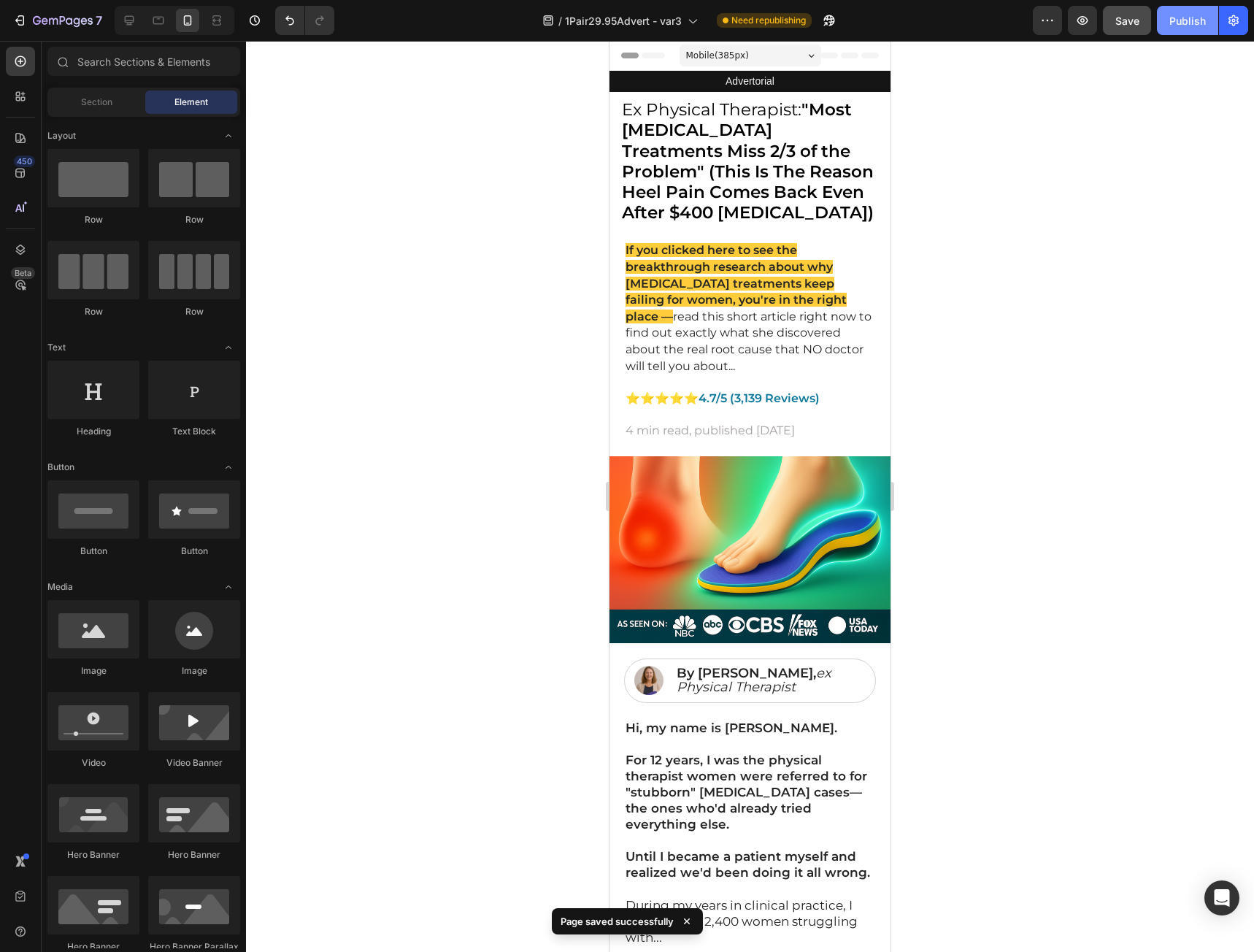
click at [1170, 24] on div "Publish" at bounding box center [1187, 21] width 36 height 16
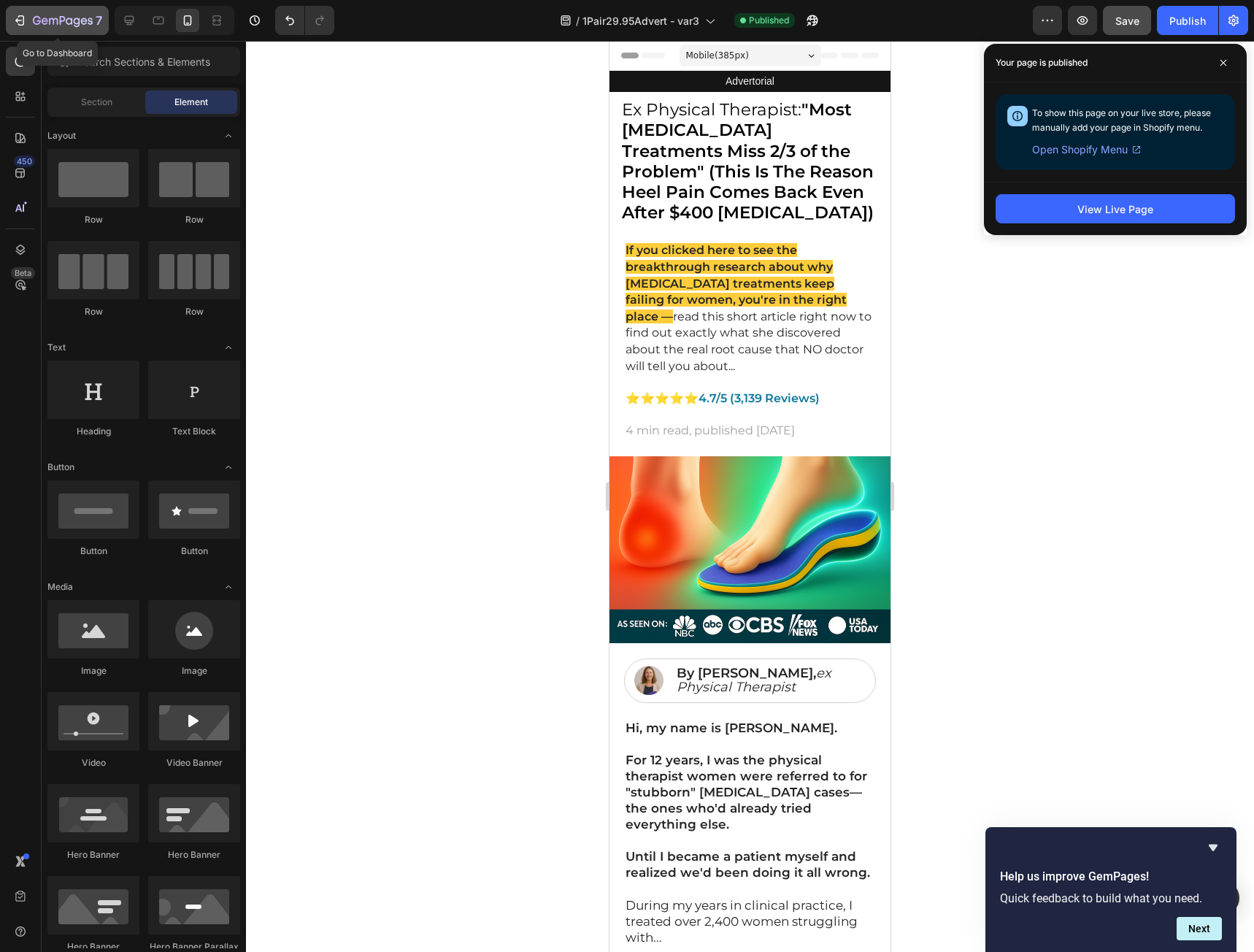
click at [25, 31] on button "7" at bounding box center [57, 21] width 103 height 29
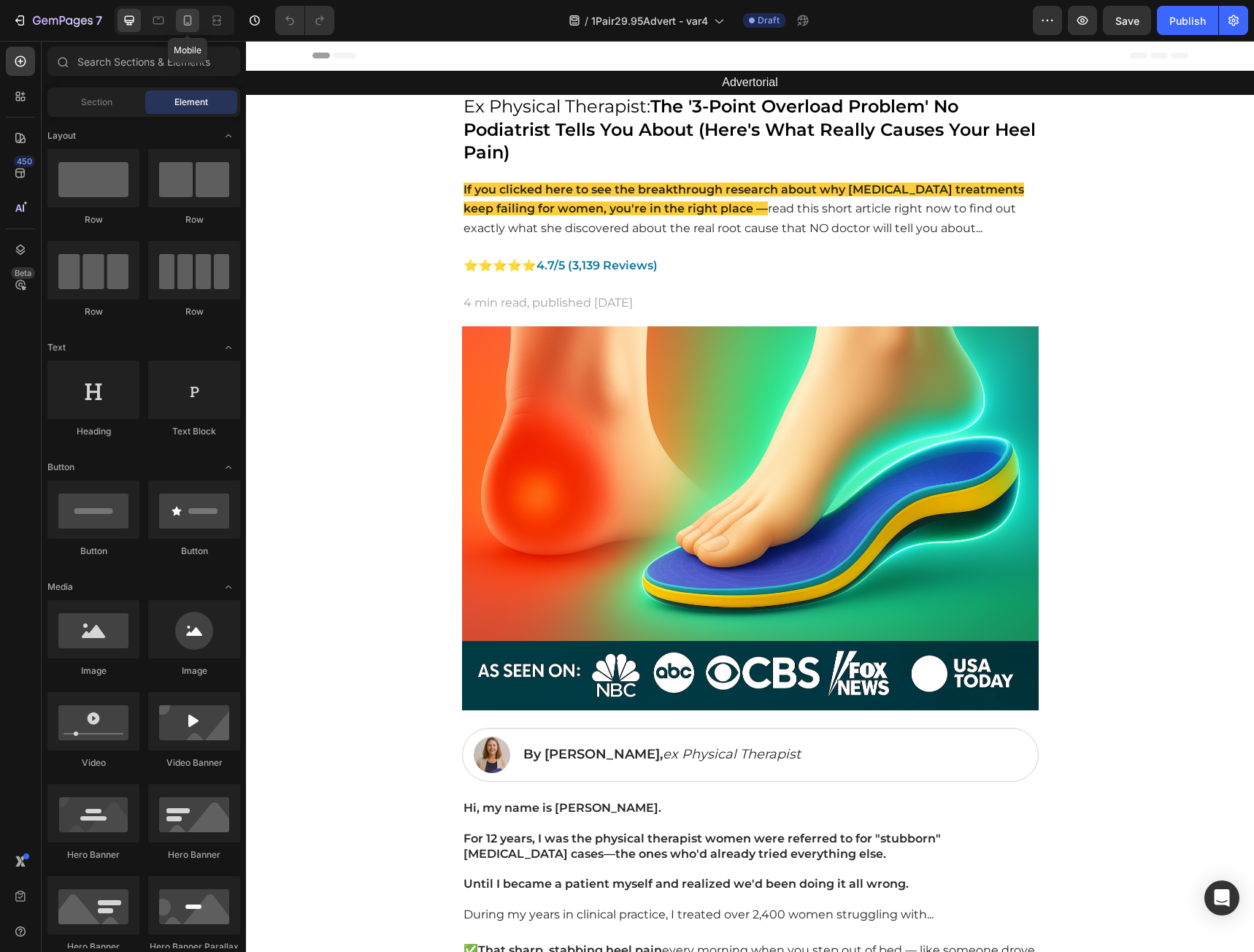
click at [186, 22] on icon at bounding box center [187, 20] width 15 height 15
